Goal: Task Accomplishment & Management: Manage account settings

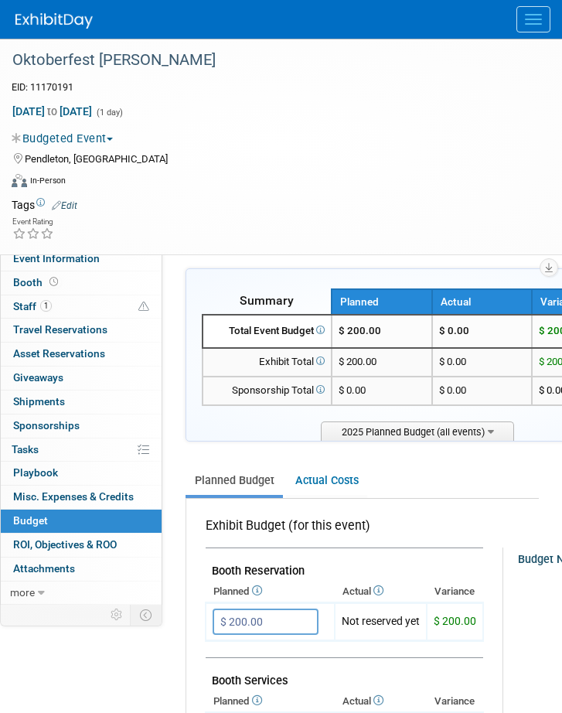
click at [530, 11] on button "Menu" at bounding box center [533, 19] width 34 height 26
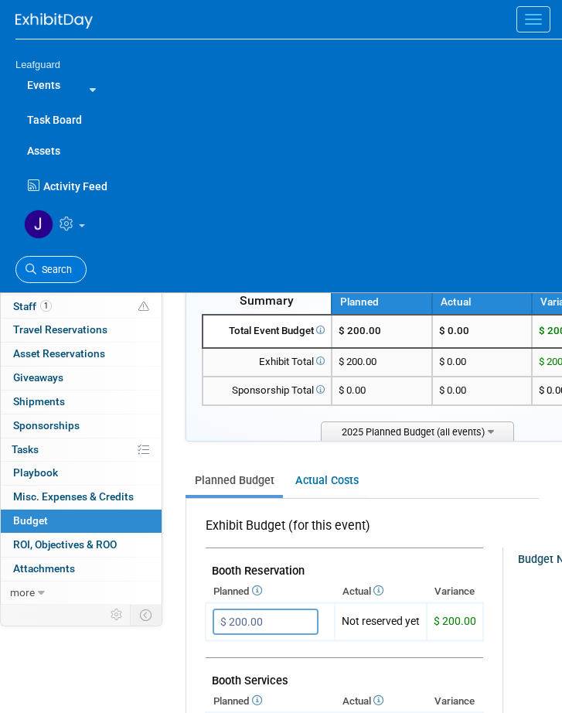
click at [39, 261] on link "Search" at bounding box center [50, 269] width 71 height 27
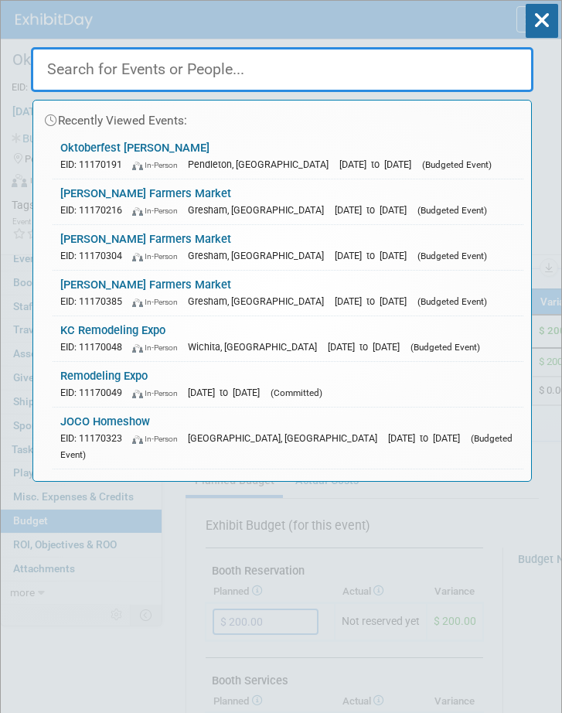
paste input "The Nightmare Before Christmas Ball"
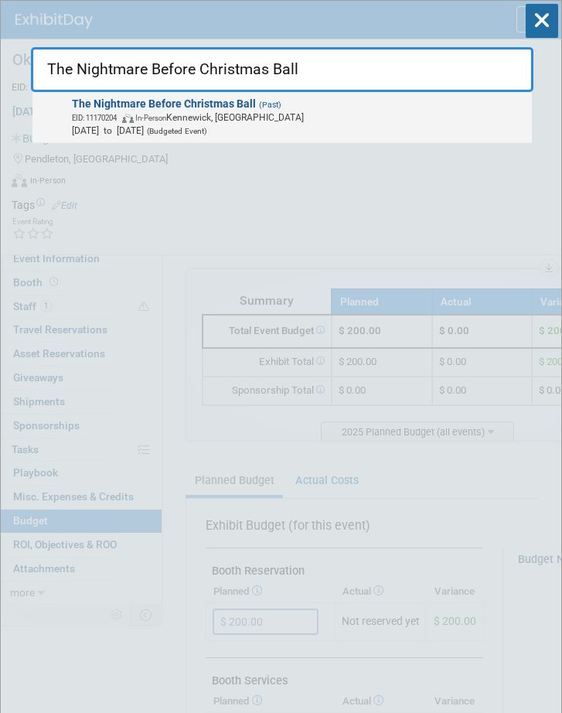
type input "The Nightmare Before Christmas Ball"
click at [281, 109] on span "The Nightmare Before Christmas Ball (Past) EID: 11170204 In-Person Kennewick, W…" at bounding box center [296, 117] width 459 height 40
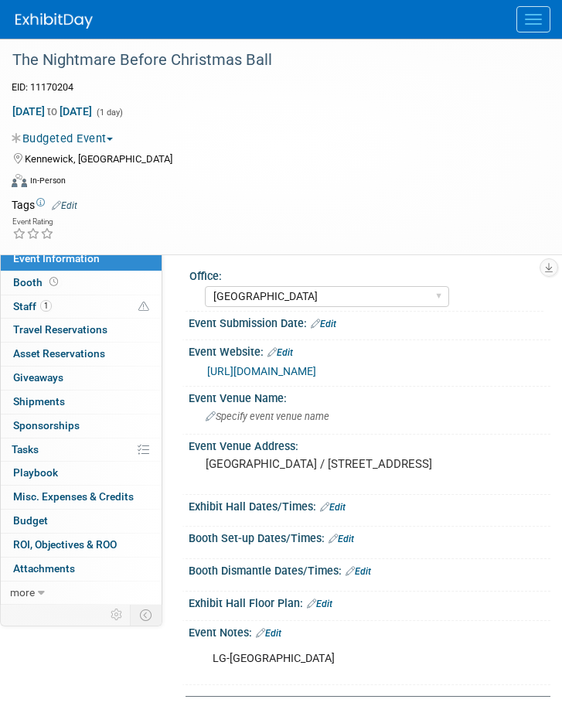
select select "[GEOGRAPHIC_DATA]"
click at [62, 524] on link "Budget" at bounding box center [81, 520] width 161 height 23
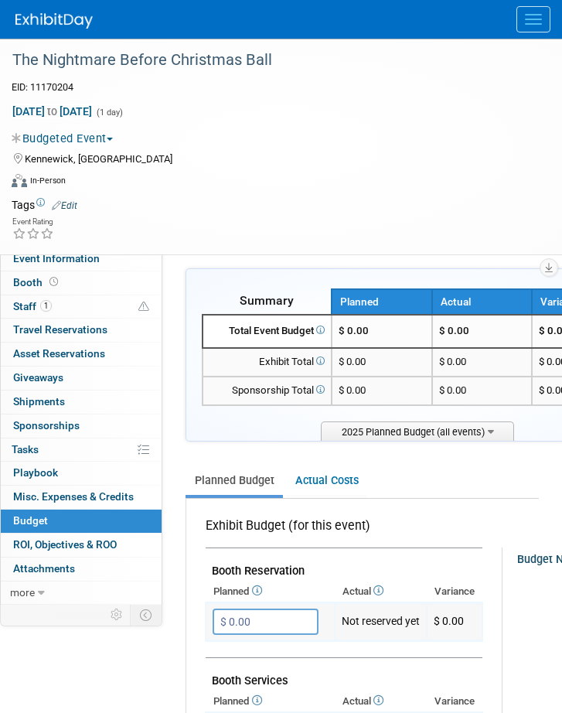
click at [274, 625] on input "$ 0.00" at bounding box center [266, 621] width 106 height 26
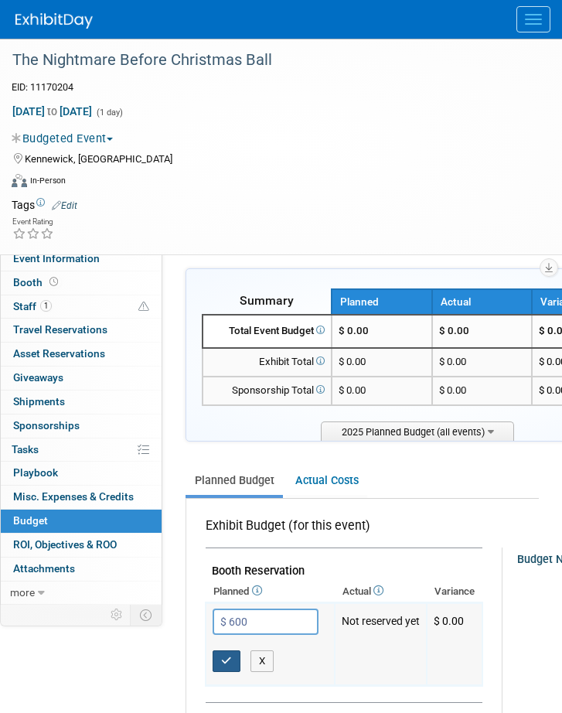
type input "$ 600.00"
click at [233, 661] on button "button" at bounding box center [227, 661] width 28 height 22
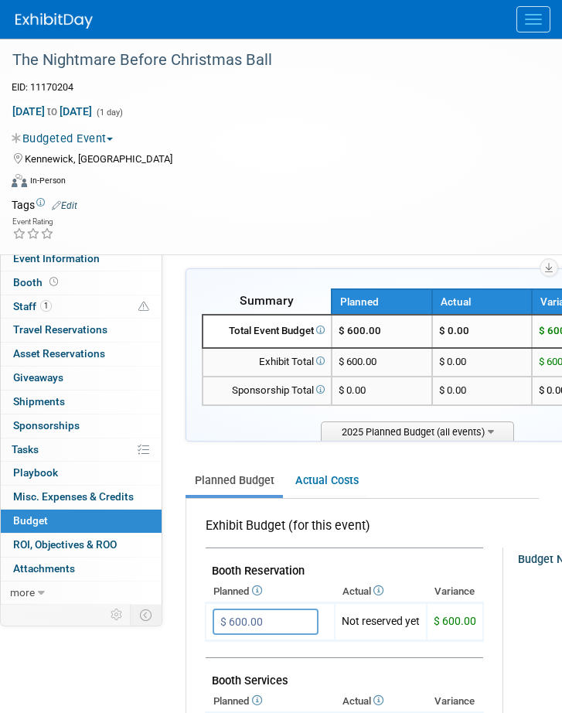
click at [529, 19] on span "Menu" at bounding box center [533, 20] width 17 height 2
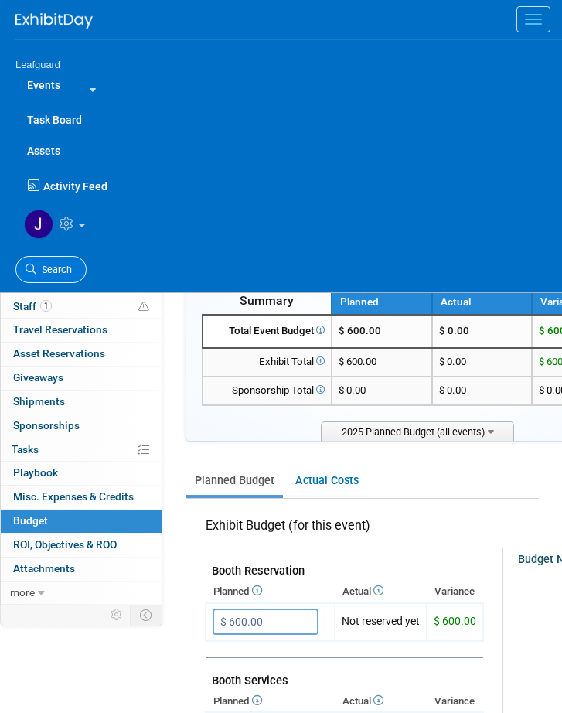
click at [46, 264] on span "Search" at bounding box center [54, 270] width 36 height 12
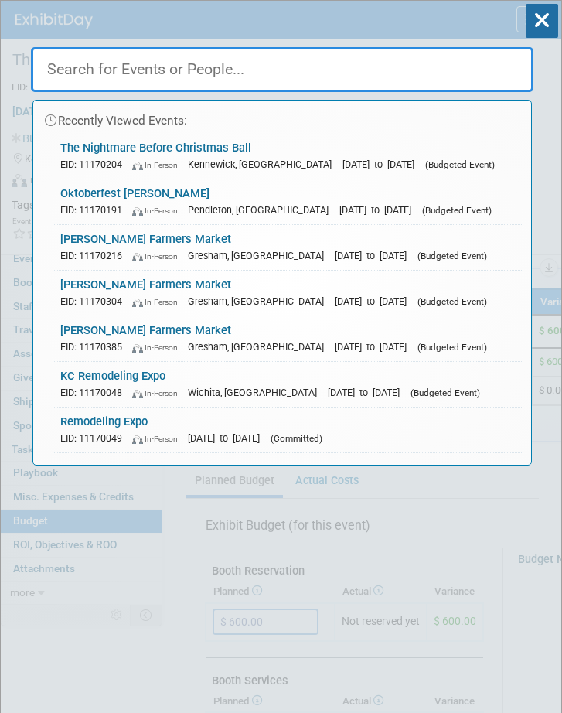
paste input "Home Idea Show"
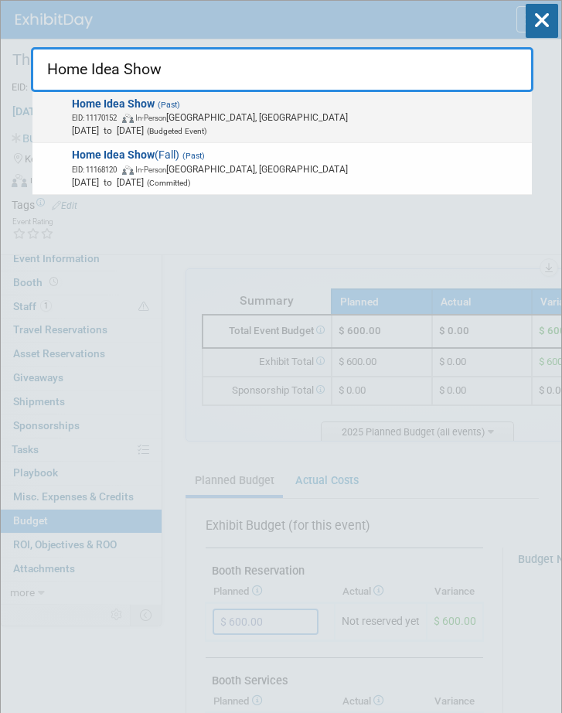
type input "Home Idea Show"
click at [162, 119] on span "In-Person" at bounding box center [150, 118] width 31 height 9
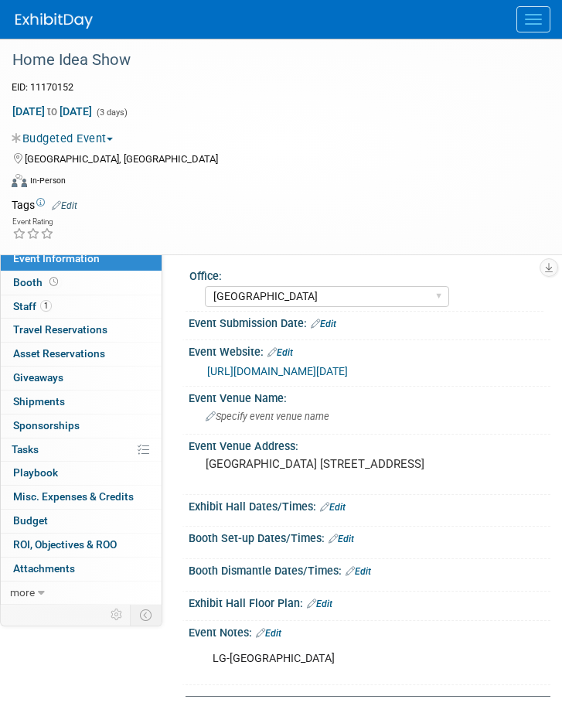
select select "[GEOGRAPHIC_DATA]"
click at [41, 526] on span "Budget" at bounding box center [30, 520] width 35 height 12
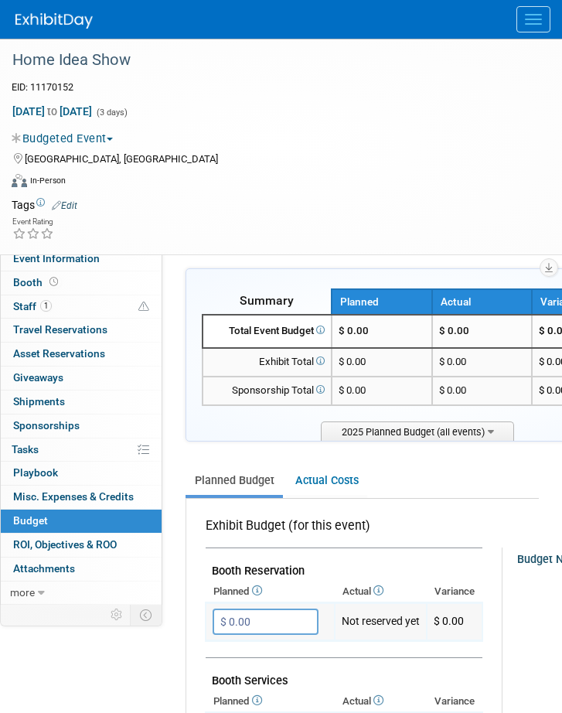
click at [267, 615] on input "$ 0.00" at bounding box center [266, 621] width 106 height 26
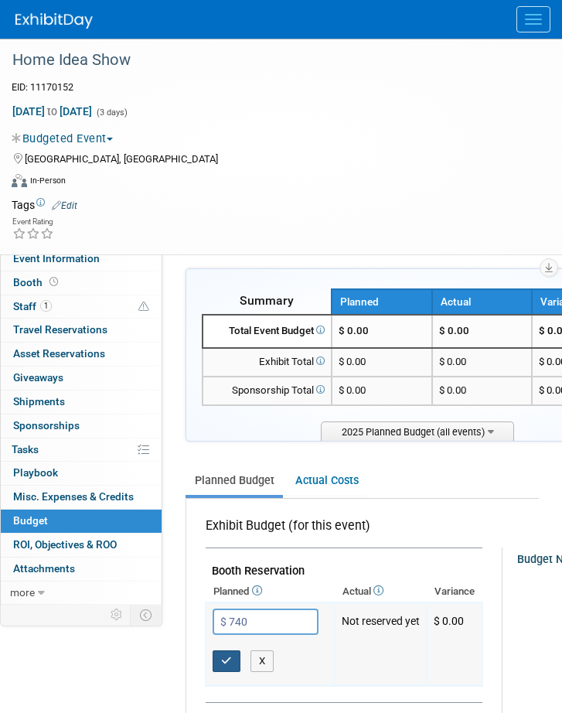
type input "$ 740.00"
click at [230, 659] on icon "button" at bounding box center [226, 660] width 11 height 10
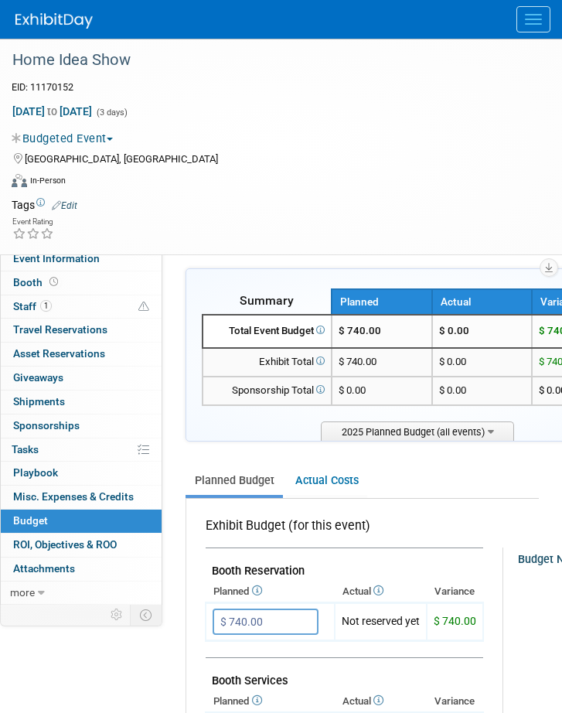
click at [531, 19] on span "Menu" at bounding box center [533, 20] width 17 height 2
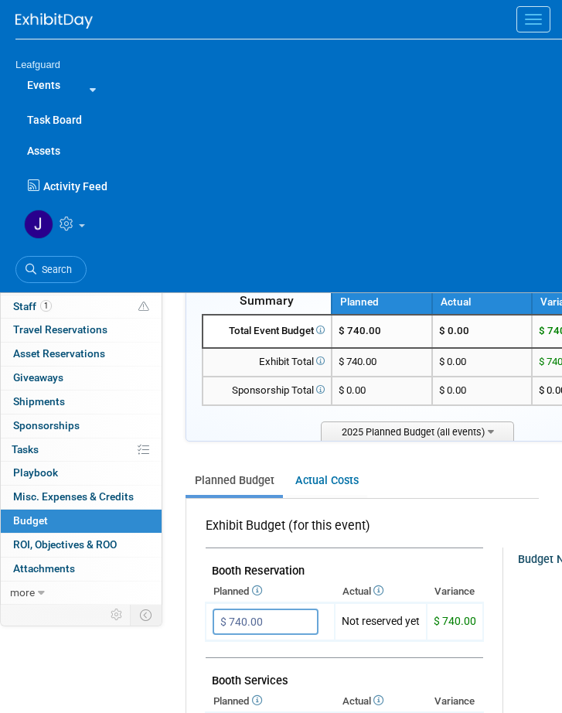
click at [44, 266] on span "Search" at bounding box center [54, 270] width 36 height 12
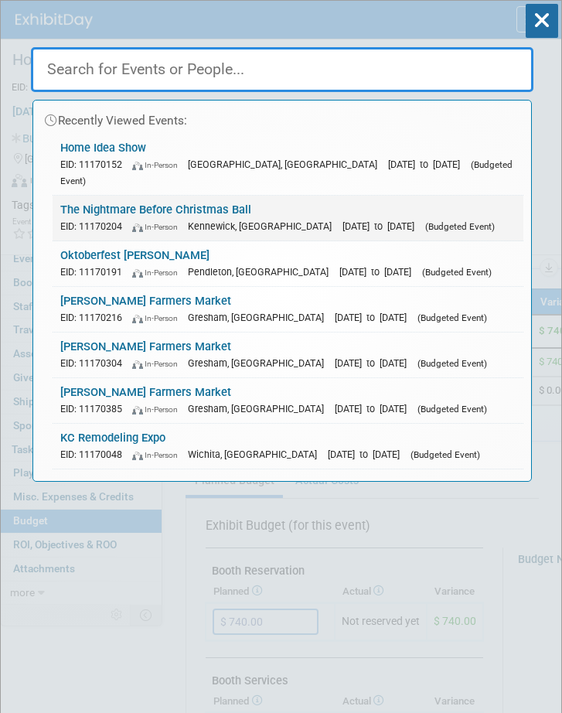
click at [199, 218] on div "EID: 11170204 In-Person Kennewick, WA Oct 11, 2025 to Oct 11, 2025 (Budgeted Ev…" at bounding box center [287, 226] width 455 height 16
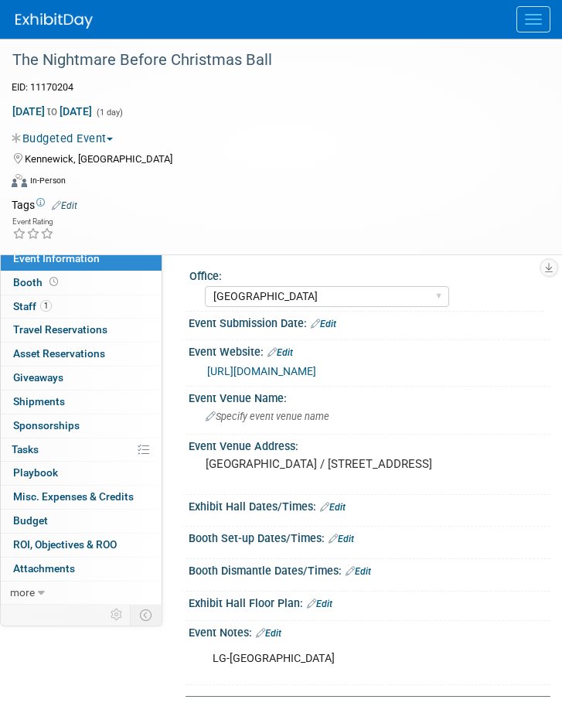
select select "[GEOGRAPHIC_DATA]"
click at [39, 526] on span "Budget" at bounding box center [30, 520] width 35 height 12
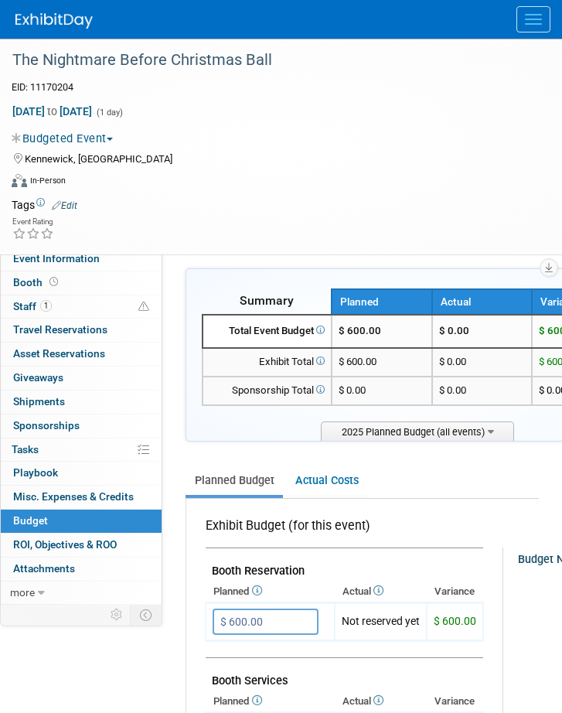
click at [537, 21] on button "Menu" at bounding box center [533, 19] width 34 height 26
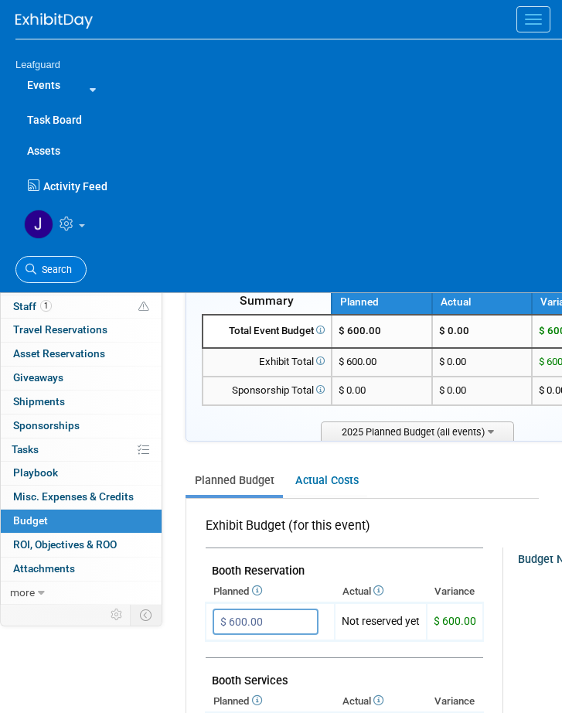
click at [63, 262] on link "Search" at bounding box center [50, 269] width 71 height 27
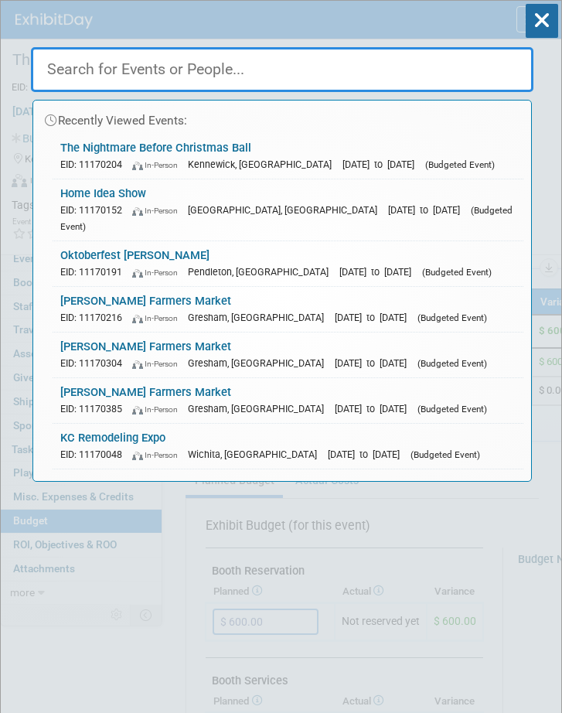
paste input "STL Harvest Days"
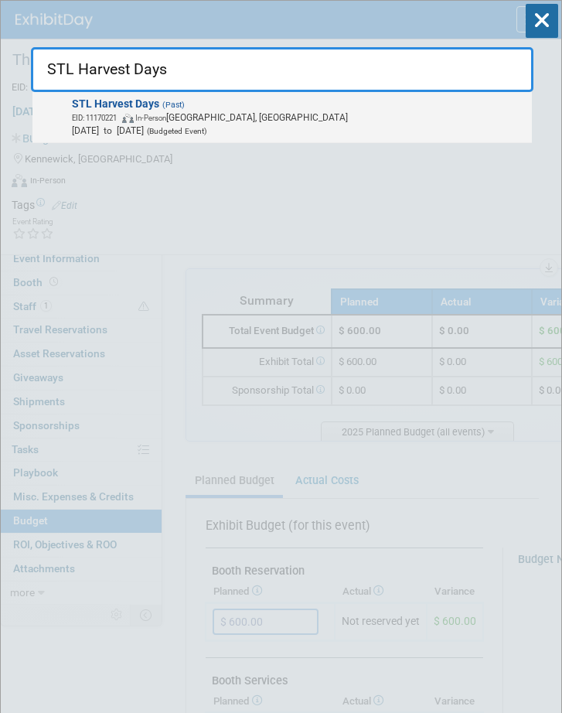
type input "STL Harvest Days"
click at [270, 114] on span "EID: 11170221 In-Person St. Louis, MO" at bounding box center [299, 117] width 455 height 13
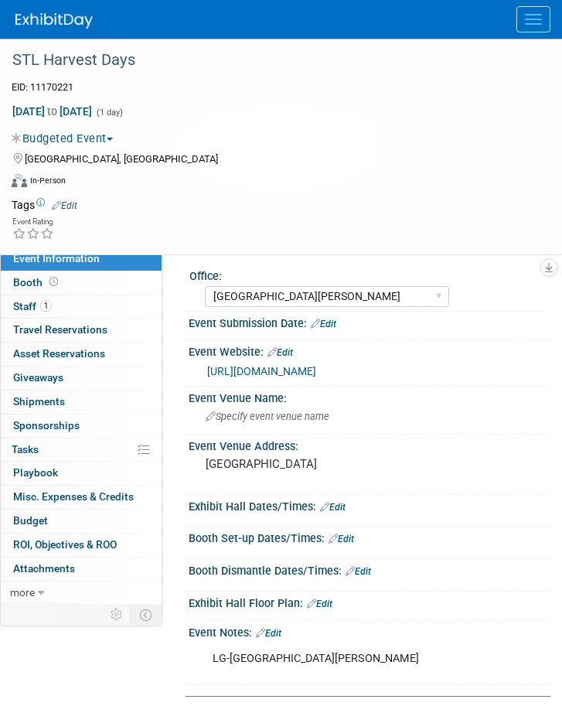
select select "[GEOGRAPHIC_DATA][PERSON_NAME]"
click at [39, 526] on span "Budget" at bounding box center [30, 520] width 35 height 12
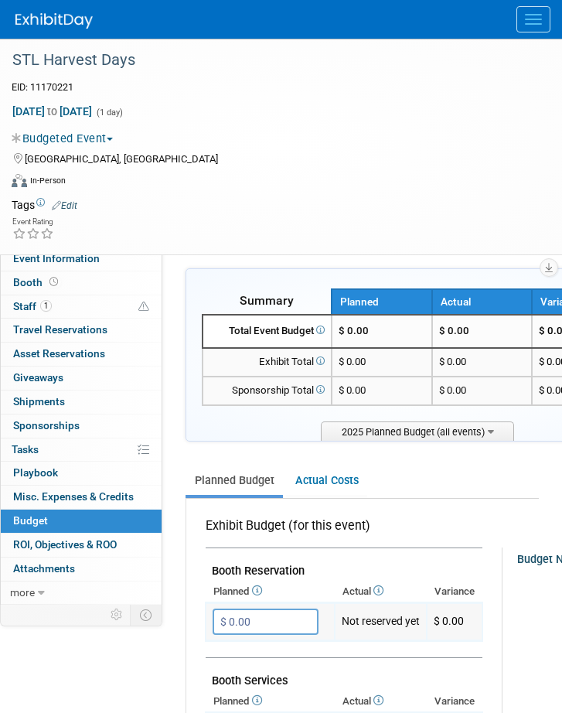
click at [281, 613] on input "$ 0.00" at bounding box center [266, 621] width 106 height 26
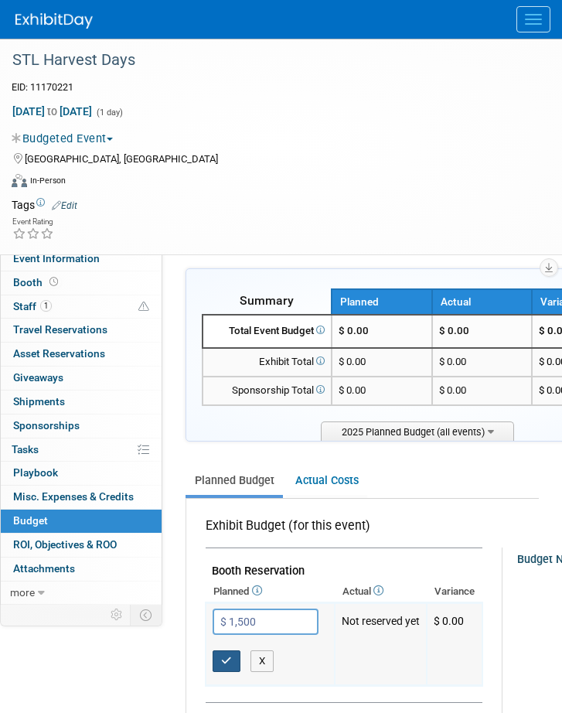
type input "$ 1,500.00"
click at [221, 664] on icon "button" at bounding box center [226, 660] width 11 height 10
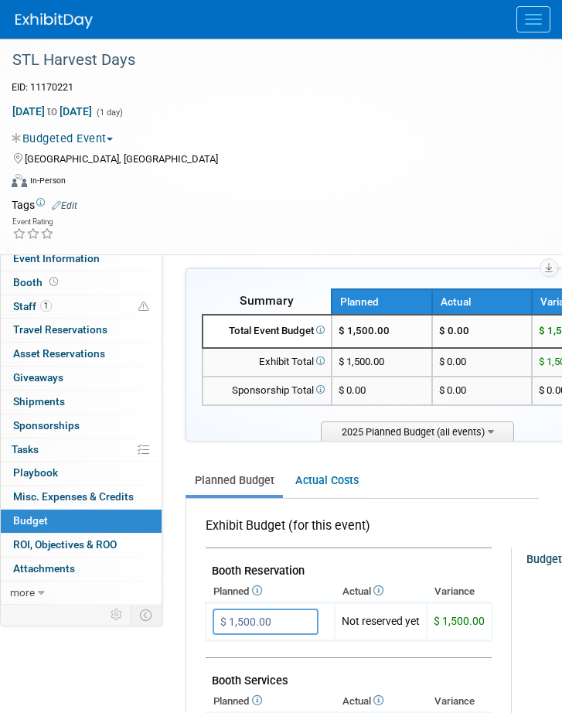
click at [533, 15] on button "Menu" at bounding box center [533, 19] width 34 height 26
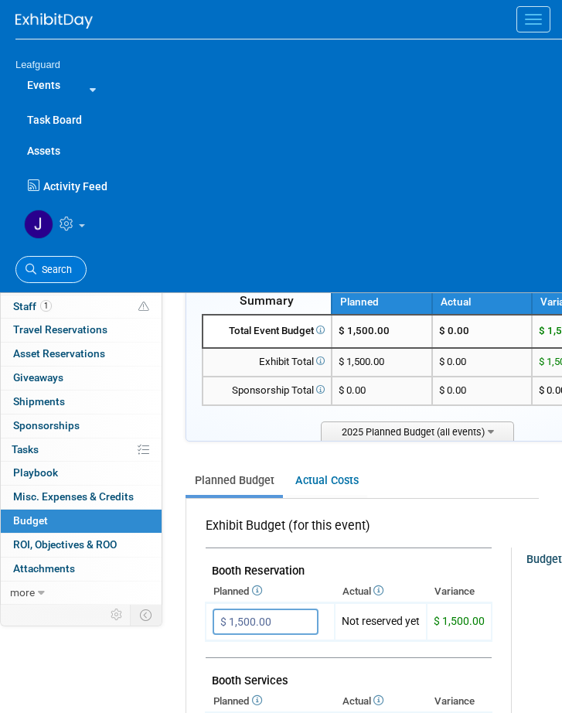
click at [62, 264] on span "Search" at bounding box center [54, 270] width 36 height 12
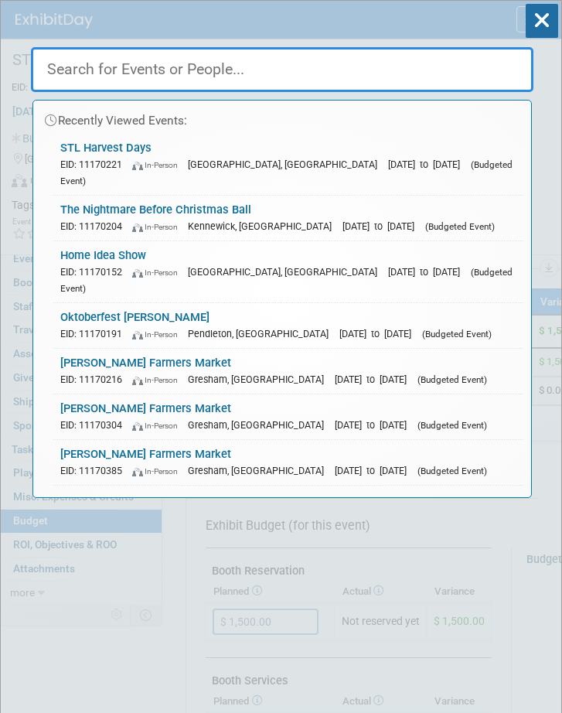
paste input "[GEOGRAPHIC_DATA] Bridal & Wedding Expo"
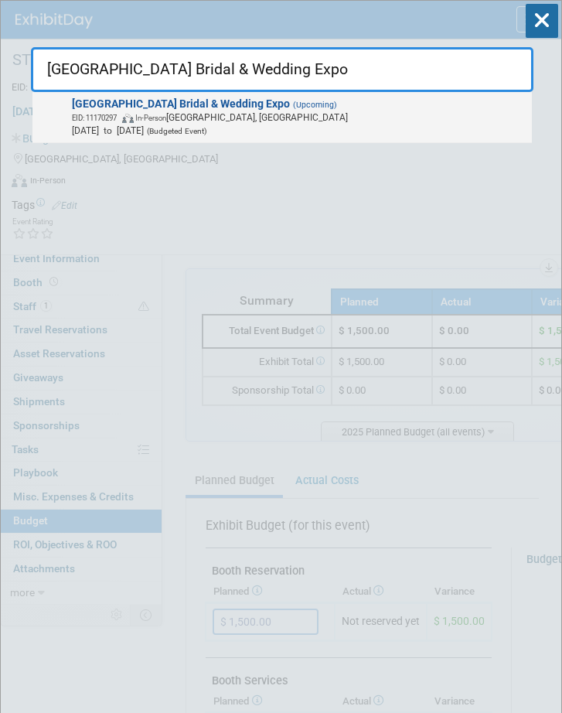
type input "[GEOGRAPHIC_DATA] Bridal & Wedding Expo"
click at [251, 118] on span "EID: 11170297 In-Person Salt Lake City, UT" at bounding box center [299, 117] width 455 height 13
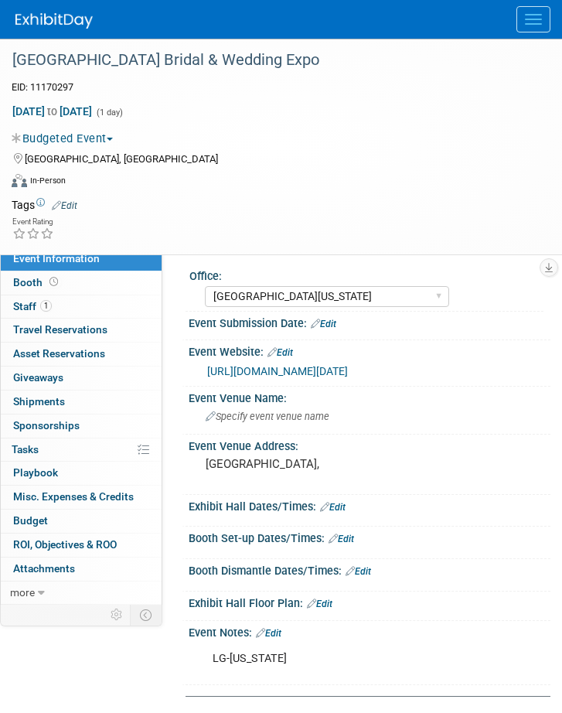
select select "[GEOGRAPHIC_DATA][US_STATE]"
click at [33, 526] on span "Budget" at bounding box center [30, 520] width 35 height 12
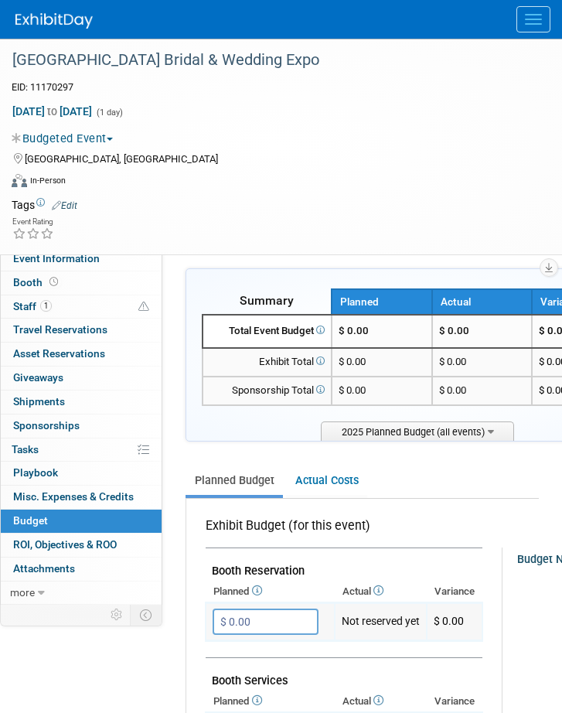
click at [273, 621] on input "$ 0.00" at bounding box center [266, 621] width 106 height 26
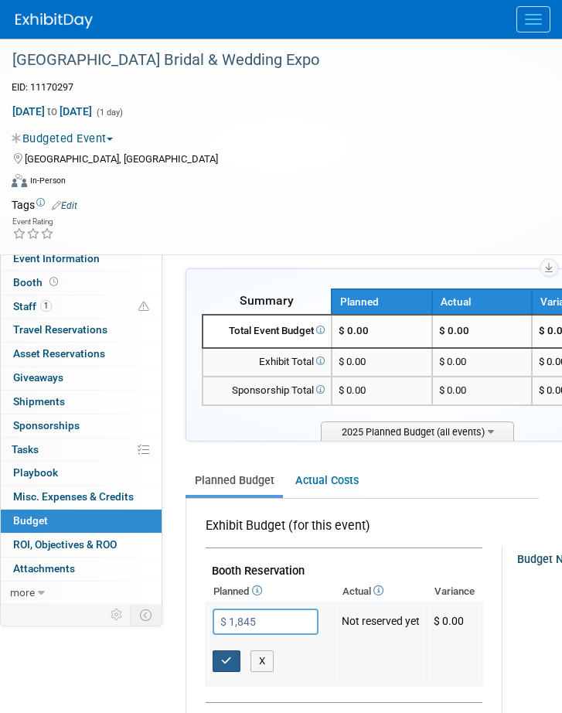
type input "$ 1,845.00"
click at [223, 660] on icon "button" at bounding box center [226, 660] width 11 height 10
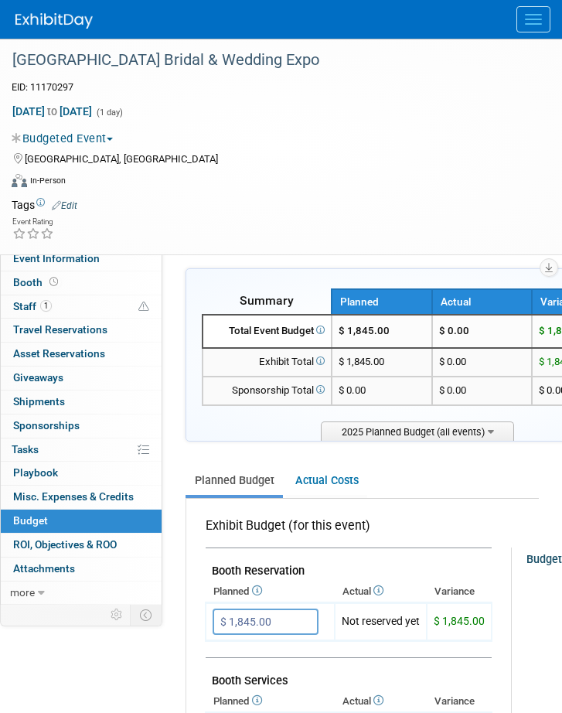
click at [536, 16] on button "Menu" at bounding box center [533, 19] width 34 height 26
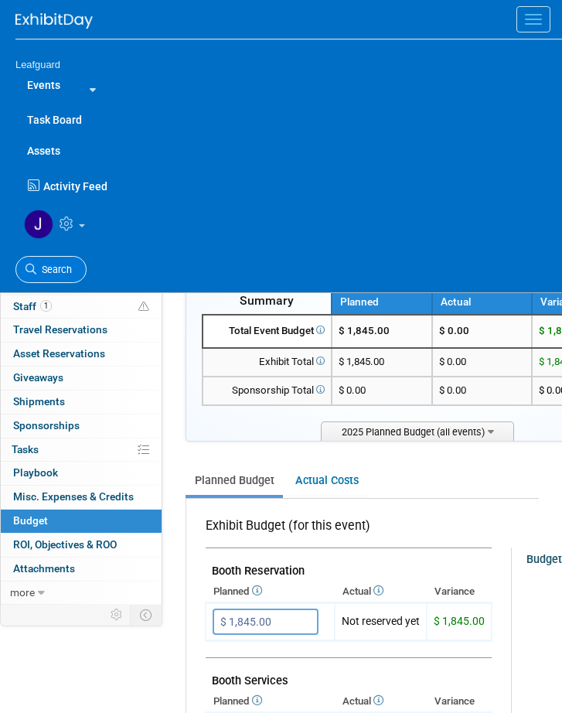
click at [55, 264] on span "Search" at bounding box center [54, 270] width 36 height 12
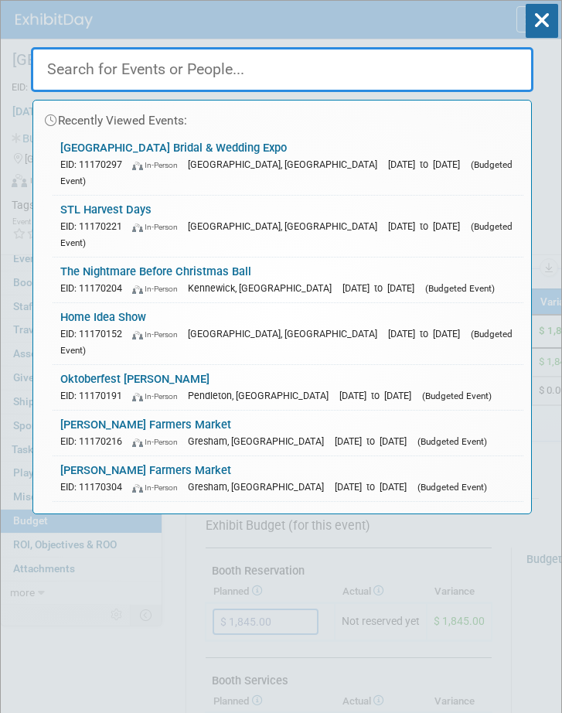
paste input "DUNGENESS CRAB FESTIVAL"
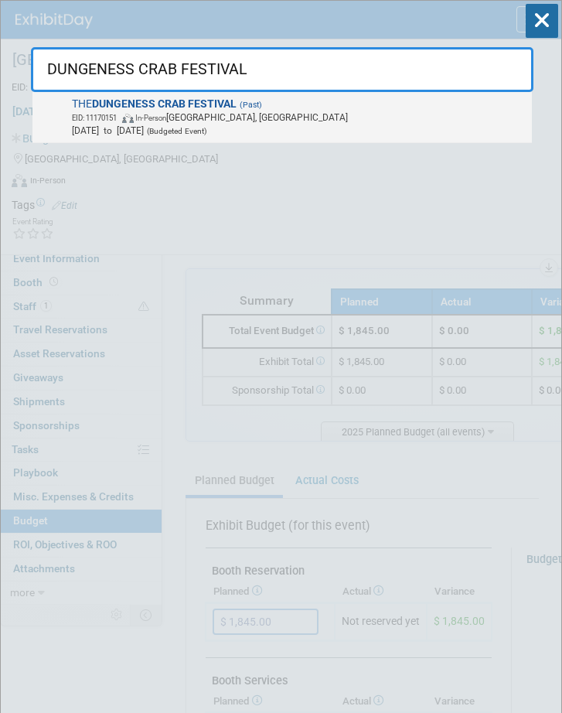
type input "DUNGENESS CRAB FESTIVAL"
click at [265, 116] on span "EID: 11170151 In-Person Port Angeles, WA" at bounding box center [299, 117] width 455 height 13
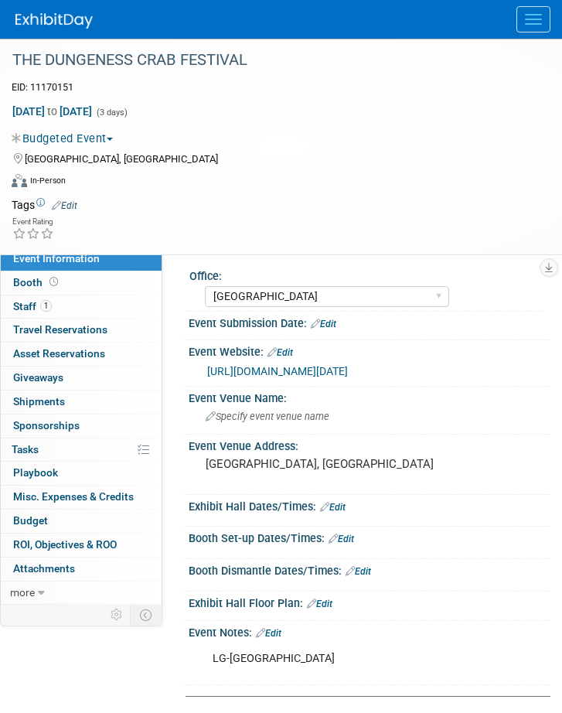
select select "[GEOGRAPHIC_DATA]"
click at [31, 526] on span "Budget" at bounding box center [30, 520] width 35 height 12
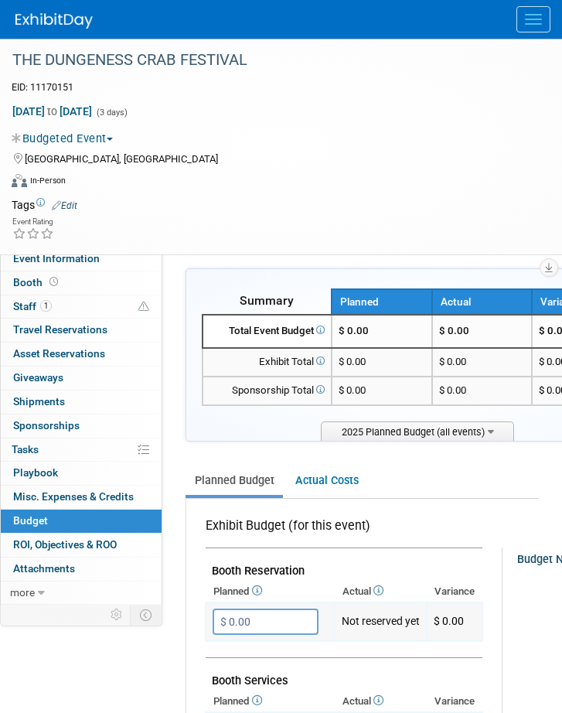
click at [276, 620] on input "$ 0.00" at bounding box center [266, 621] width 106 height 26
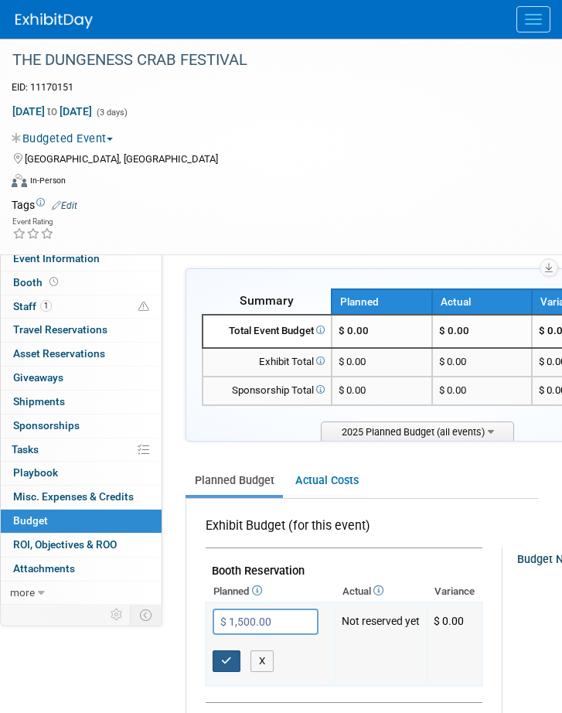
click at [226, 664] on icon "button" at bounding box center [226, 660] width 11 height 10
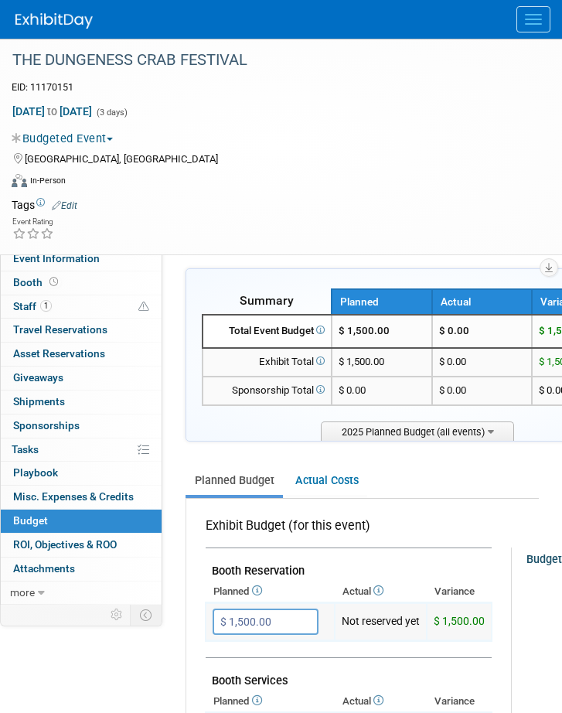
click at [284, 618] on input "$ 1,500.00" at bounding box center [266, 621] width 106 height 26
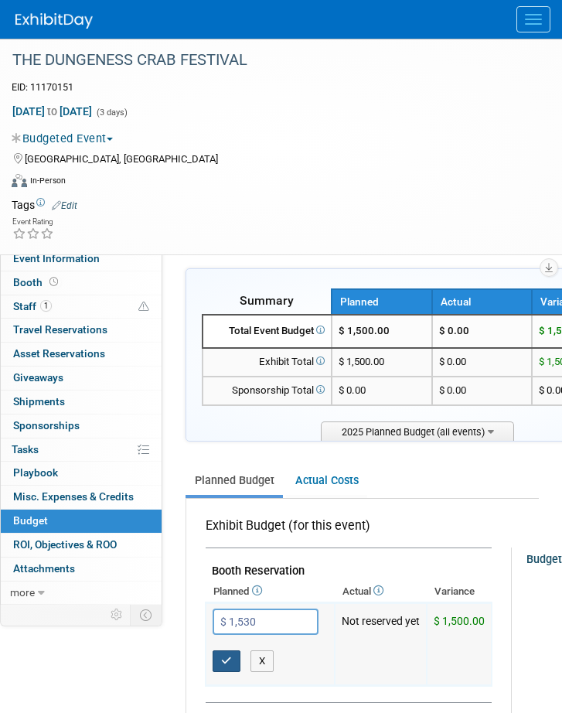
type input "$ 1,530.00"
click at [220, 657] on button "button" at bounding box center [227, 661] width 28 height 22
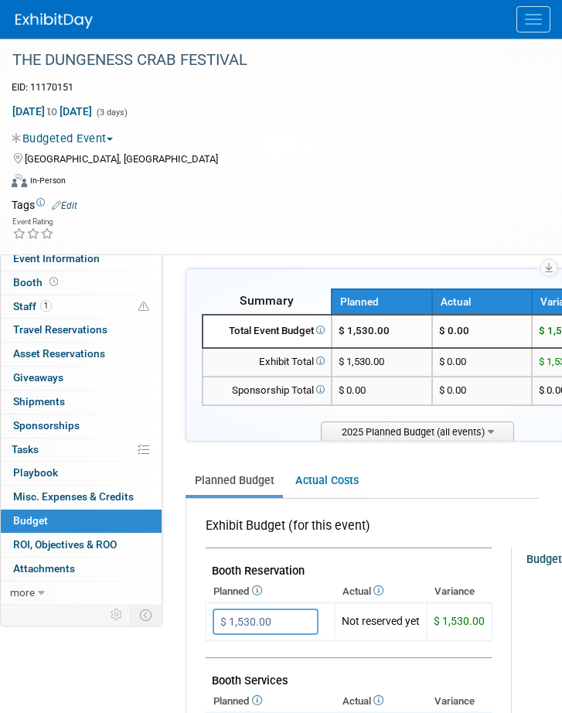
click at [542, 14] on button "Menu" at bounding box center [533, 19] width 34 height 26
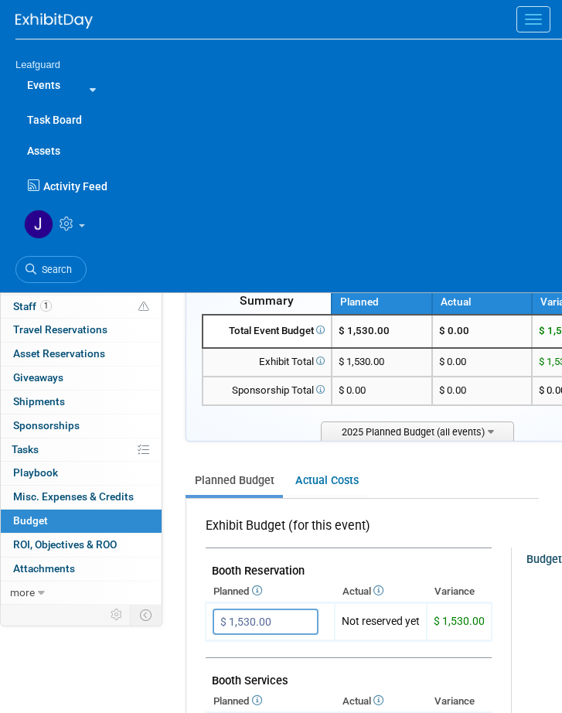
click at [64, 264] on span "Search" at bounding box center [54, 270] width 36 height 12
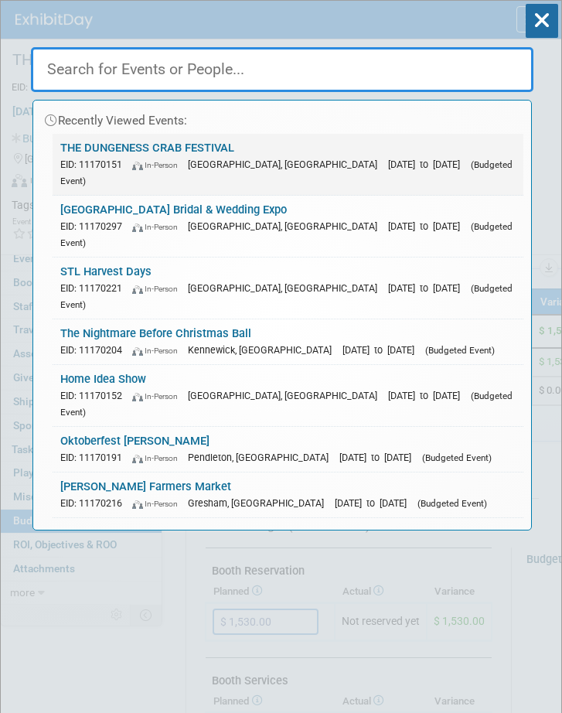
click at [388, 158] on span "[DATE] to [DATE]" at bounding box center [428, 164] width 80 height 12
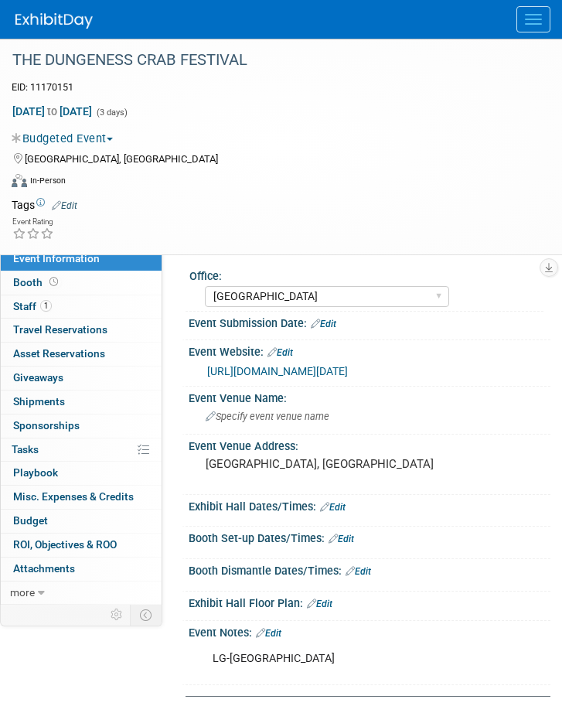
select select "[GEOGRAPHIC_DATA]"
click at [529, 15] on span "Menu" at bounding box center [533, 15] width 17 height 2
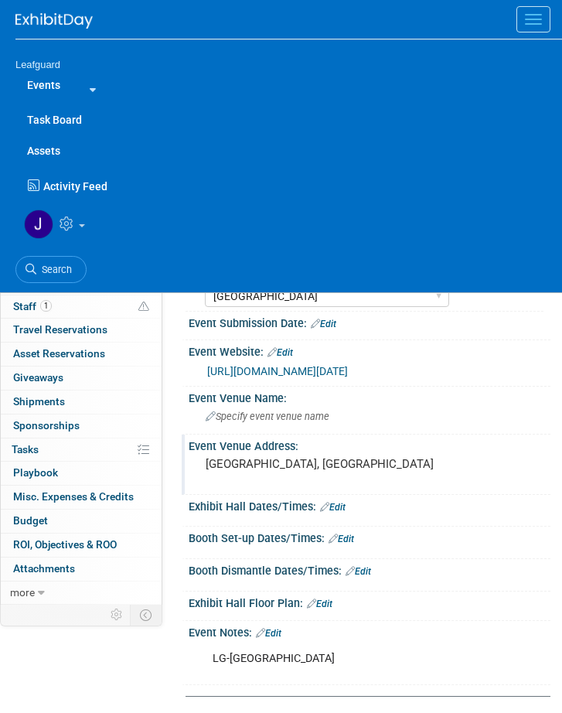
click at [479, 471] on pre "PORT ANGELES, WA" at bounding box center [370, 464] width 328 height 14
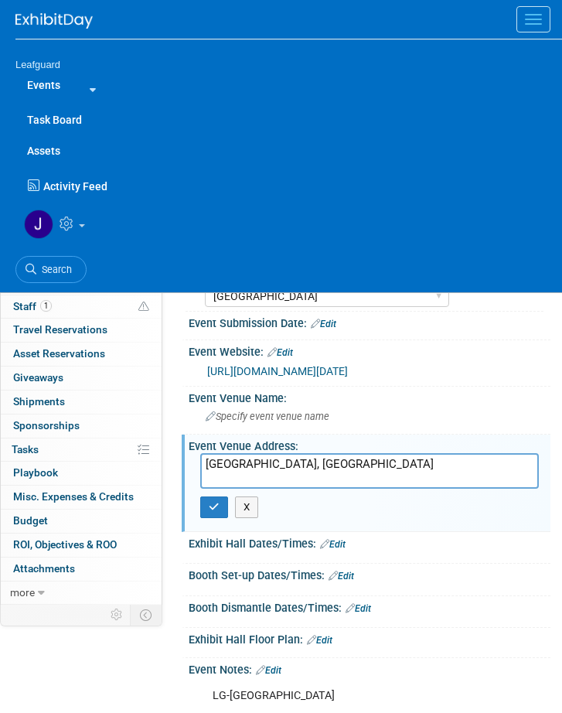
click at [527, 14] on span "Menu" at bounding box center [533, 15] width 17 height 2
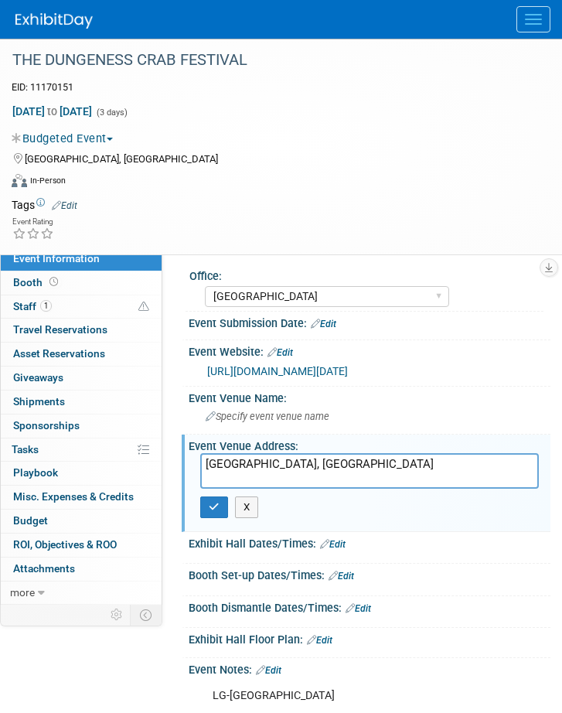
click at [533, 14] on span "Menu" at bounding box center [533, 15] width 17 height 2
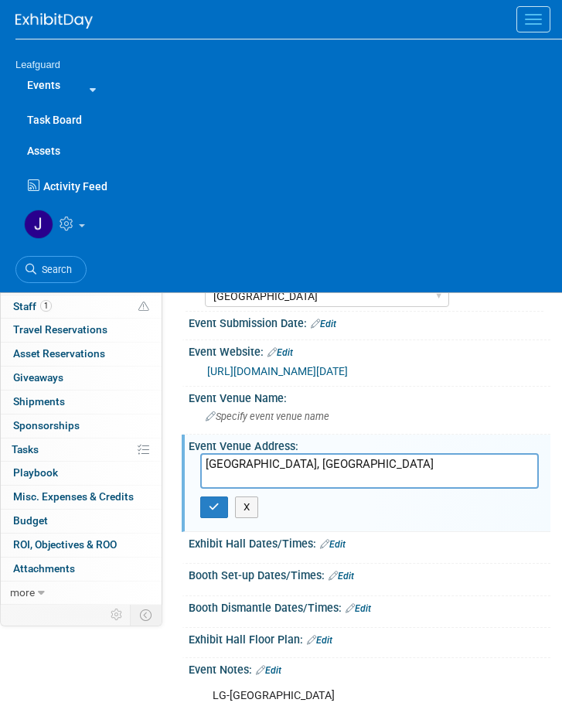
click at [72, 264] on link "Search" at bounding box center [50, 269] width 71 height 27
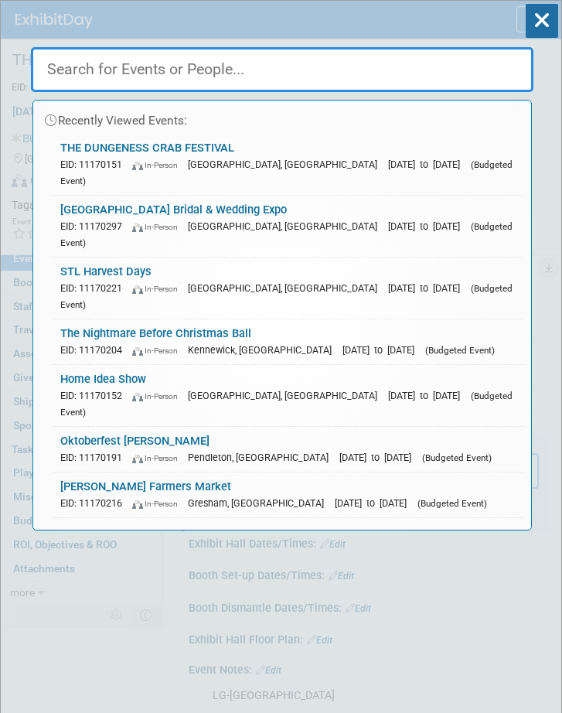
paste input "FUN RUN SERIES / ZOMBIE RUN"
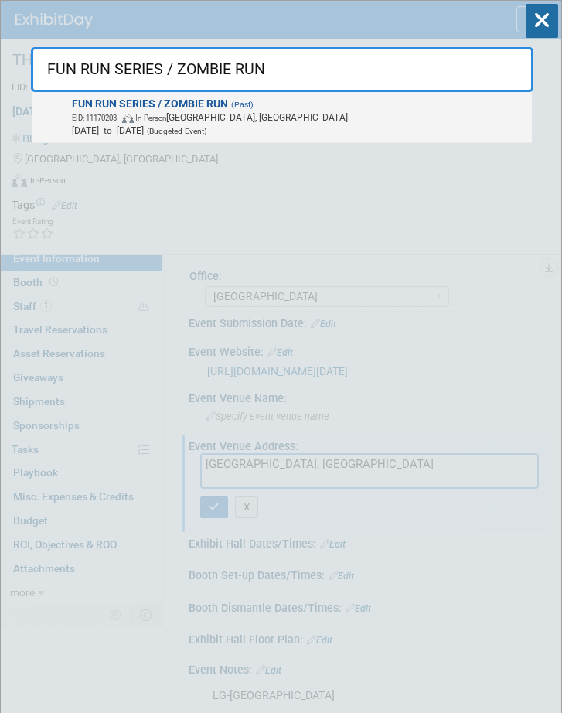
type input "FUN RUN SERIES / ZOMBIE RUN"
click at [315, 124] on span "Oct 11, 2025 to Oct 11, 2025 (Budgeted Event)" at bounding box center [299, 130] width 455 height 13
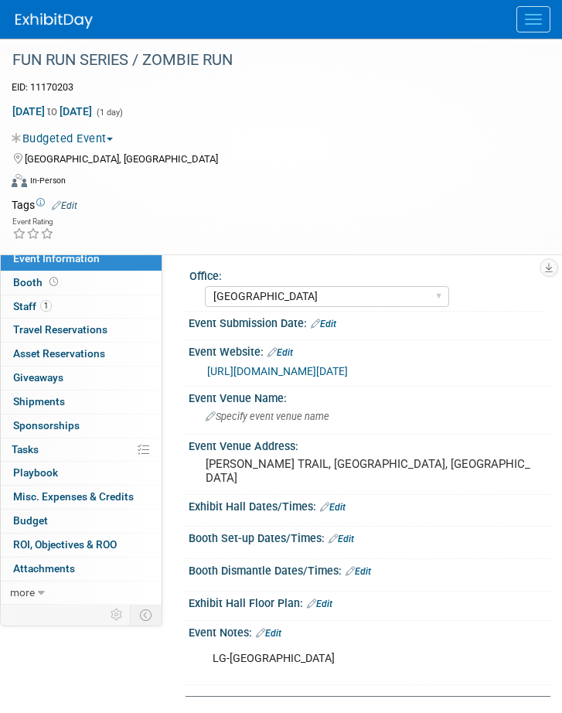
select select "[GEOGRAPHIC_DATA]"
click at [38, 526] on span "Budget" at bounding box center [30, 520] width 35 height 12
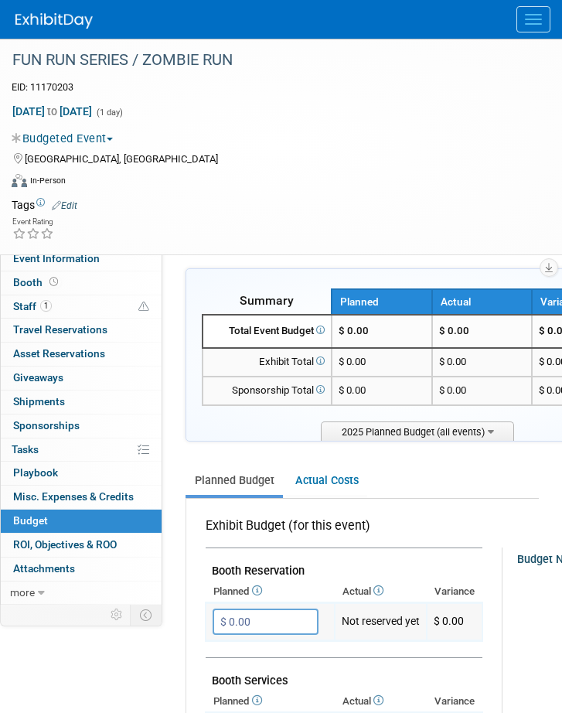
click at [269, 616] on input "$ 0.00" at bounding box center [266, 621] width 106 height 26
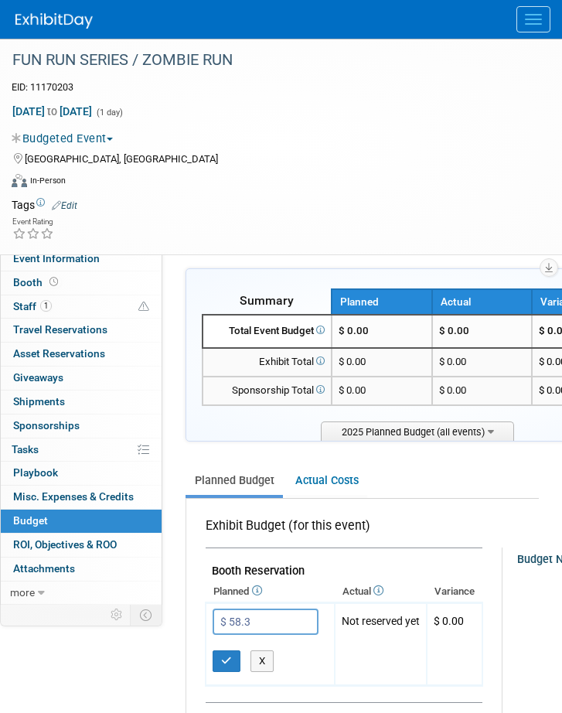
type input "$ 58.33"
click at [227, 665] on icon "button" at bounding box center [226, 660] width 11 height 10
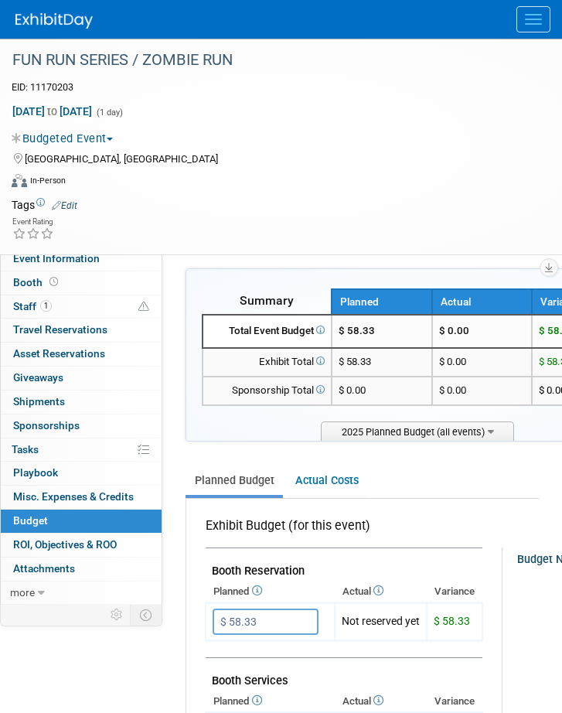
click at [531, 9] on button "Menu" at bounding box center [533, 19] width 34 height 26
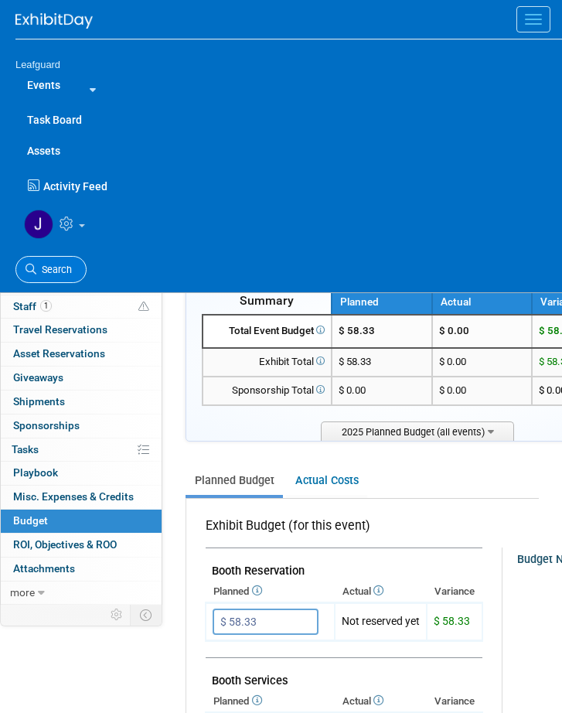
click at [51, 267] on span "Search" at bounding box center [54, 270] width 36 height 12
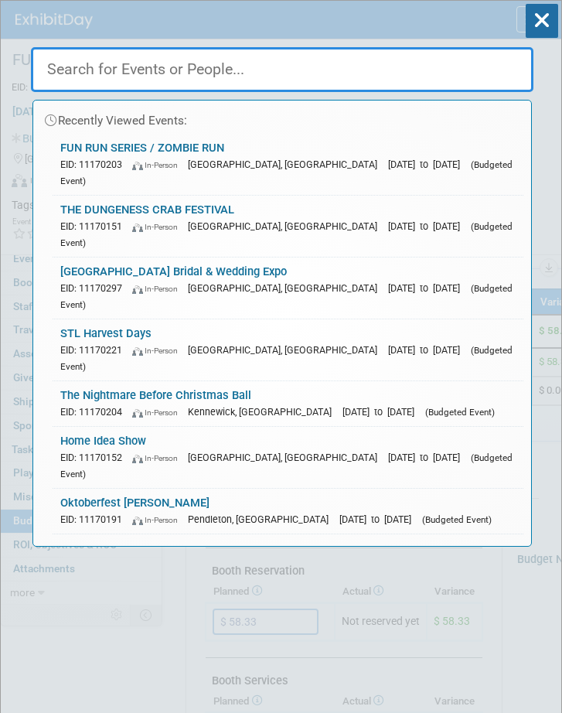
paste input "EVERGREEN FALL HOME SHOW"
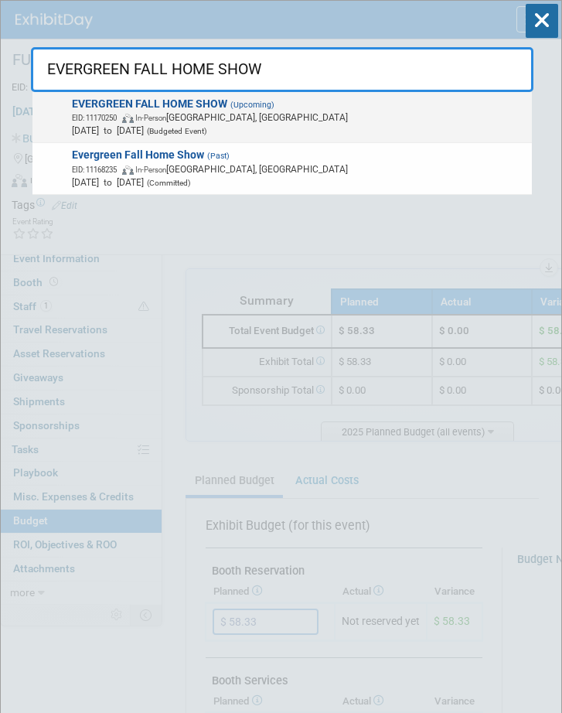
type input "EVERGREEN FALL HOME SHOW"
click at [179, 118] on span "EID: 11170250 In-Person Monroe, WA" at bounding box center [299, 117] width 455 height 13
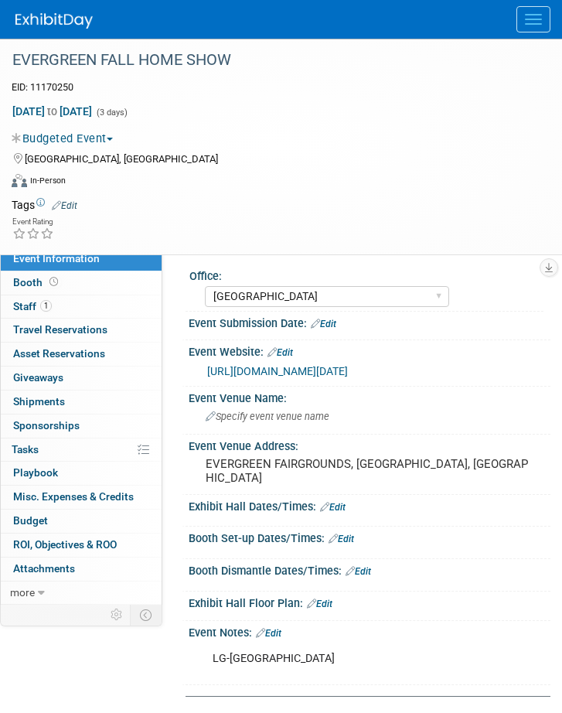
select select "[GEOGRAPHIC_DATA]"
click at [43, 526] on span "Budget" at bounding box center [30, 520] width 35 height 12
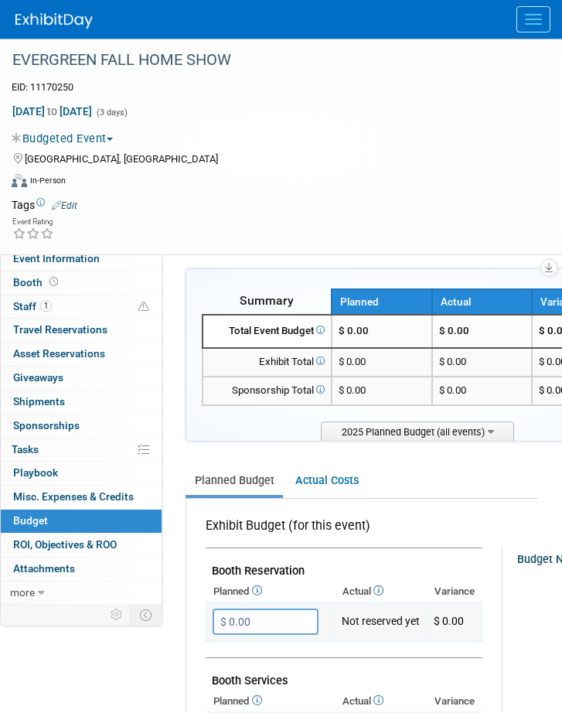
click at [270, 620] on input "$ 0.00" at bounding box center [266, 621] width 106 height 26
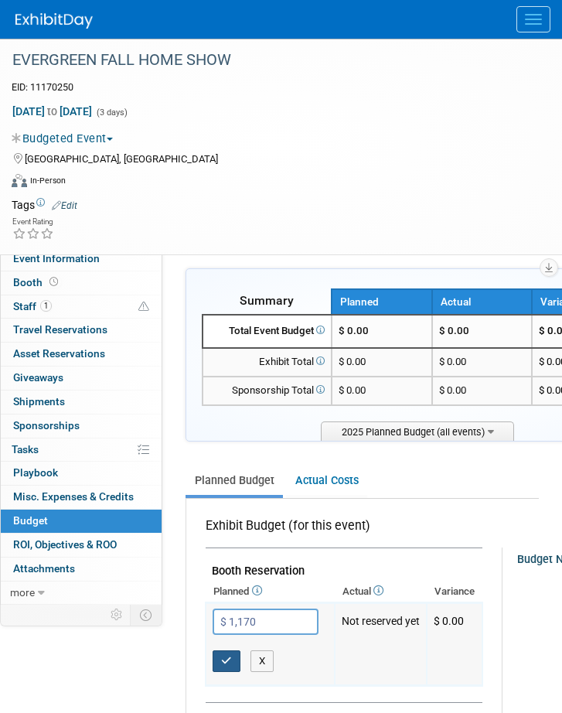
type input "$ 1,170.00"
click at [229, 662] on icon "button" at bounding box center [226, 660] width 11 height 10
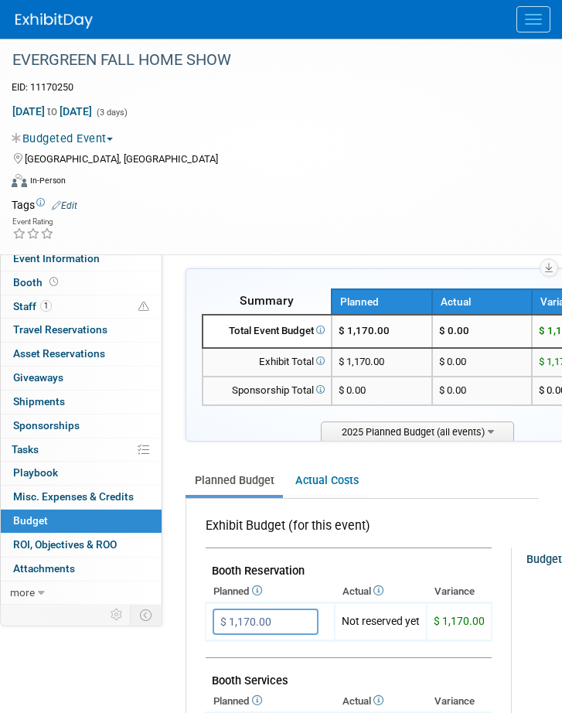
click at [529, 19] on span "Menu" at bounding box center [533, 20] width 17 height 2
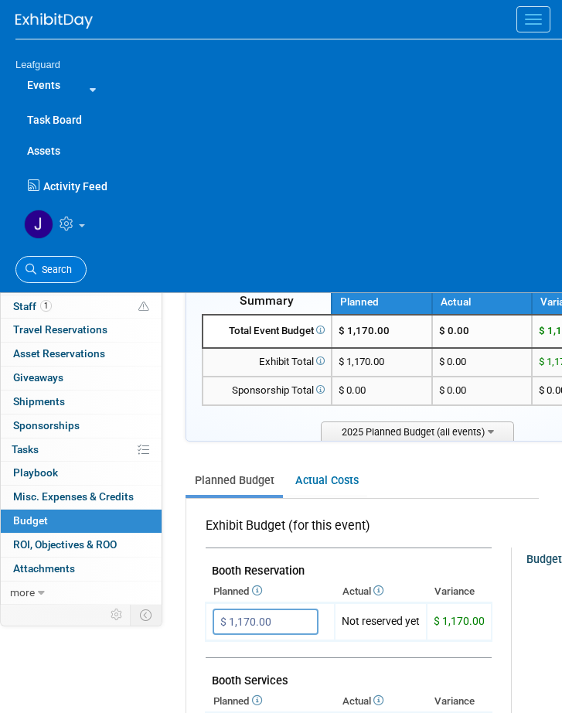
click at [63, 265] on span "Search" at bounding box center [54, 270] width 36 height 12
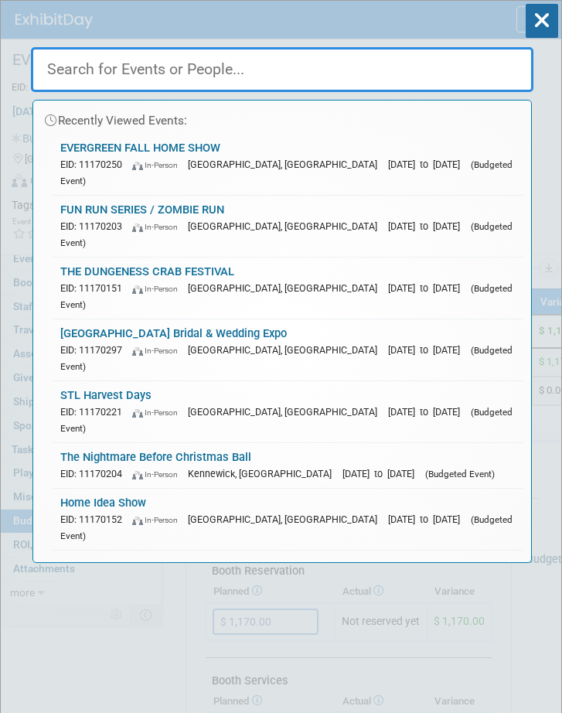
paste input "ARLINGON FARMERS MARKET"
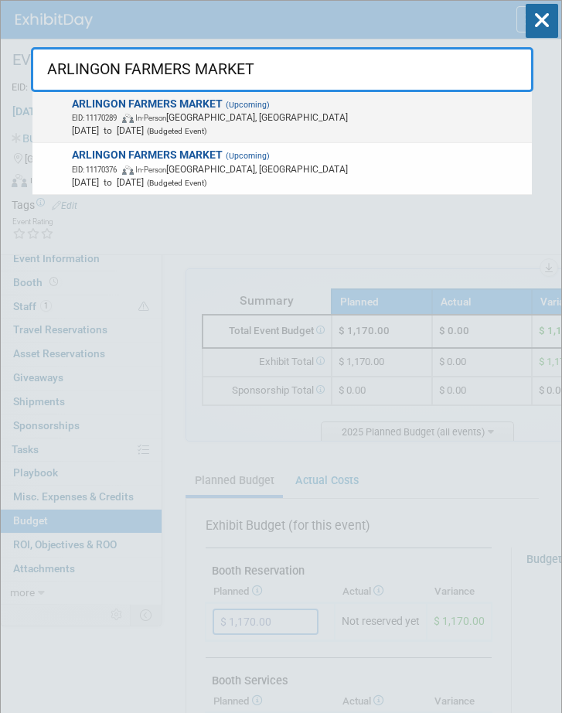
type input "ARLINGON FARMERS MARKET"
click at [199, 120] on span "EID: 11170289 In-Person Arlington, WA" at bounding box center [299, 117] width 455 height 13
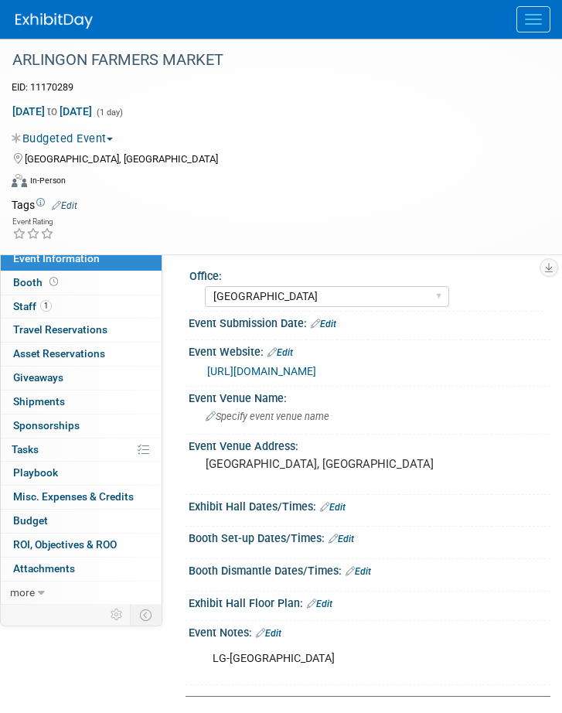
select select "[GEOGRAPHIC_DATA]"
click at [49, 529] on link "Budget" at bounding box center [81, 520] width 161 height 23
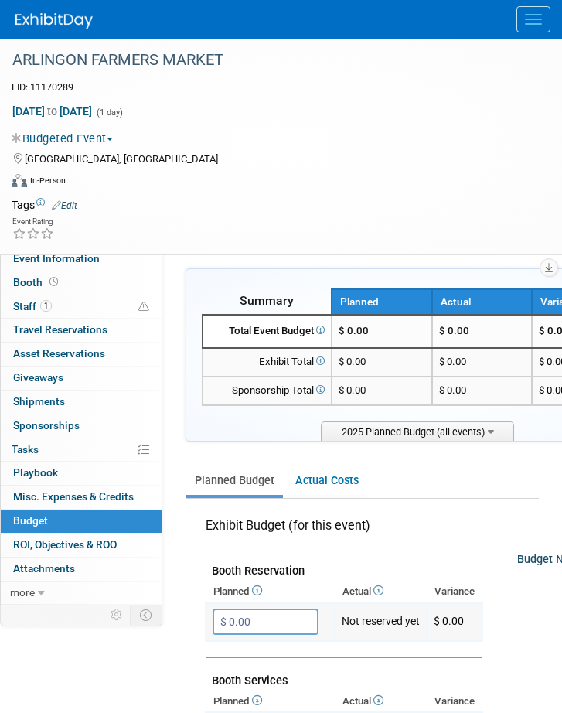
click at [274, 618] on input "$ 0.00" at bounding box center [266, 621] width 106 height 26
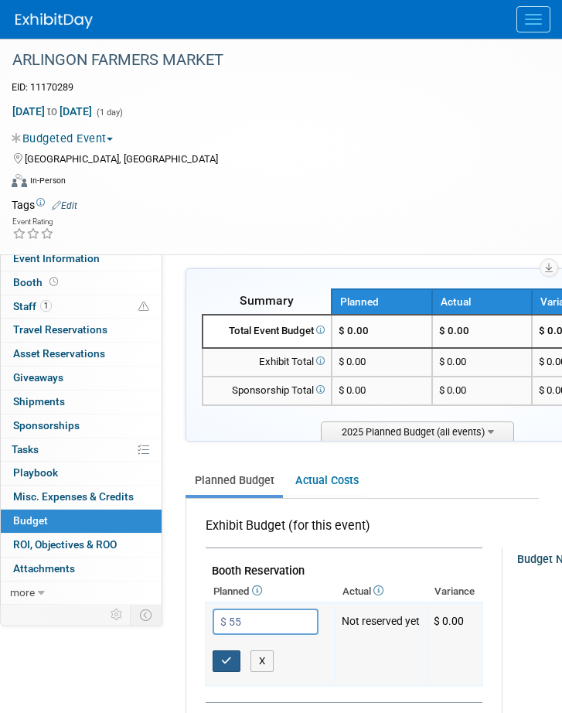
type input "$ 55.00"
click at [227, 657] on icon "button" at bounding box center [226, 660] width 11 height 10
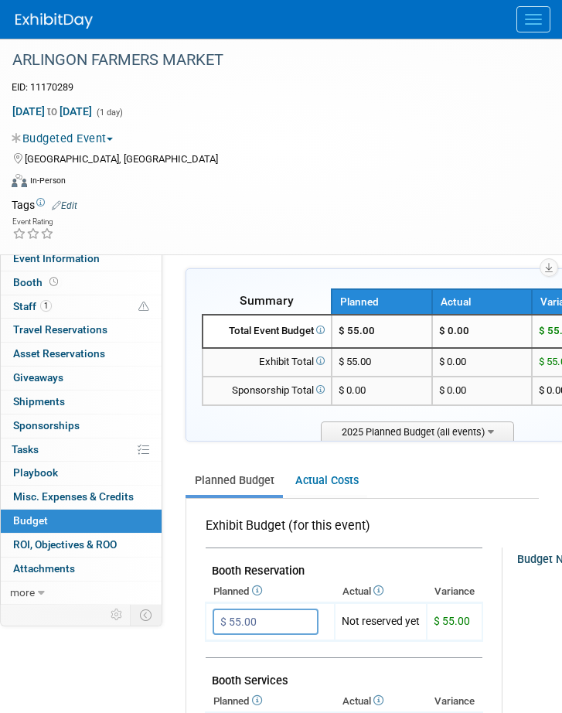
click at [541, 19] on span "Menu" at bounding box center [533, 20] width 17 height 2
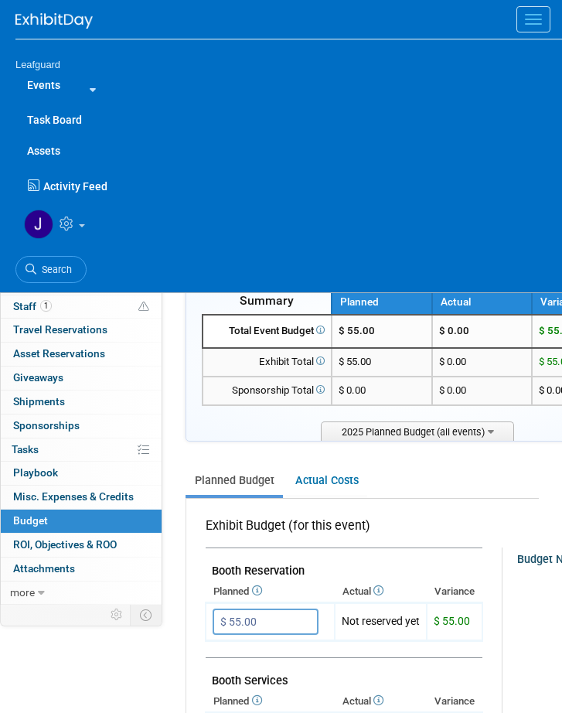
click at [46, 261] on link "Search" at bounding box center [50, 269] width 71 height 27
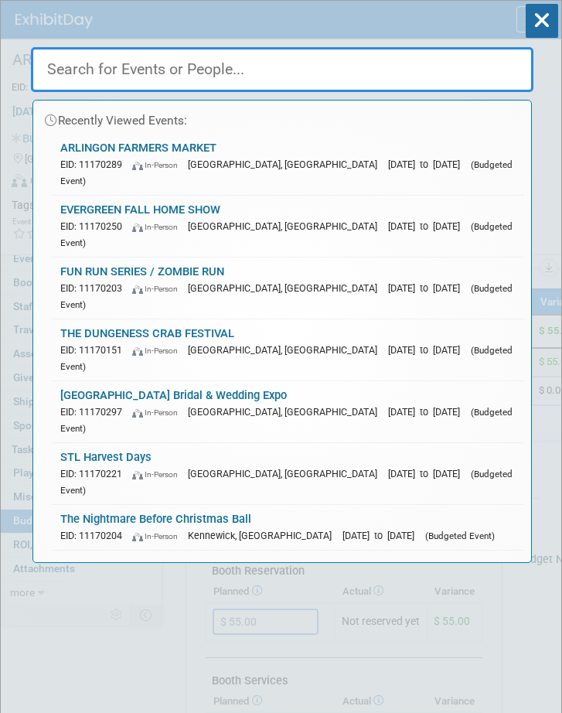
paste input "[GEOGRAPHIC_DATA] HOME & GARDEN FAIR"
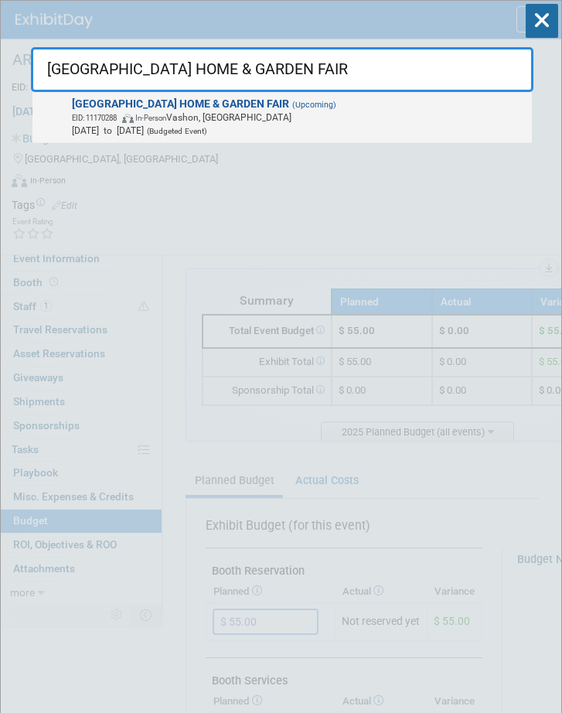
type input "[GEOGRAPHIC_DATA] HOME & GARDEN FAIR"
click at [319, 114] on span "EID: 11170288 In-Person Vashon, WA" at bounding box center [299, 117] width 455 height 13
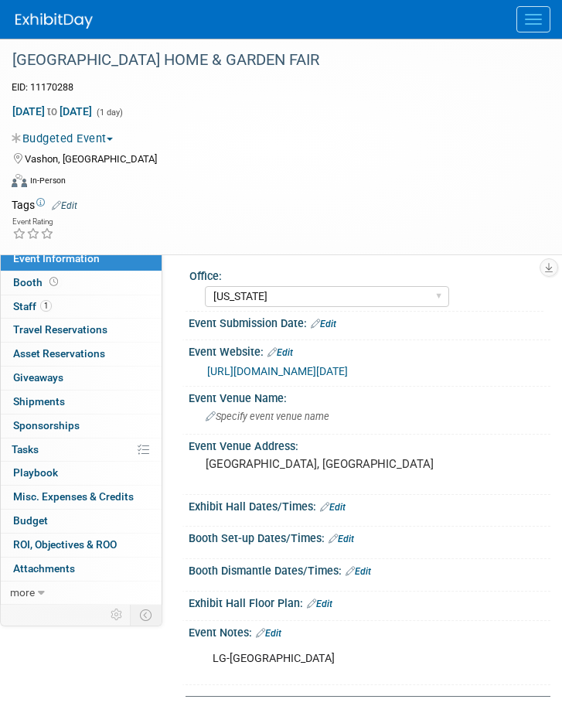
select select "[US_STATE]"
click at [36, 526] on span "Budget" at bounding box center [30, 520] width 35 height 12
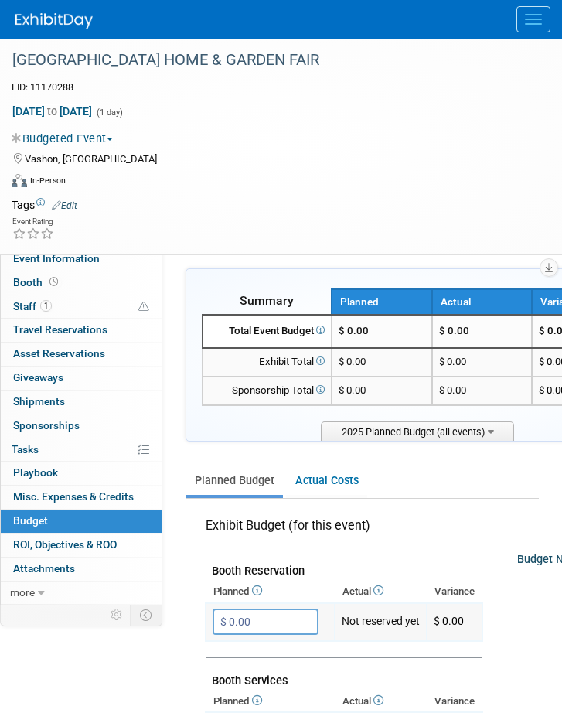
click at [276, 621] on input "$ 0.00" at bounding box center [266, 621] width 106 height 26
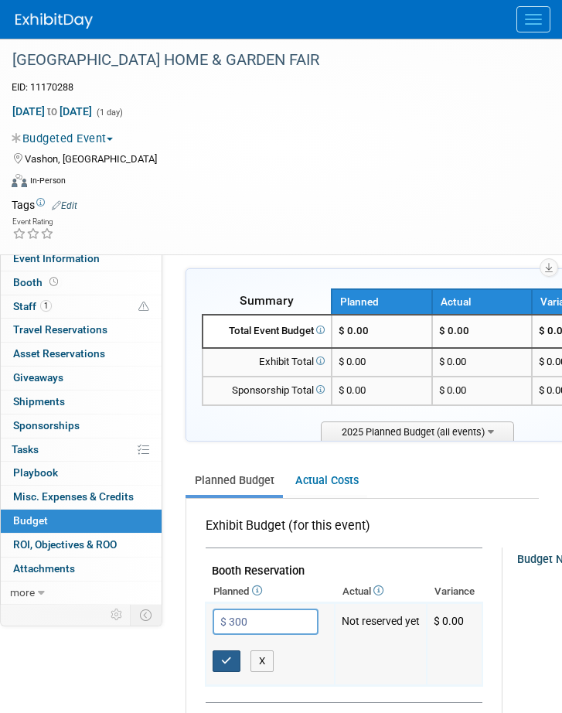
type input "$ 300.00"
click at [226, 657] on icon "button" at bounding box center [226, 660] width 11 height 10
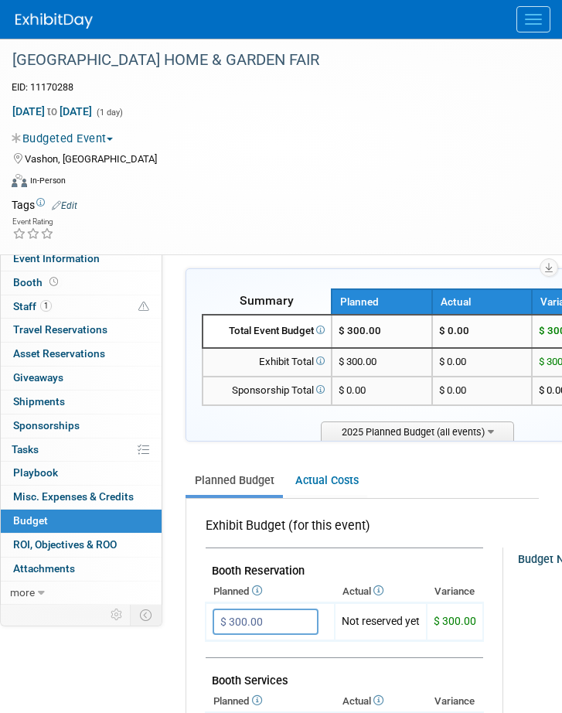
click at [539, 7] on button "Menu" at bounding box center [533, 19] width 34 height 26
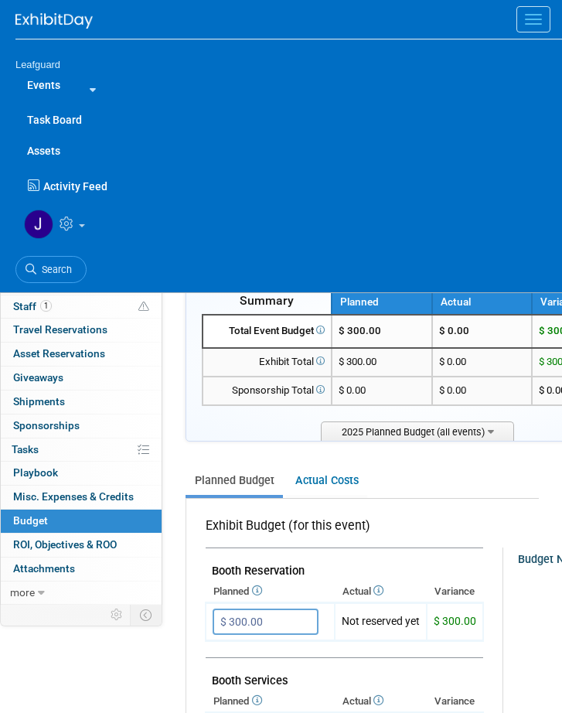
drag, startPoint x: 53, startPoint y: 264, endPoint x: 77, endPoint y: 192, distance: 76.8
click at [53, 264] on span "Search" at bounding box center [54, 270] width 36 height 12
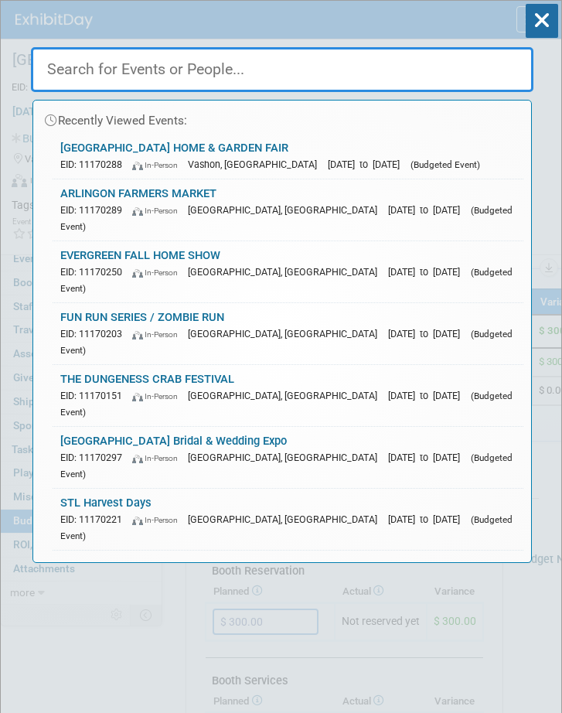
paste input "AUBURN [DATE] [DATE]"
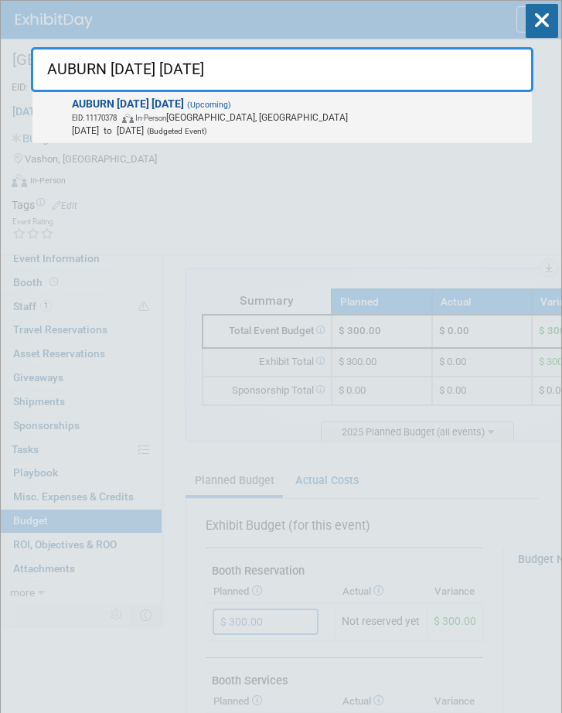
type input "AUBURN [DATE] [DATE]"
click at [306, 117] on span "EID: 11170378 In-Person [GEOGRAPHIC_DATA], [GEOGRAPHIC_DATA]" at bounding box center [299, 117] width 455 height 13
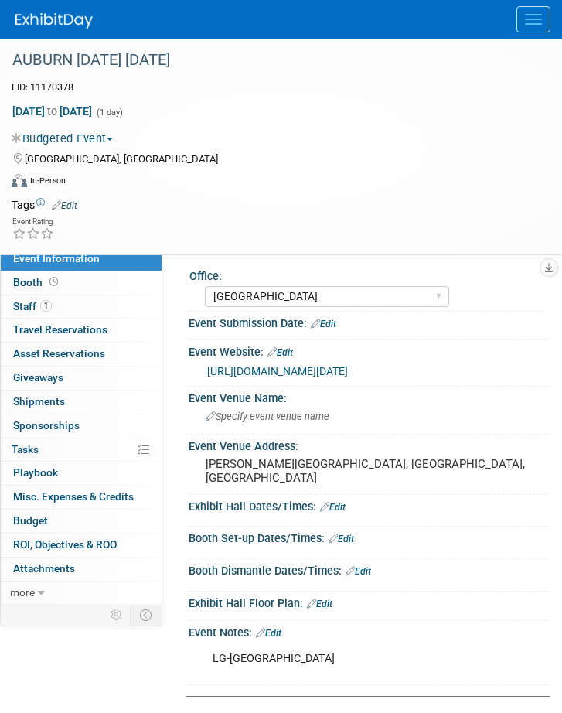
select select "[GEOGRAPHIC_DATA]"
click at [262, 579] on div "Booth Dismantle Dates/Times: Edit" at bounding box center [370, 569] width 362 height 20
click at [40, 526] on span "Budget" at bounding box center [30, 520] width 35 height 12
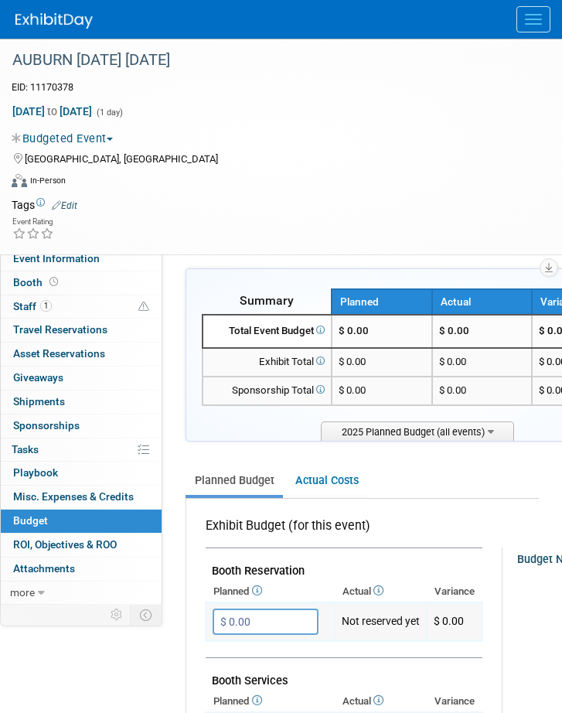
click at [269, 618] on input "$ 0.00" at bounding box center [266, 621] width 106 height 26
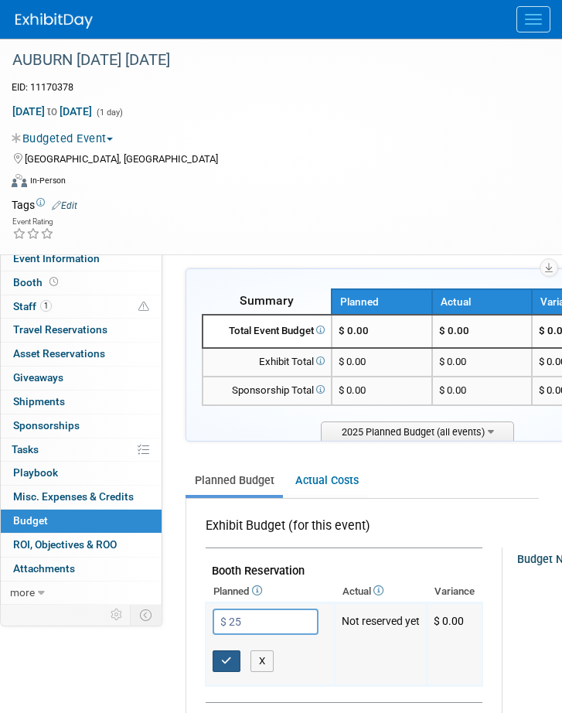
type input "$ 25.00"
click at [230, 653] on button "button" at bounding box center [227, 661] width 28 height 22
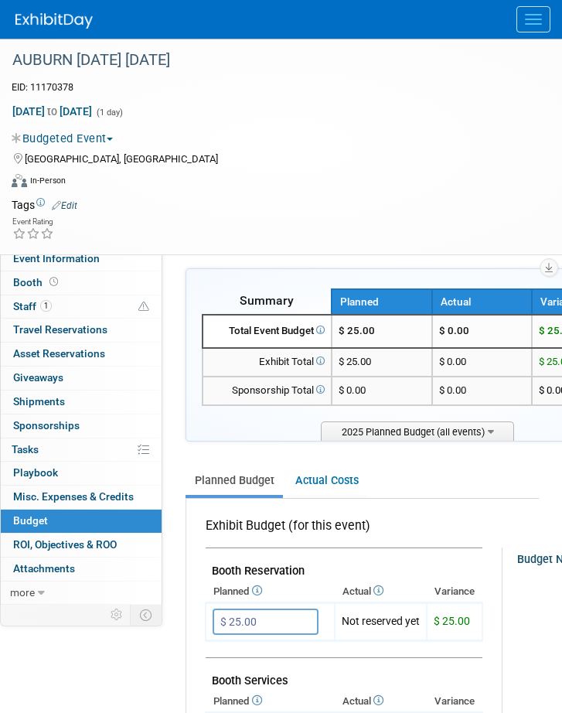
click at [540, 23] on span "Menu" at bounding box center [533, 24] width 17 height 2
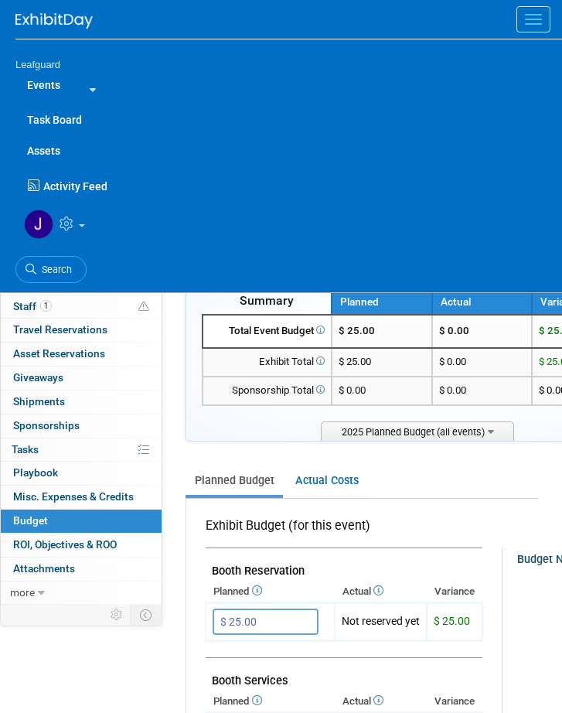
drag, startPoint x: 63, startPoint y: 267, endPoint x: 63, endPoint y: 243, distance: 24.0
click at [63, 267] on span "Search" at bounding box center [54, 270] width 36 height 12
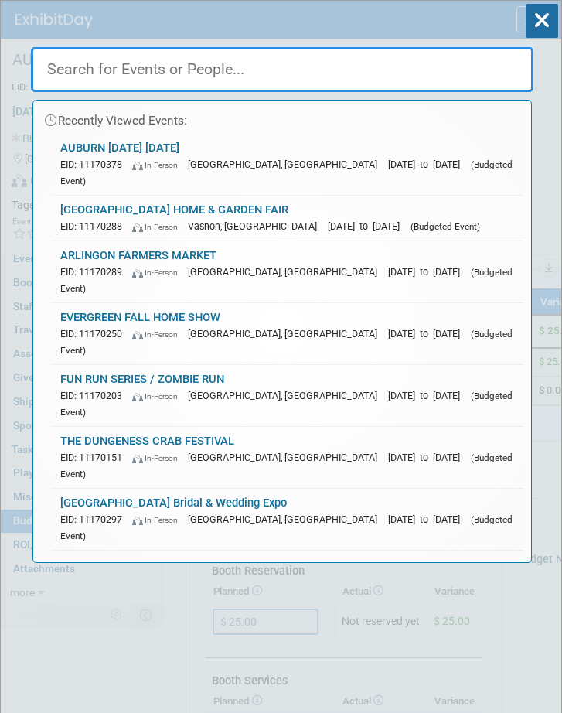
paste input "MAPLE VALLEY FARMERS MARKET"
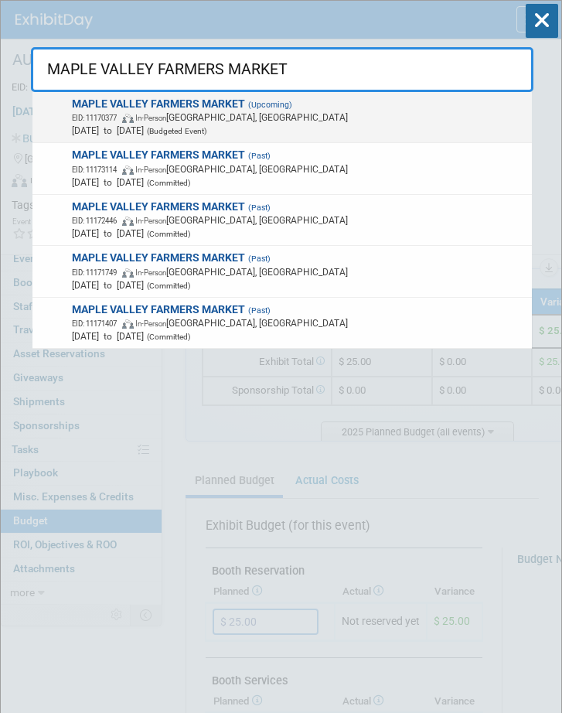
type input "MAPLE VALLEY FARMERS MARKET"
click at [209, 114] on span "EID: 11170377 In-Person Maple Valley, WA" at bounding box center [299, 117] width 455 height 13
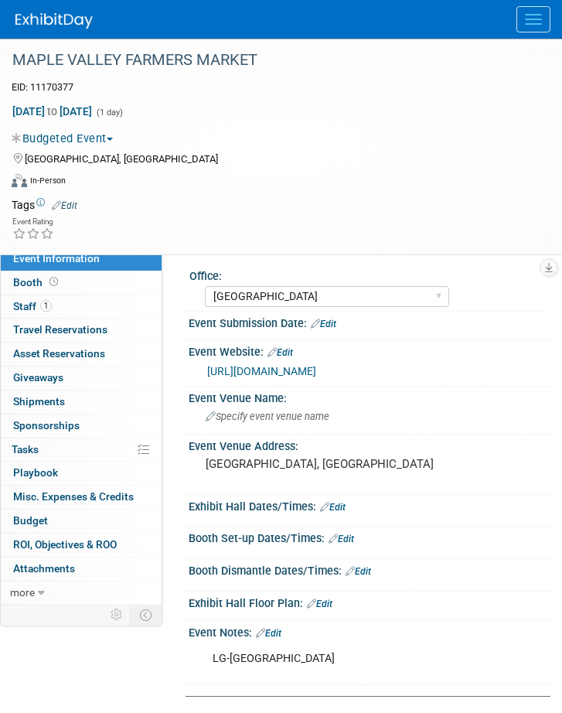
select select "[GEOGRAPHIC_DATA]"
click at [40, 526] on span "Budget" at bounding box center [30, 520] width 35 height 12
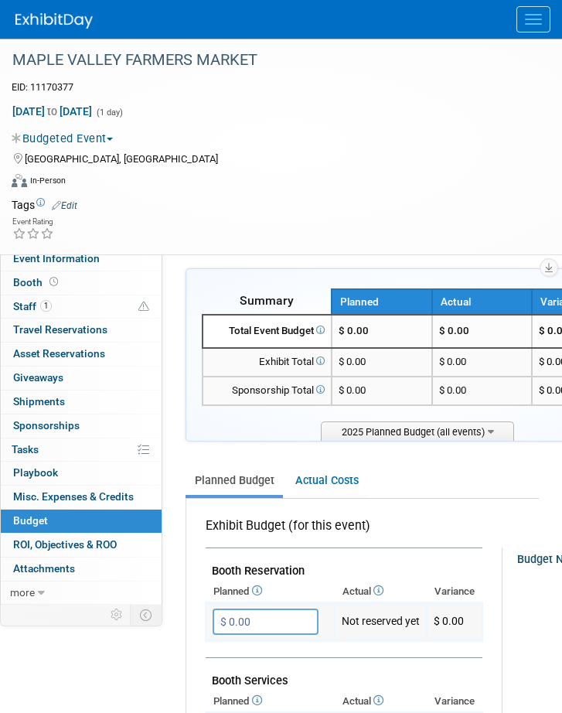
click at [267, 621] on input "$ 0.00" at bounding box center [266, 621] width 106 height 26
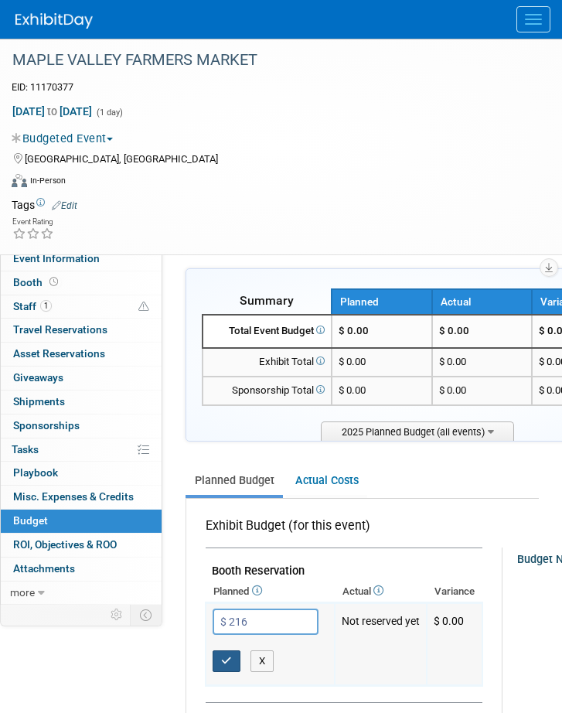
type input "$ 216.00"
click at [223, 659] on icon "button" at bounding box center [226, 660] width 11 height 10
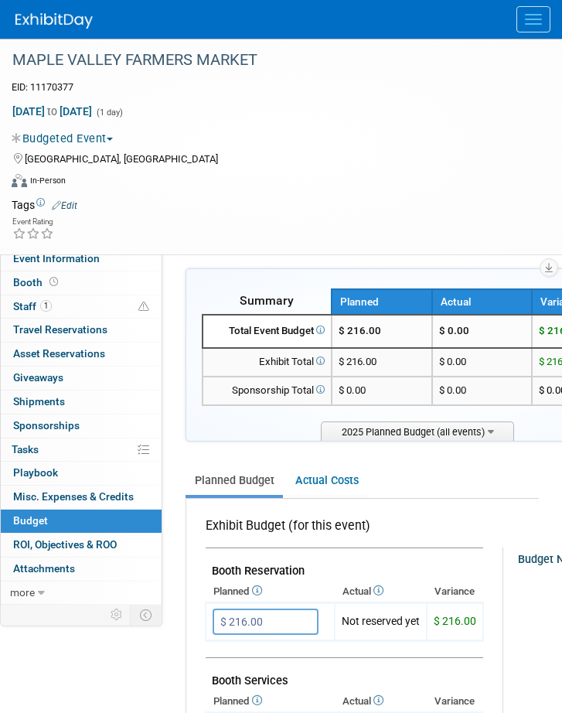
click at [525, 11] on button "Menu" at bounding box center [533, 19] width 34 height 26
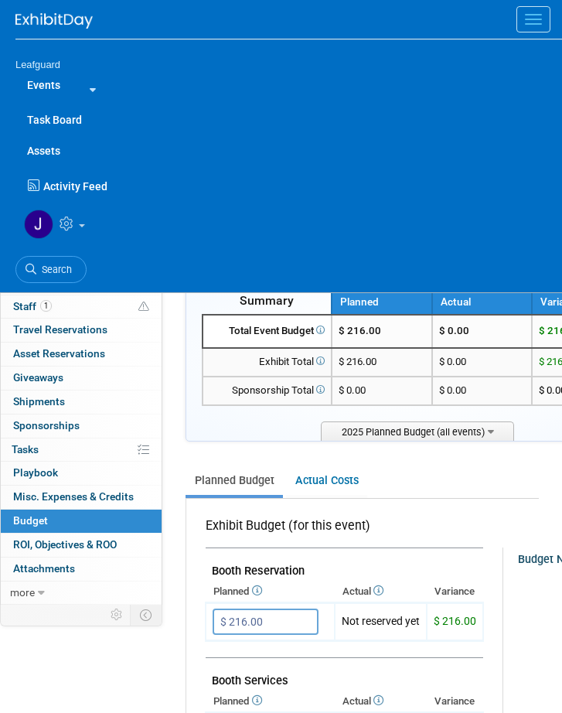
click at [58, 264] on span "Search" at bounding box center [54, 270] width 36 height 12
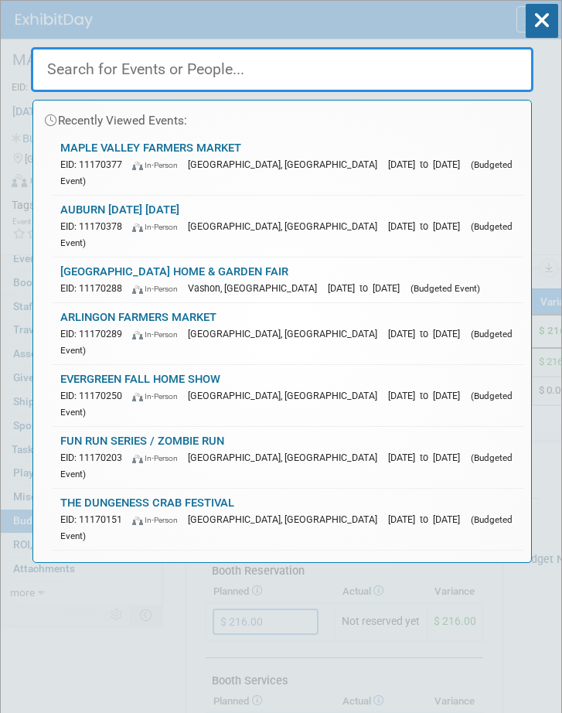
paste input "ARLINGON FARMERS MARKET"
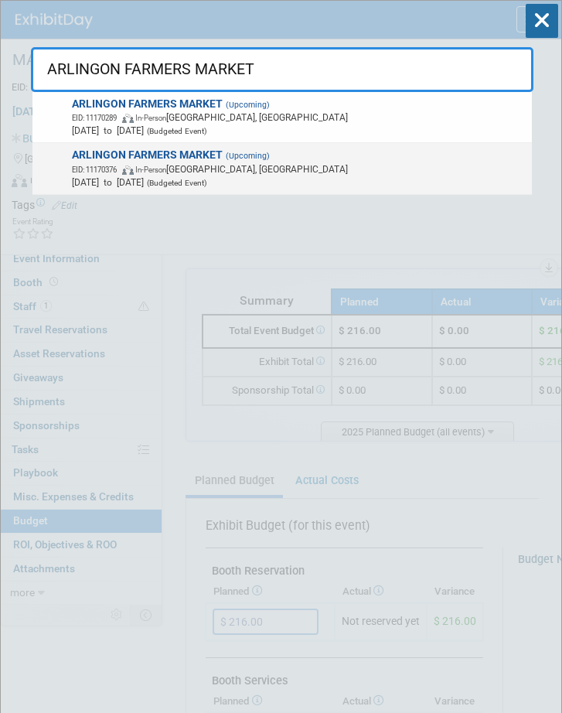
type input "ARLINGON FARMERS MARKET"
click at [243, 171] on span "EID: 11170376 In-Person Arlington, WA" at bounding box center [299, 168] width 455 height 13
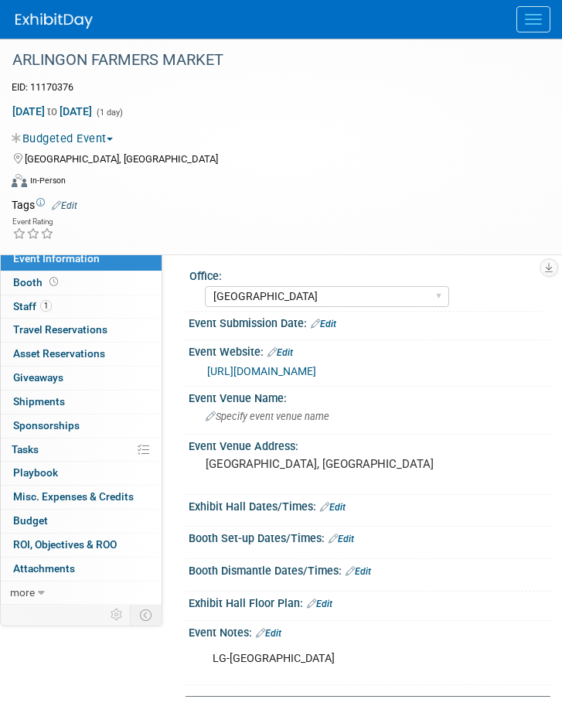
select select "[GEOGRAPHIC_DATA]"
click at [36, 526] on span "Budget" at bounding box center [30, 520] width 35 height 12
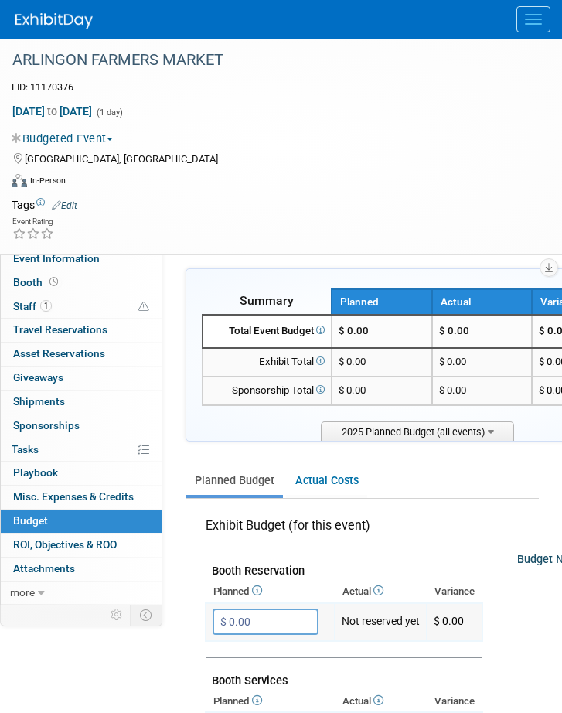
click at [253, 617] on input "$ 0.00" at bounding box center [266, 621] width 106 height 26
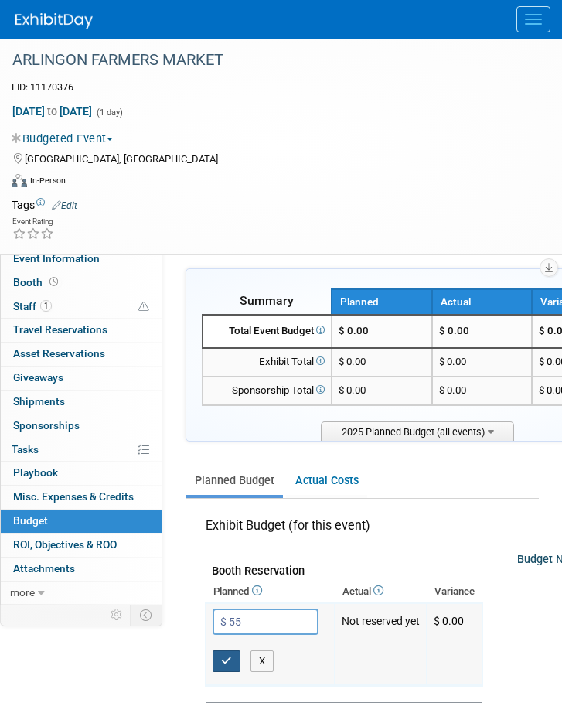
type input "$ 55.00"
click at [229, 652] on button "button" at bounding box center [227, 661] width 28 height 22
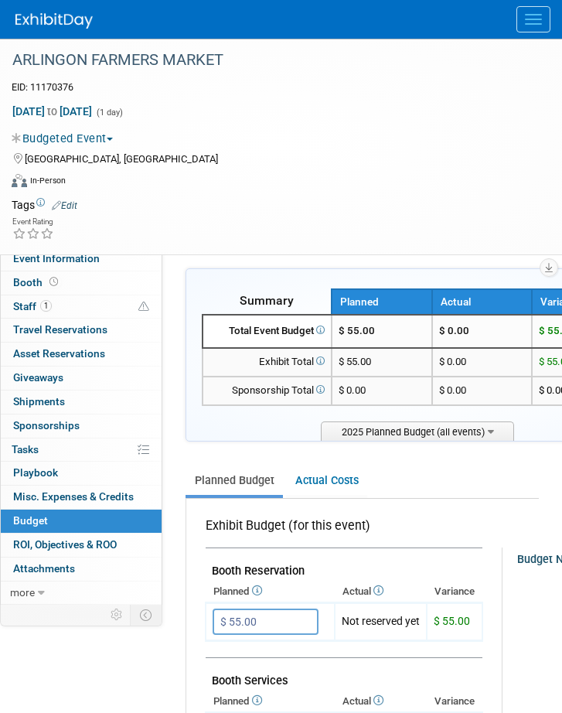
click at [534, 16] on button "Menu" at bounding box center [533, 19] width 34 height 26
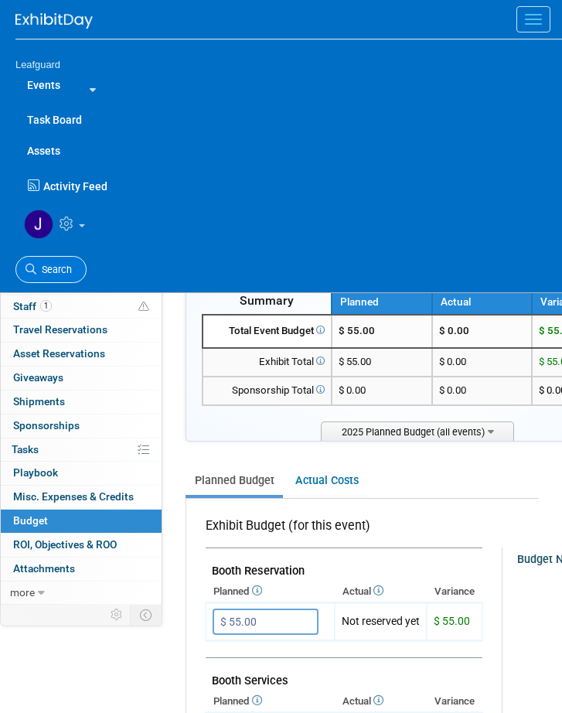
drag, startPoint x: 60, startPoint y: 267, endPoint x: 112, endPoint y: 165, distance: 115.1
click at [60, 267] on span "Search" at bounding box center [54, 270] width 36 height 12
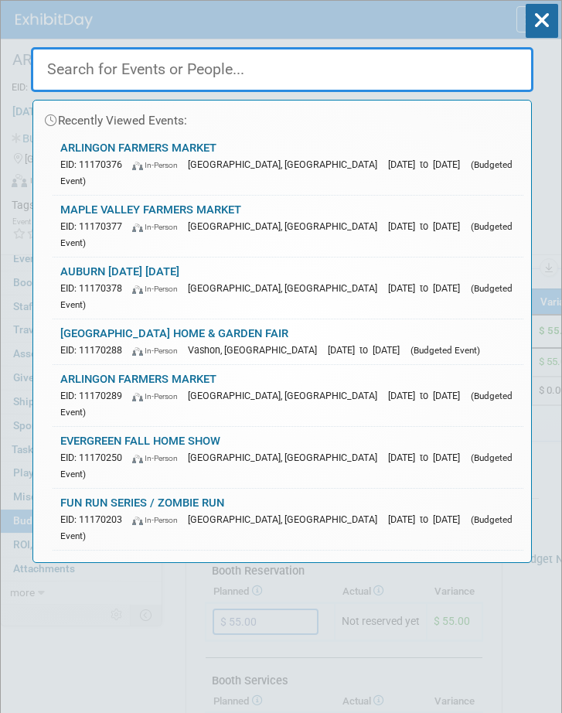
paste input "Bend Fall Fest"
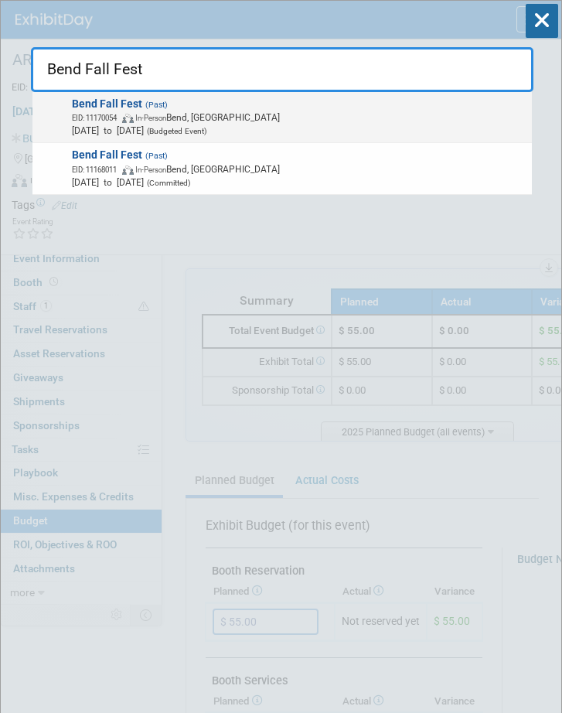
type input "Bend Fall Fest"
click at [166, 121] on span "In-Person" at bounding box center [150, 118] width 31 height 9
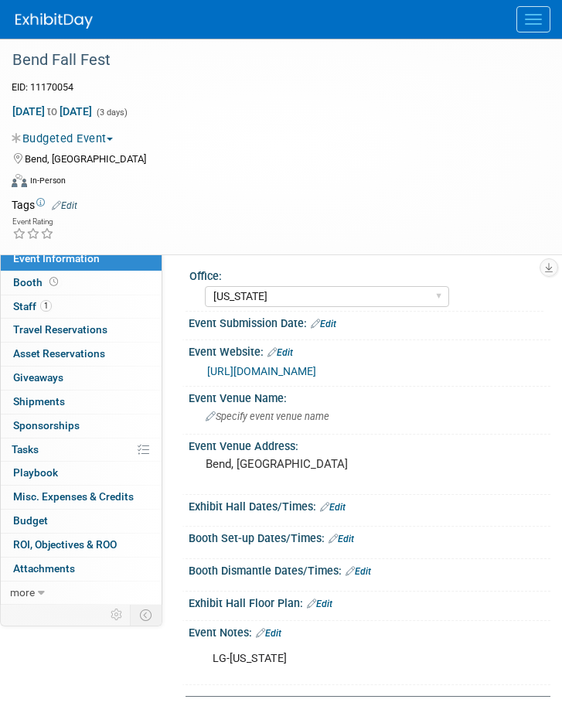
select select "[US_STATE]"
click at [47, 528] on link "Budget" at bounding box center [81, 520] width 161 height 23
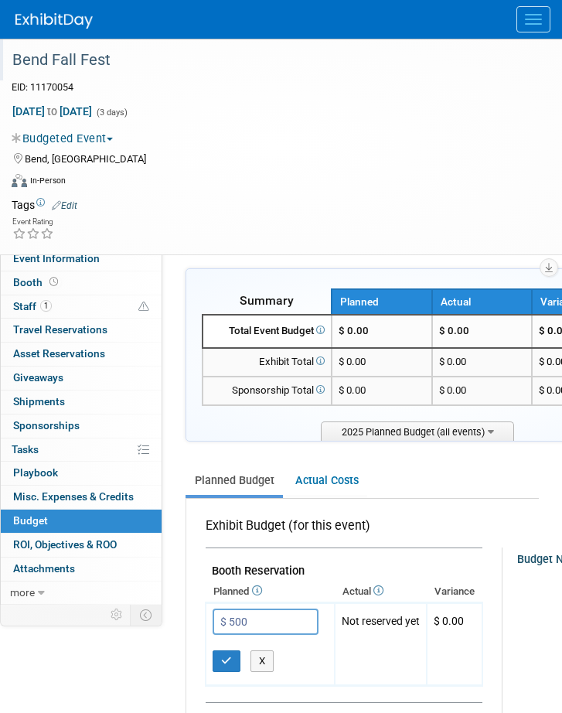
type input "$ 500.00"
drag, startPoint x: 533, startPoint y: 11, endPoint x: 518, endPoint y: 27, distance: 21.9
click at [533, 10] on button "Menu" at bounding box center [533, 19] width 34 height 26
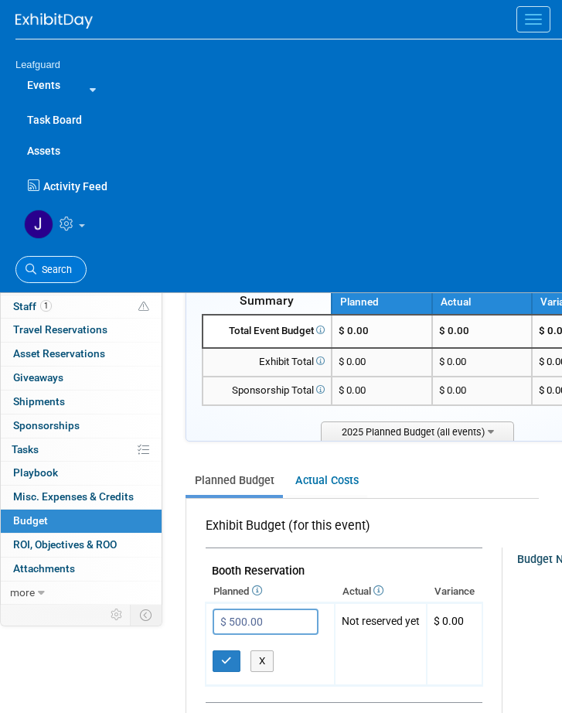
click at [61, 267] on span "Search" at bounding box center [54, 270] width 36 height 12
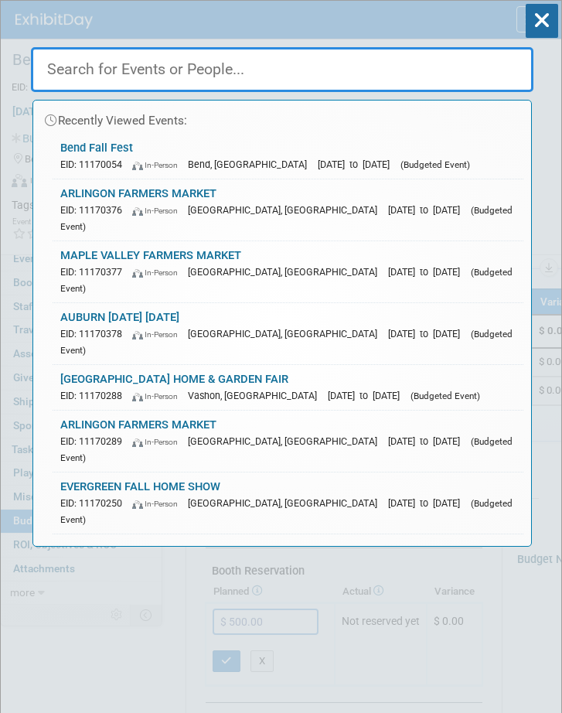
click at [271, 50] on input "text" at bounding box center [282, 69] width 502 height 45
paste input "[PERSON_NAME] Health and wellness expo"
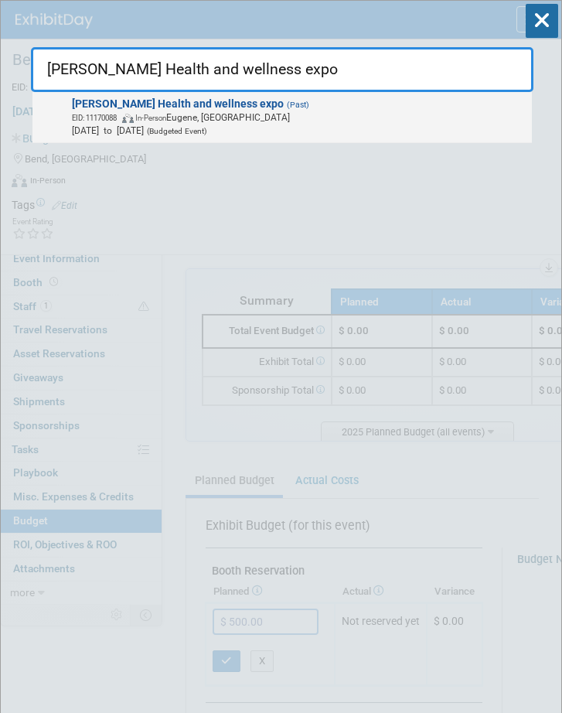
type input "[PERSON_NAME] Health and wellness expo"
click at [301, 111] on span "EID: 11170088 In-Person [PERSON_NAME], [GEOGRAPHIC_DATA]" at bounding box center [299, 117] width 455 height 13
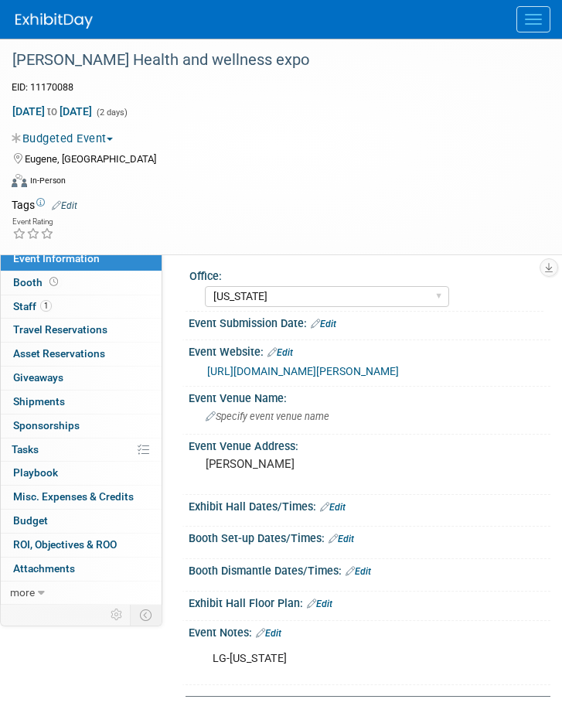
select select "[US_STATE]"
click at [36, 526] on span "Budget" at bounding box center [30, 520] width 35 height 12
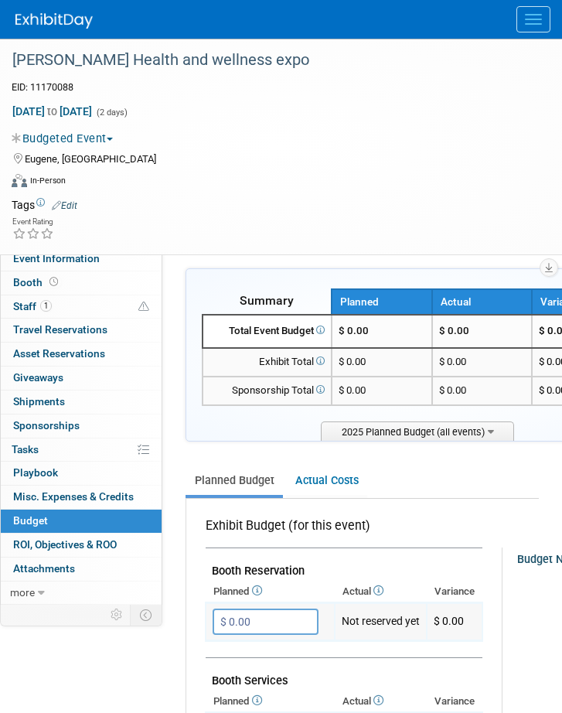
click at [259, 618] on input "$ 0.00" at bounding box center [266, 621] width 106 height 26
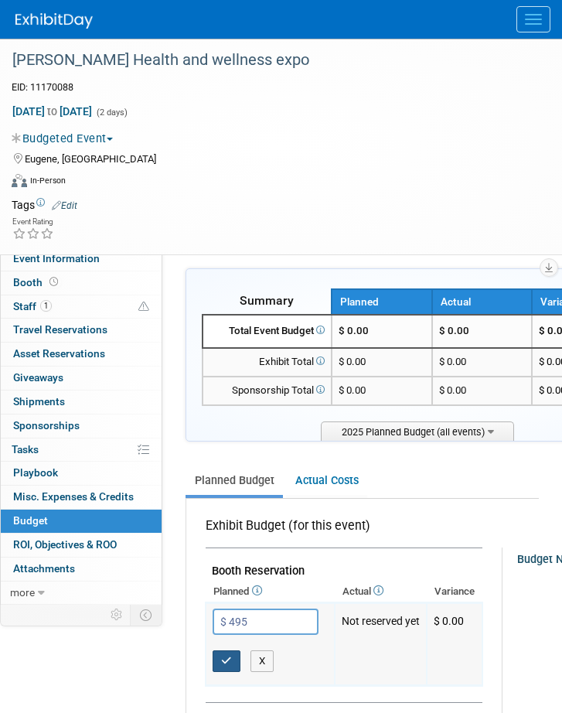
type input "$ 495.00"
click at [227, 657] on icon "button" at bounding box center [226, 660] width 11 height 10
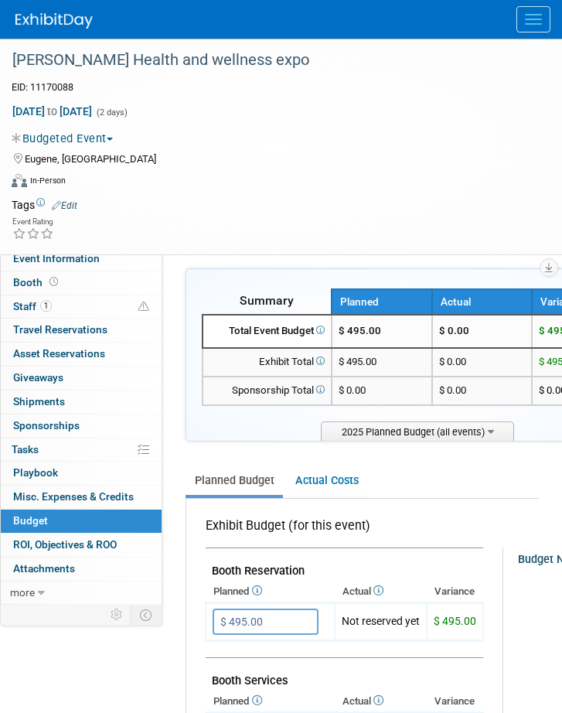
click at [532, 9] on button "Menu" at bounding box center [533, 19] width 34 height 26
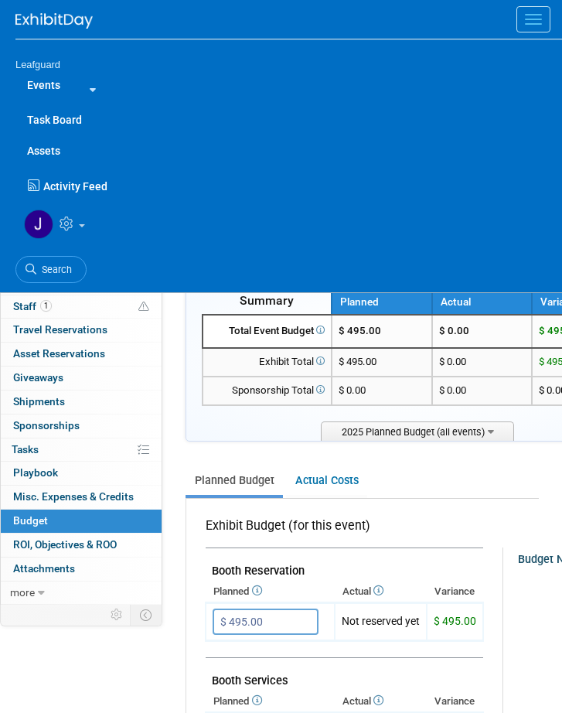
click at [59, 264] on span "Search" at bounding box center [54, 270] width 36 height 12
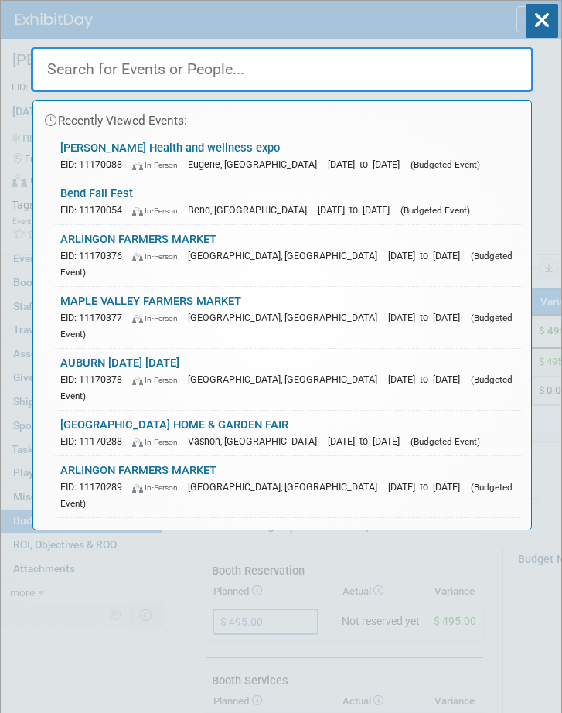
paste input "Portland Marathon"
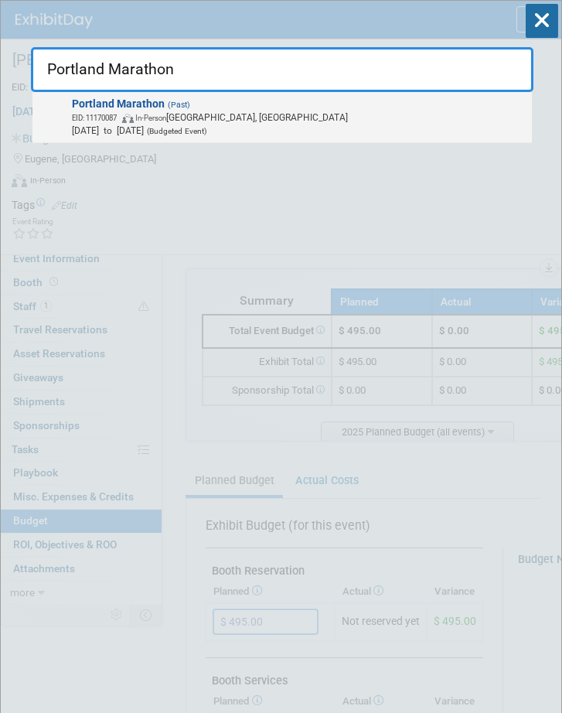
type input "Portland Marathon"
click at [261, 118] on span "EID: 11170087 In-Person Portland, OR" at bounding box center [299, 117] width 455 height 13
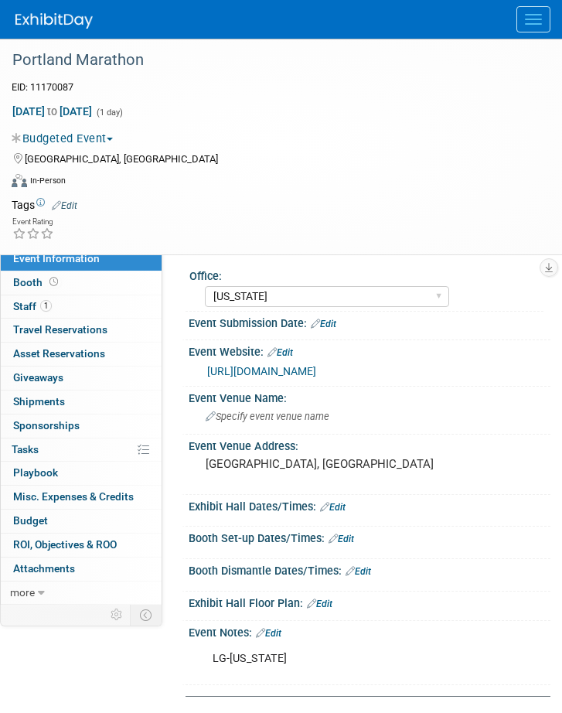
select select "[US_STATE]"
click at [36, 526] on span "Budget" at bounding box center [30, 520] width 35 height 12
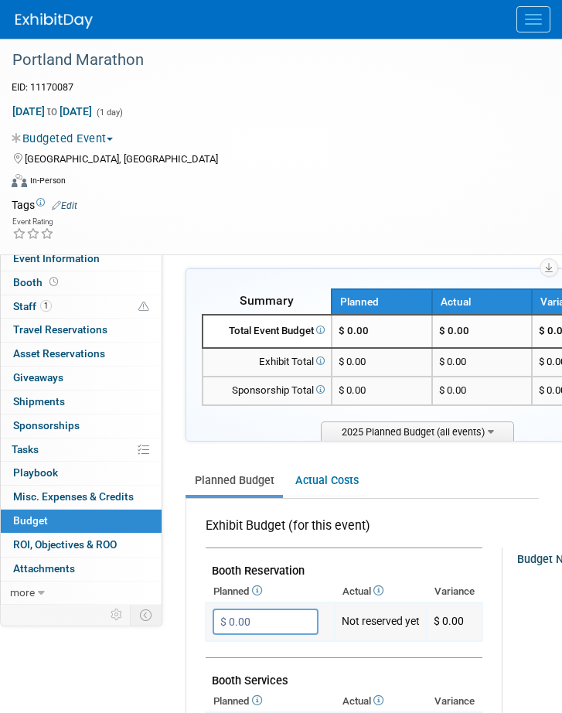
click at [271, 622] on input "$ 0.00" at bounding box center [266, 621] width 106 height 26
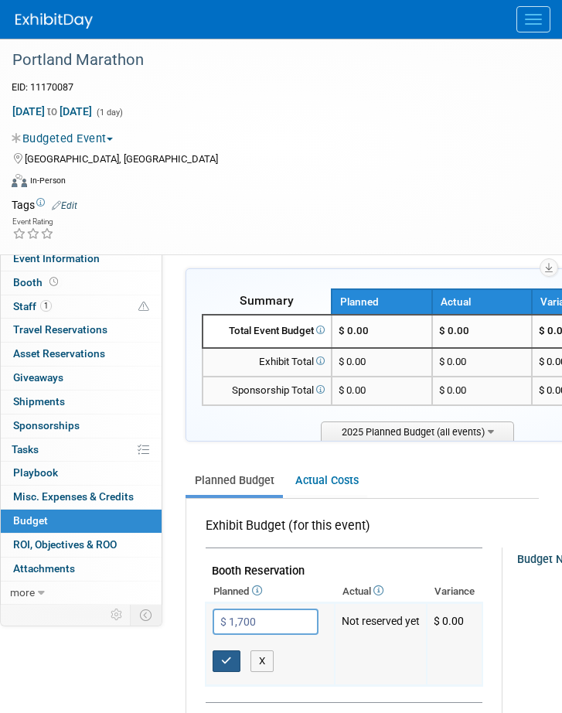
type input "$ 1,700.00"
click at [224, 651] on button "button" at bounding box center [227, 661] width 28 height 22
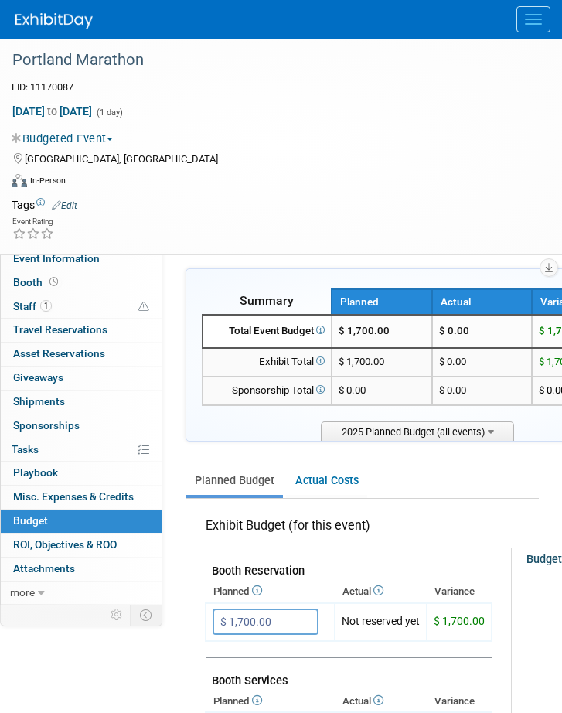
click at [535, 17] on button "Menu" at bounding box center [533, 19] width 34 height 26
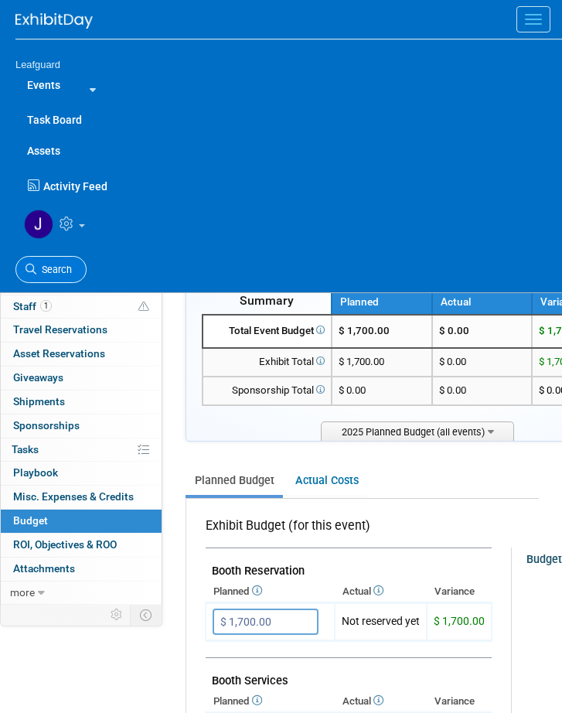
click at [56, 264] on span "Search" at bounding box center [54, 270] width 36 height 12
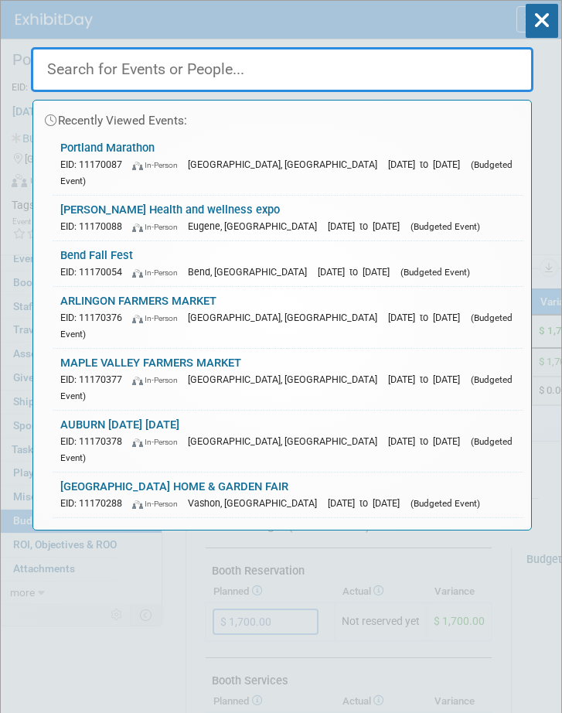
paste input "[PERSON_NAME] Health and wellness expo"
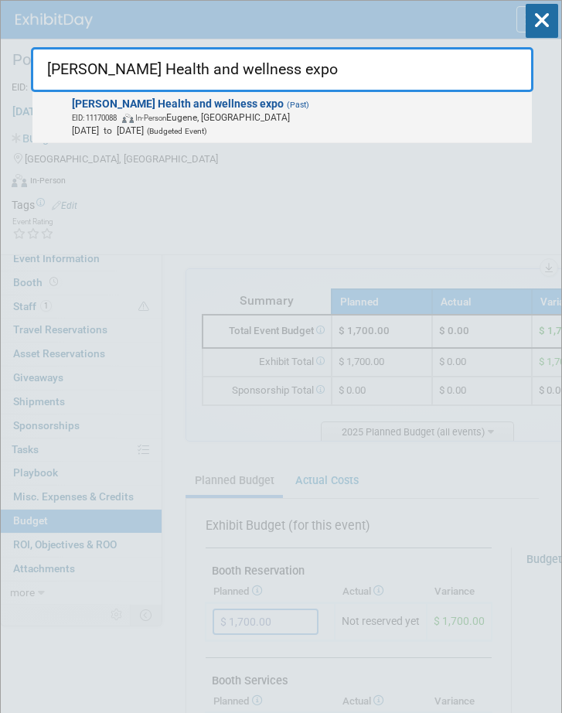
type input "[PERSON_NAME] Health and wellness expo"
click at [280, 114] on span "EID: 11170088 In-Person Eugene, OR" at bounding box center [299, 117] width 455 height 13
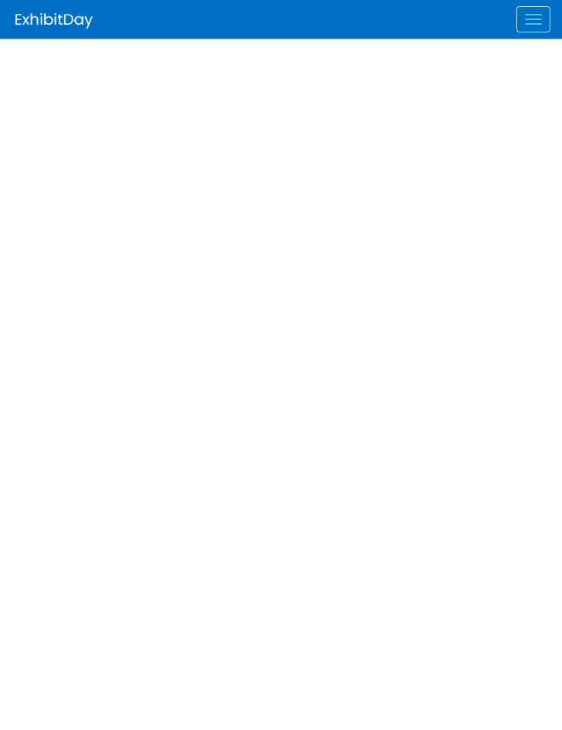
select select "[US_STATE]"
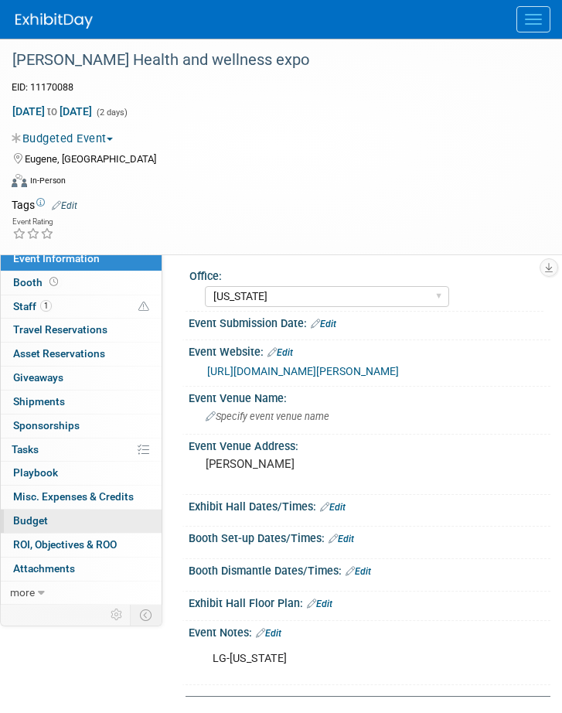
click at [49, 527] on link "Budget" at bounding box center [81, 520] width 161 height 23
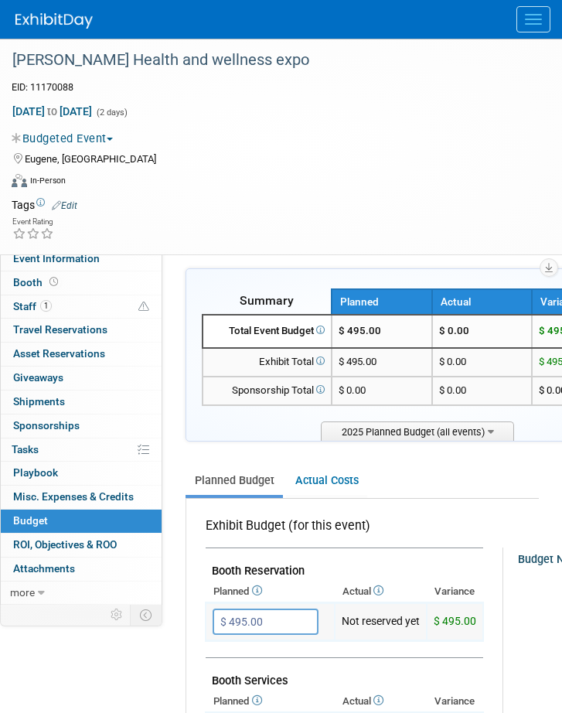
click at [281, 619] on input "$ 495.00" at bounding box center [266, 621] width 106 height 26
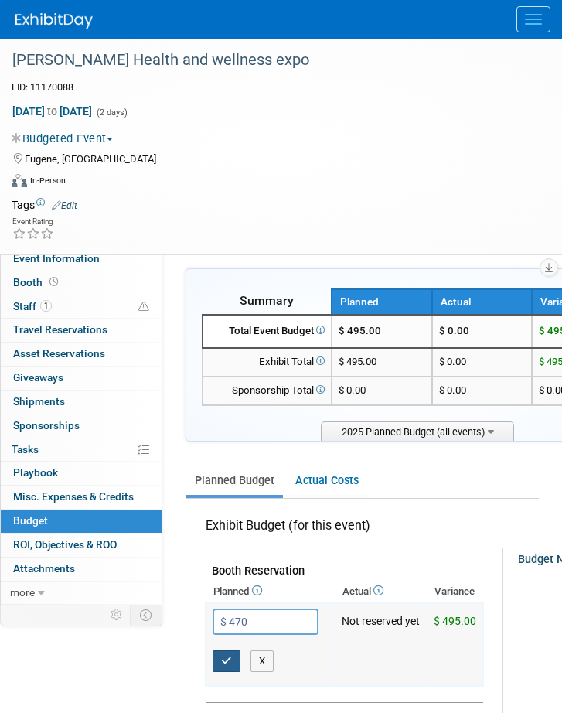
type input "$ 470.00"
click at [223, 662] on icon "button" at bounding box center [226, 660] width 11 height 10
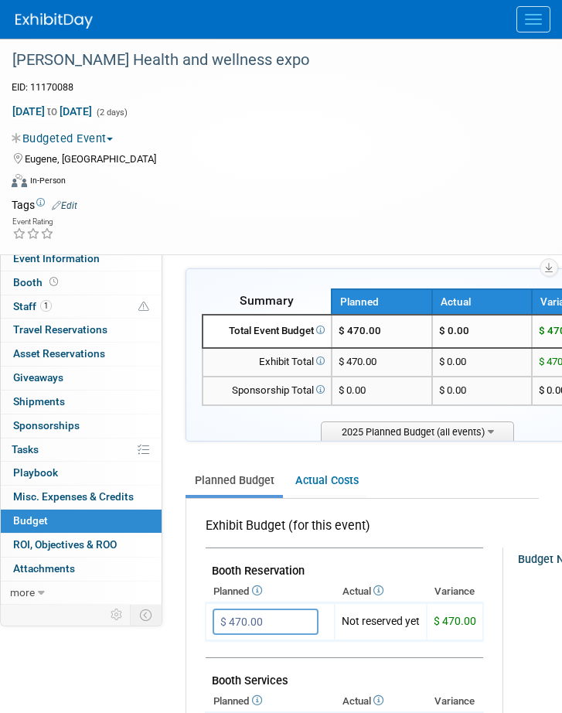
drag, startPoint x: 529, startPoint y: 7, endPoint x: 520, endPoint y: 13, distance: 10.5
click at [529, 6] on button "Menu" at bounding box center [533, 19] width 34 height 26
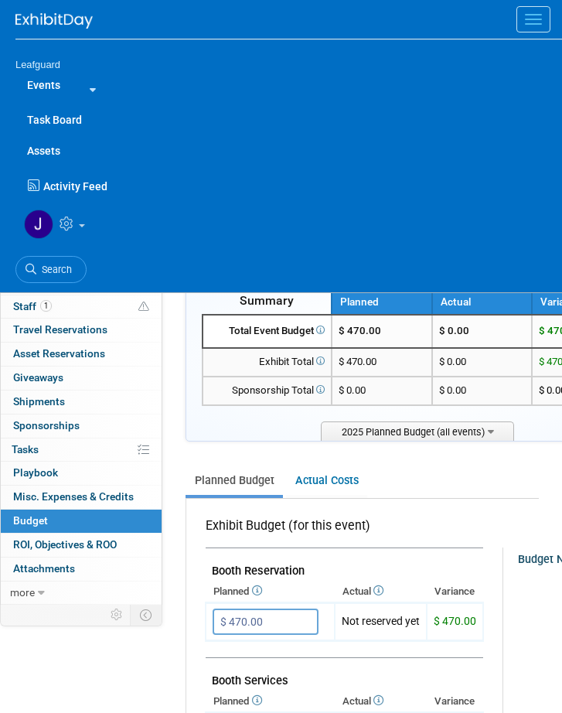
drag, startPoint x: 68, startPoint y: 262, endPoint x: 128, endPoint y: 223, distance: 71.4
click at [69, 262] on link "Search" at bounding box center [50, 269] width 71 height 27
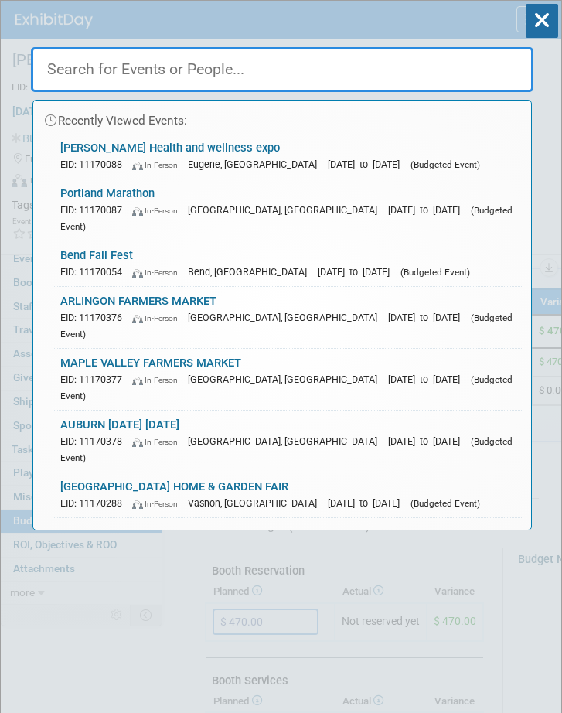
paste input "[PERSON_NAME] Farmers Market"
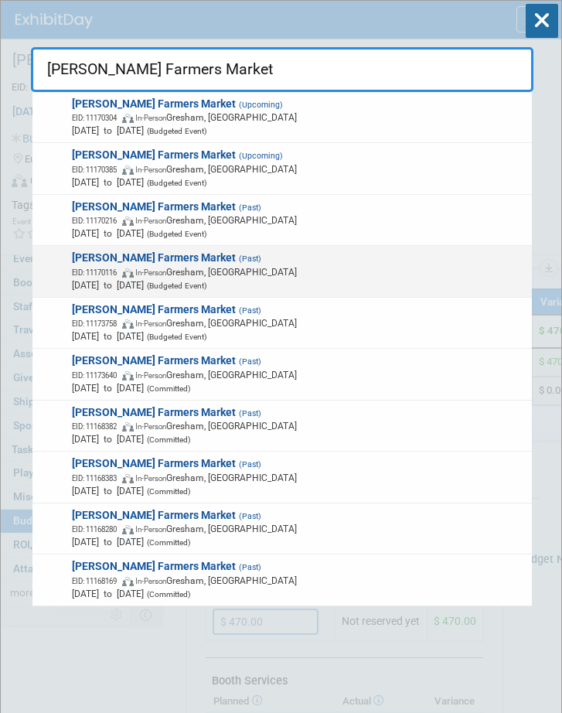
type input "[PERSON_NAME] Farmers Market"
click at [228, 267] on span "EID: 11170116 In-Person Gresham, OR" at bounding box center [299, 271] width 455 height 13
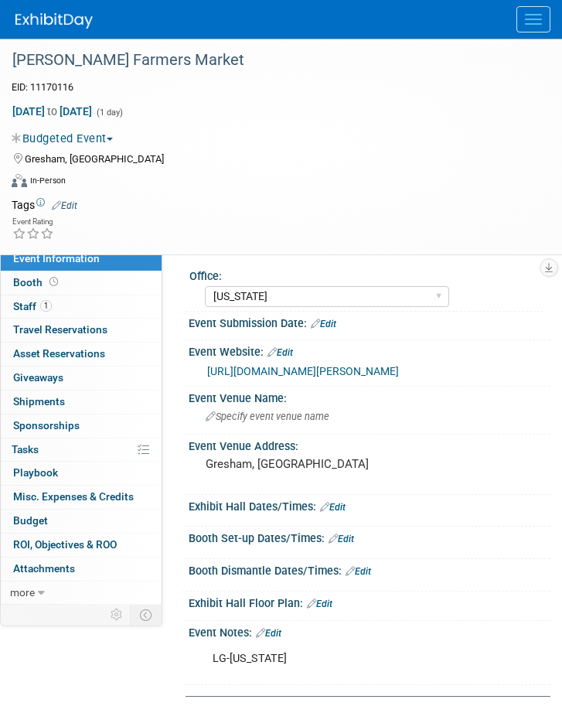
select select "[US_STATE]"
click at [31, 526] on span "Budget" at bounding box center [30, 520] width 35 height 12
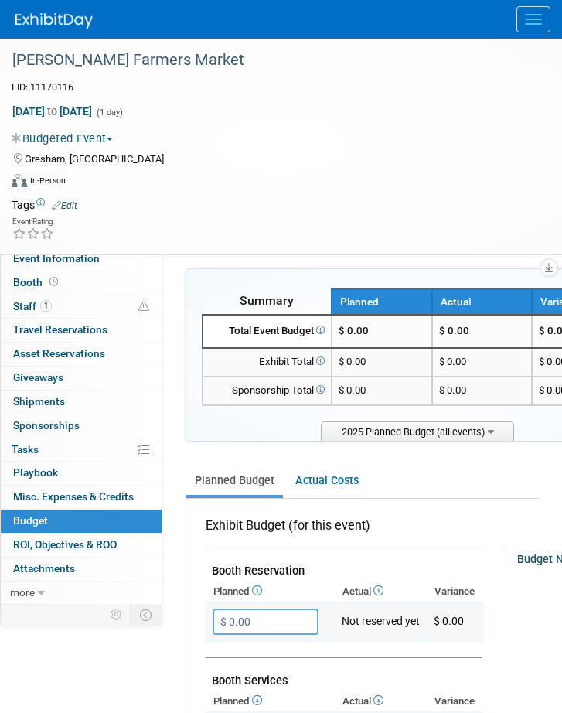
click at [267, 616] on input "$ 0.00" at bounding box center [266, 621] width 106 height 26
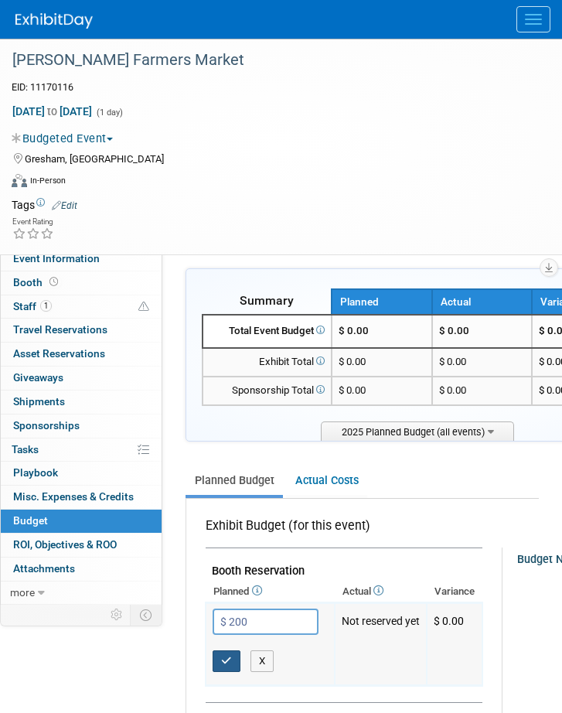
type input "$ 200.00"
click at [228, 658] on icon "button" at bounding box center [226, 660] width 11 height 10
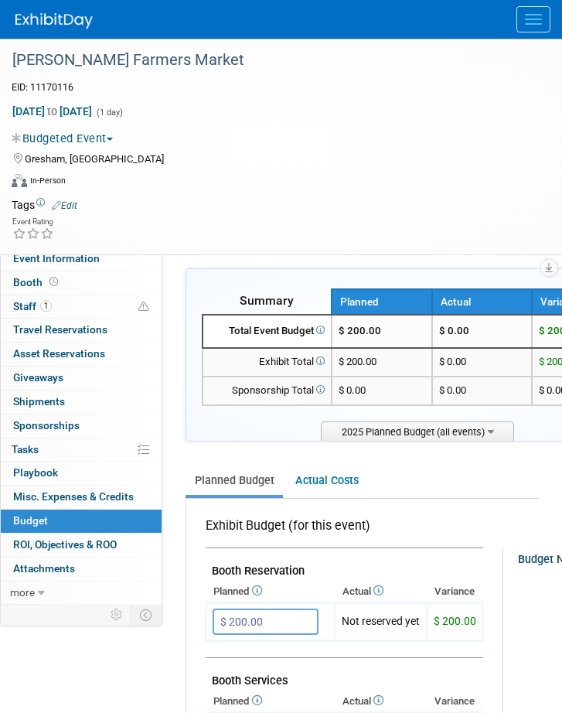
click at [536, 17] on button "Menu" at bounding box center [533, 19] width 34 height 26
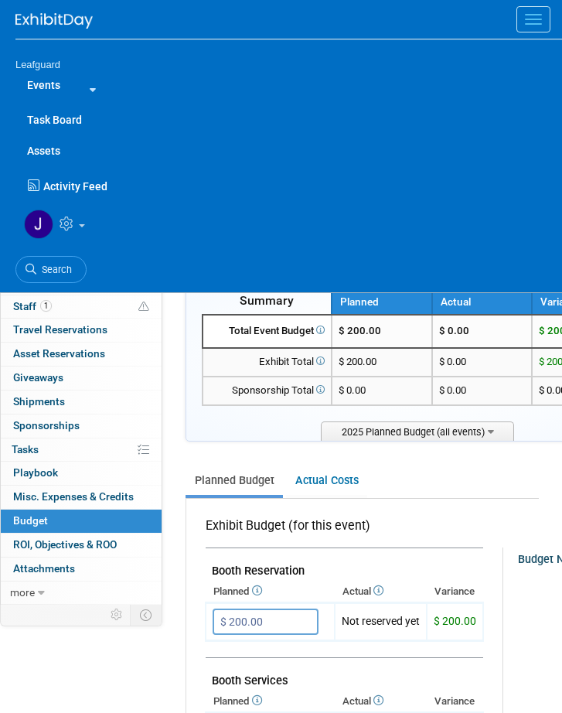
click at [65, 265] on span "Search" at bounding box center [54, 270] width 36 height 12
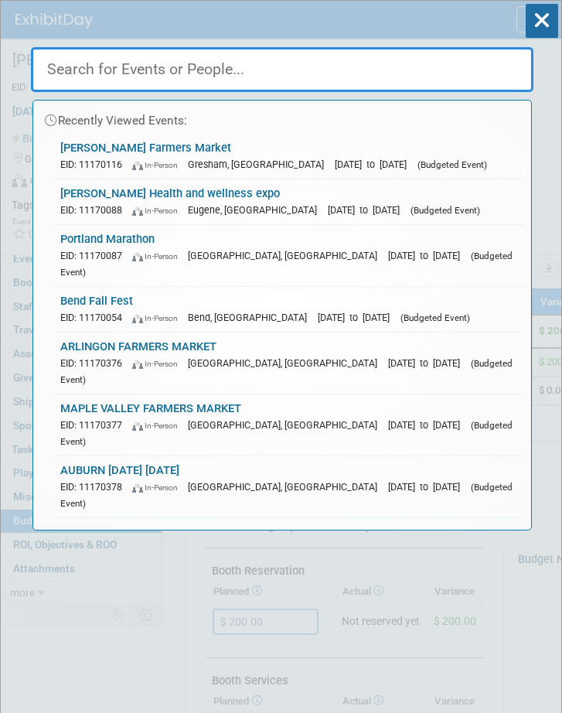
paste input "Polk County Home Show"
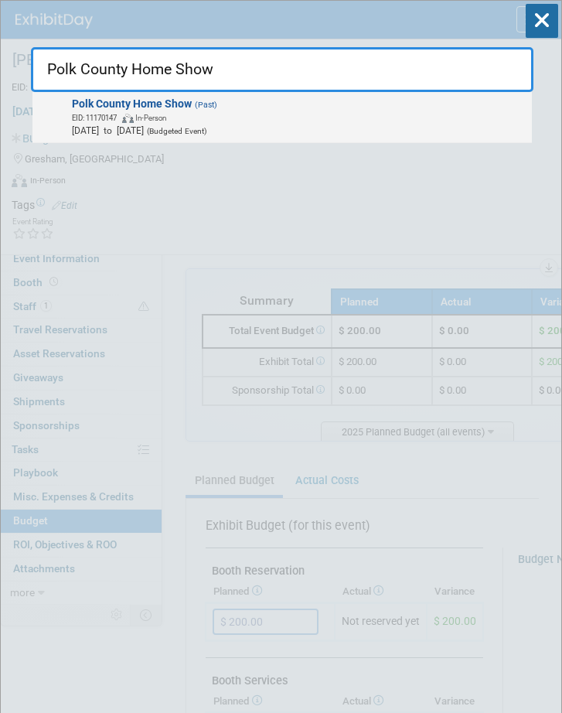
type input "Polk County Home Show"
click at [277, 109] on span "Polk County Home Show (Past) EID: 11170147 In-Person Oct 10, 2025 to Oct 12, 20…" at bounding box center [296, 117] width 459 height 40
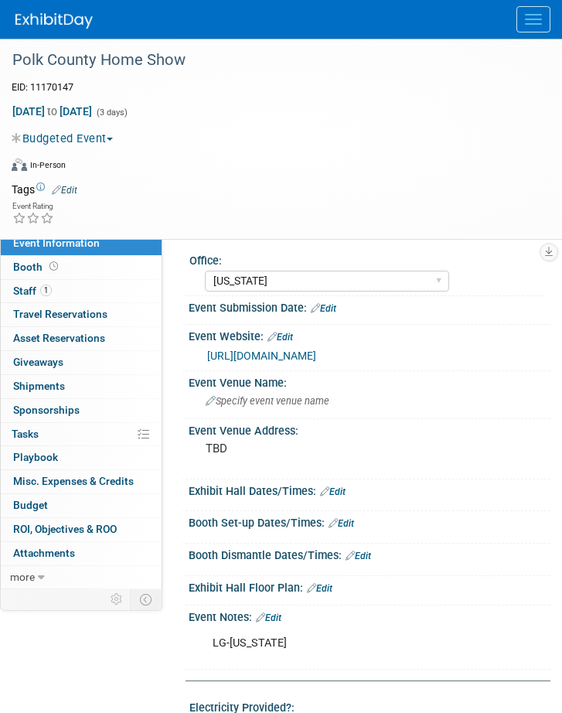
select select "[US_STATE]"
click at [43, 511] on span "Budget" at bounding box center [30, 505] width 35 height 12
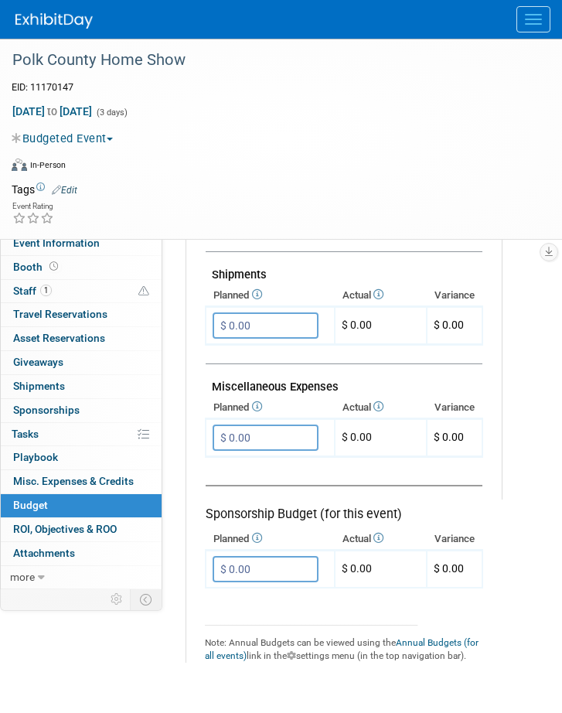
scroll to position [951, 0]
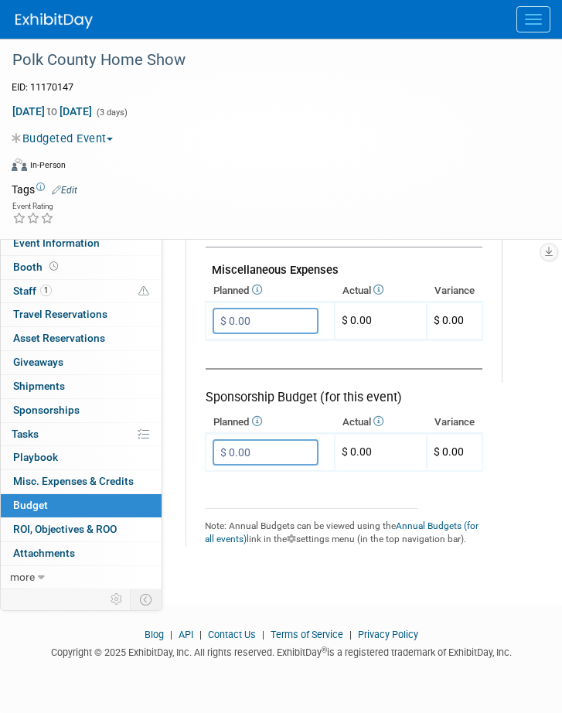
click at [540, 19] on button "Menu" at bounding box center [533, 19] width 34 height 26
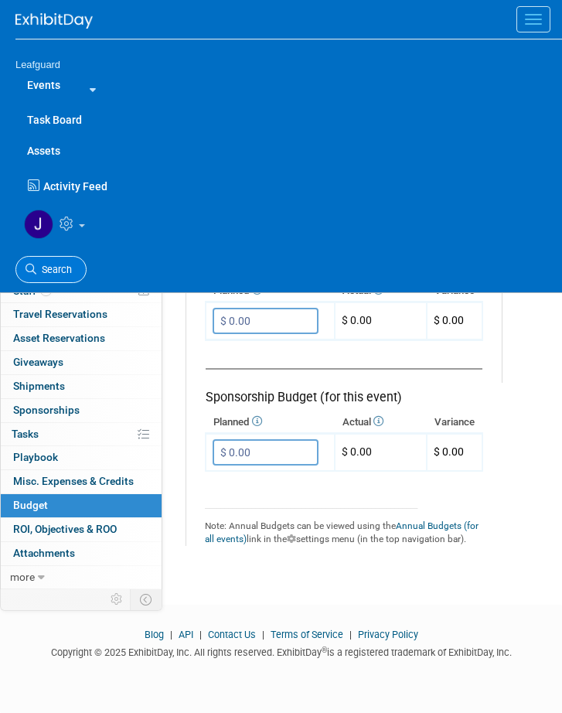
click at [57, 264] on span "Search" at bounding box center [54, 270] width 36 height 12
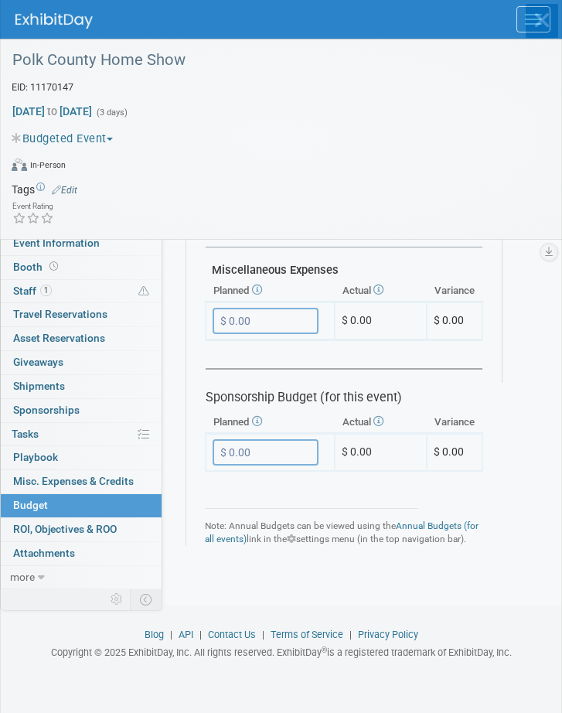
scroll to position [0, 0]
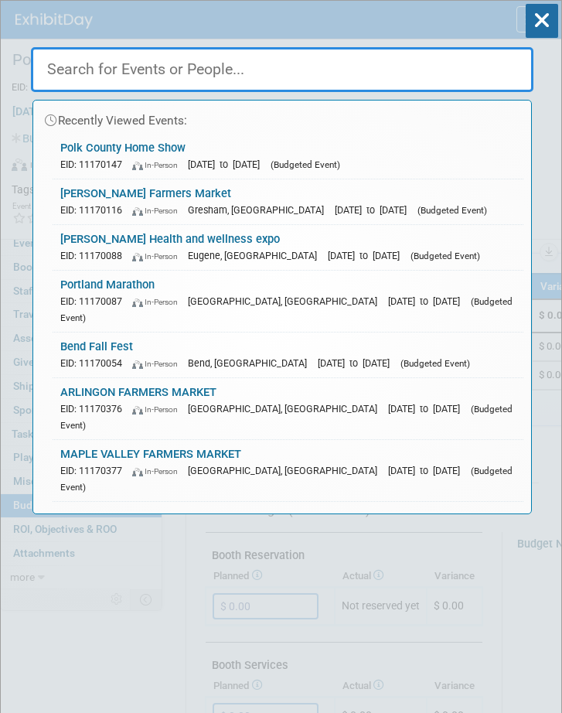
paste input "Polk County Home Show"
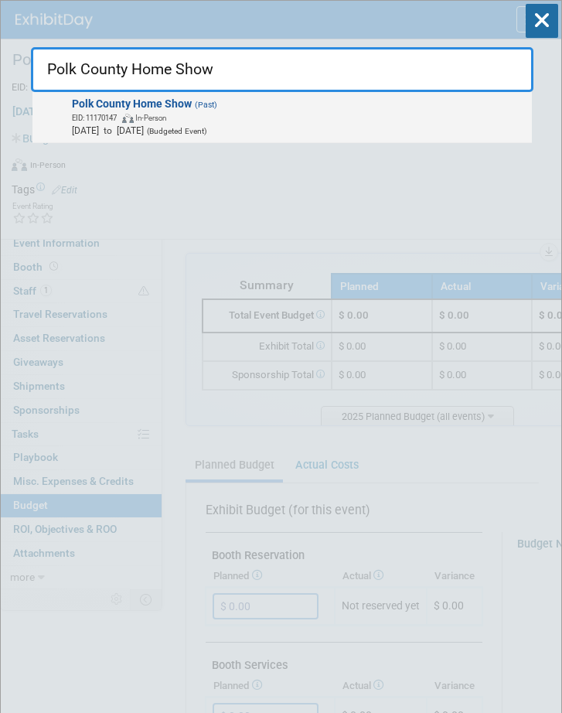
type input "Polk County Home Show"
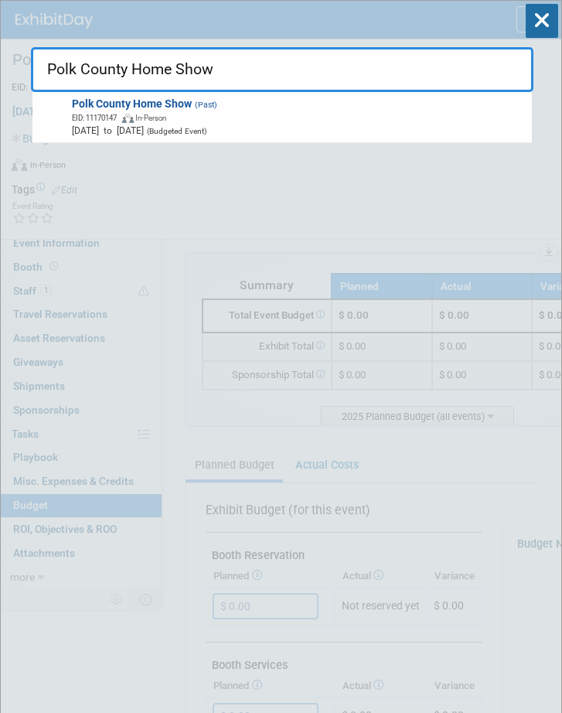
drag, startPoint x: 232, startPoint y: 115, endPoint x: 182, endPoint y: 121, distance: 50.5
click at [182, 121] on span "EID: 11170147 In-Person" at bounding box center [299, 117] width 455 height 13
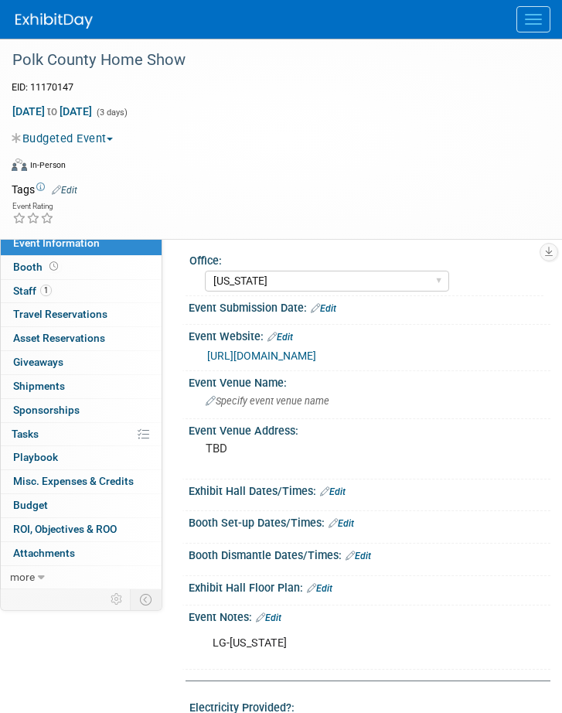
select select "[US_STATE]"
click at [35, 511] on span "Budget" at bounding box center [30, 505] width 35 height 12
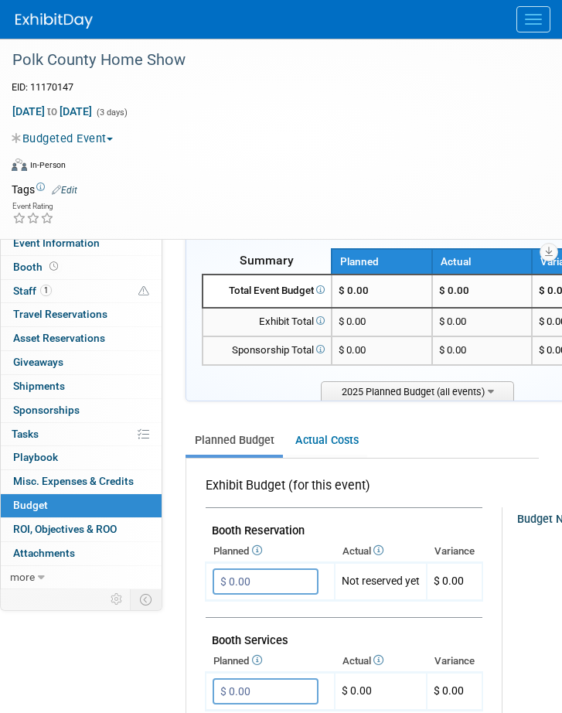
scroll to position [23, 0]
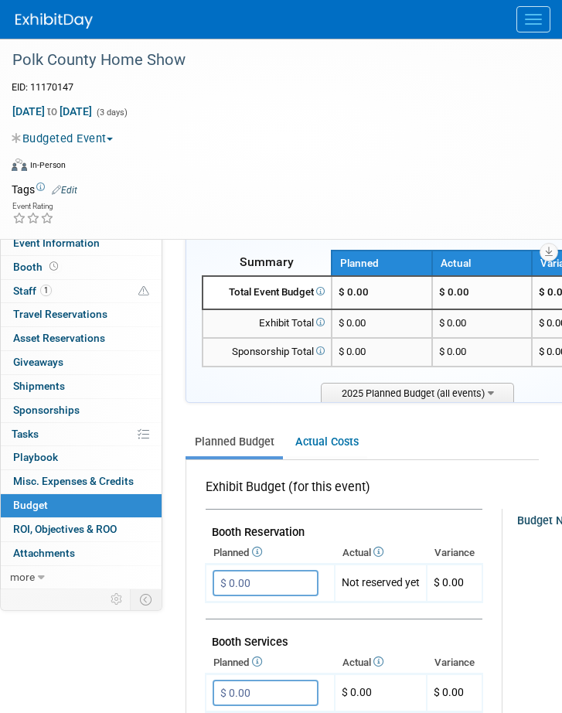
click at [533, 16] on button "Menu" at bounding box center [533, 19] width 34 height 26
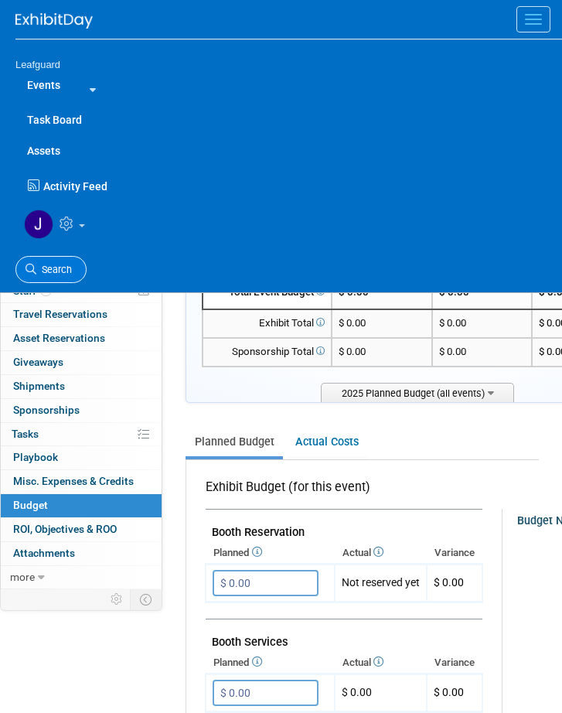
click at [41, 268] on span "Search" at bounding box center [54, 270] width 36 height 12
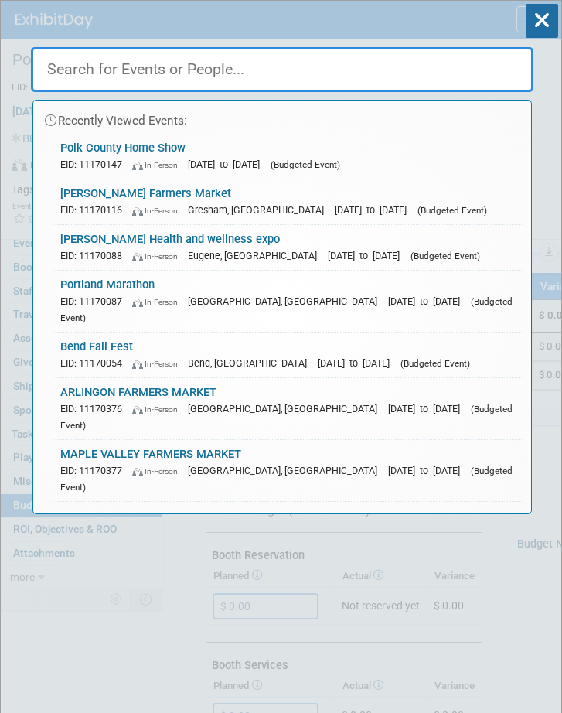
paste input "Oktoberfest [PERSON_NAME]"
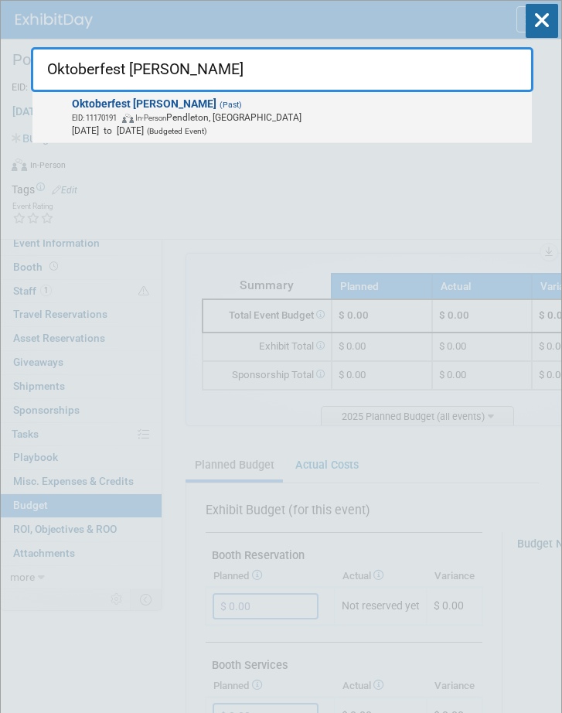
type input "Oktoberfest [PERSON_NAME]"
click at [238, 107] on span "Oktoberfest Pendleton (Past) EID: 11170191 In-Person Pendleton, OR Oct 11, 2025…" at bounding box center [296, 117] width 459 height 40
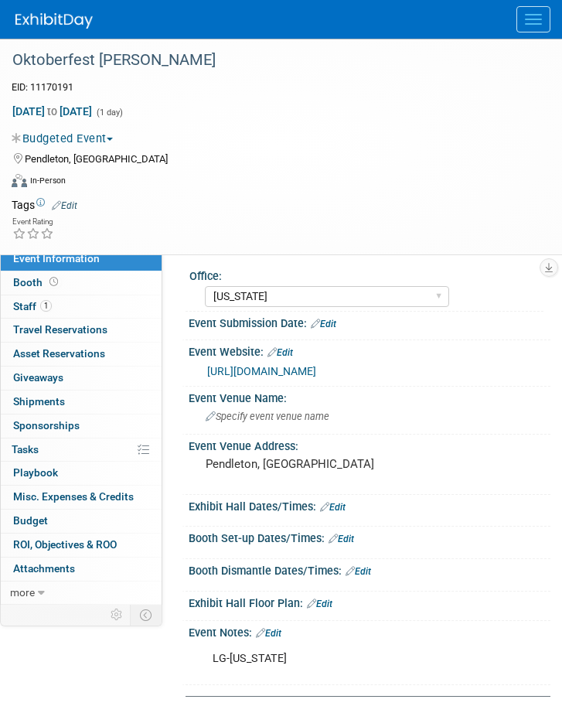
select select "[US_STATE]"
click at [36, 526] on span "Budget" at bounding box center [30, 520] width 35 height 12
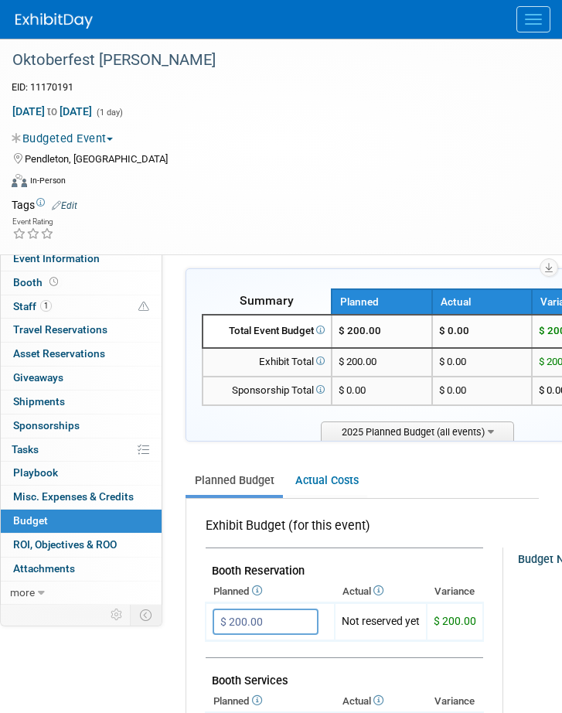
drag, startPoint x: 533, startPoint y: 19, endPoint x: 523, endPoint y: 29, distance: 14.2
click at [531, 20] on button "Menu" at bounding box center [533, 19] width 34 height 26
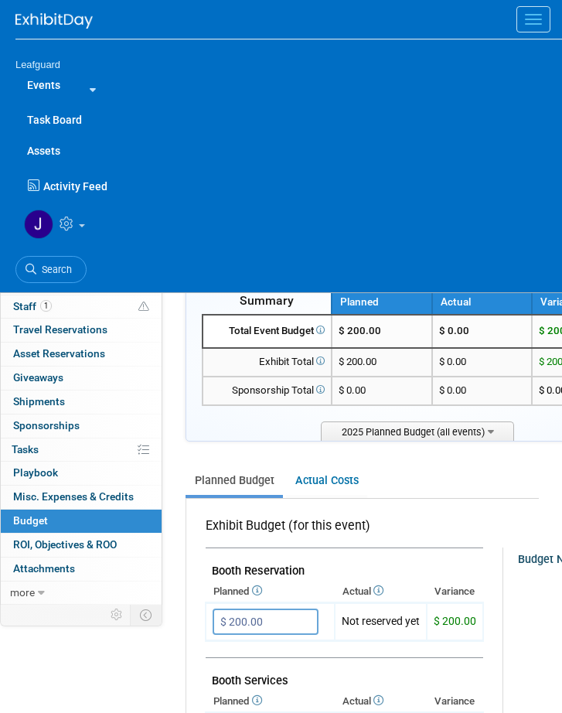
click at [56, 262] on link "Search" at bounding box center [50, 269] width 71 height 27
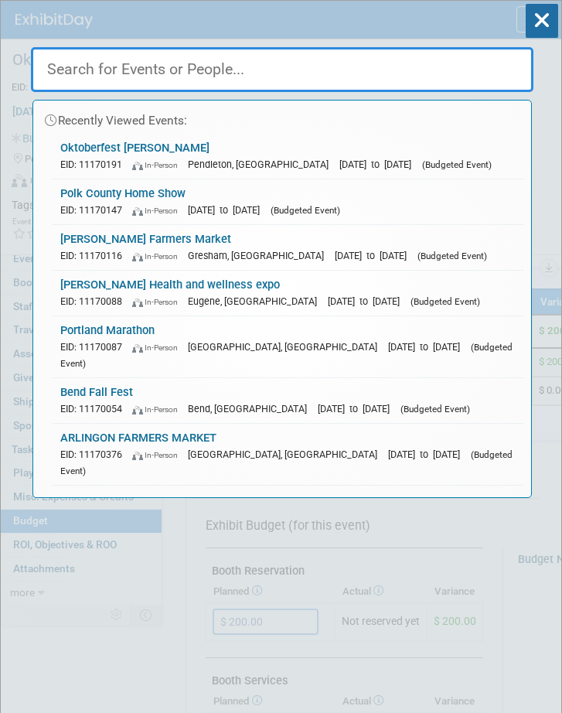
paste input "Polk County Home Show"
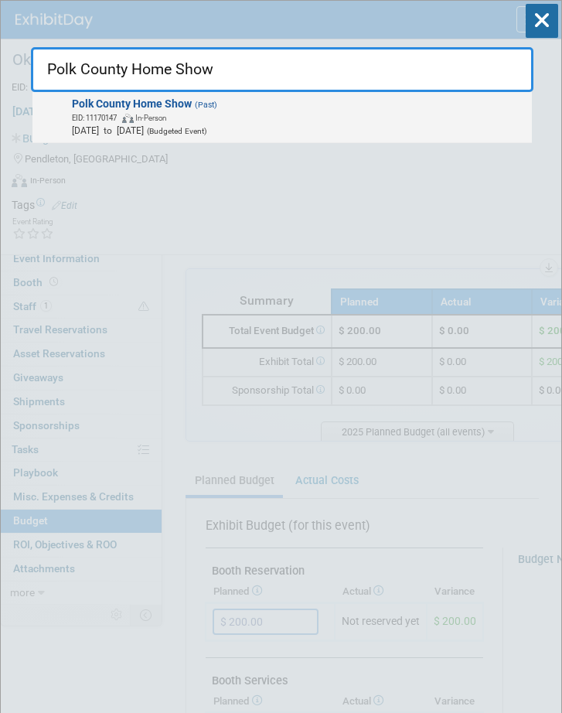
type input "Polk County Home Show"
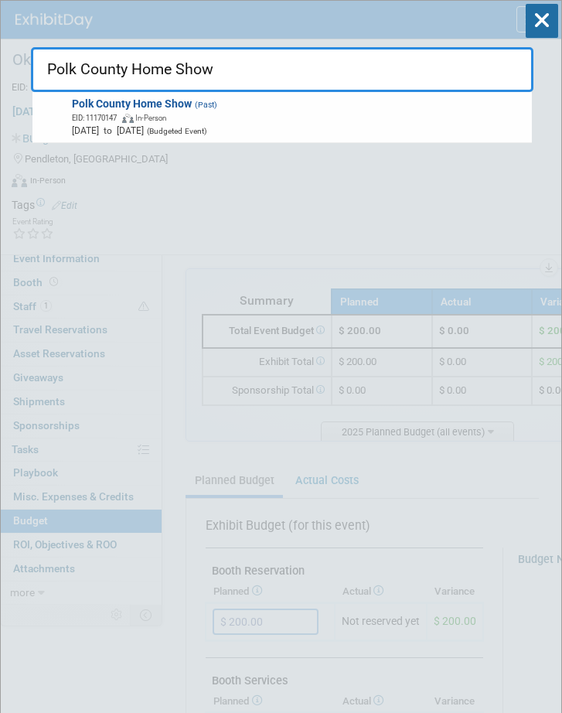
drag, startPoint x: 189, startPoint y: 112, endPoint x: 186, endPoint y: 121, distance: 9.6
click at [189, 118] on span "EID: 11170147 In-Person" at bounding box center [299, 117] width 455 height 13
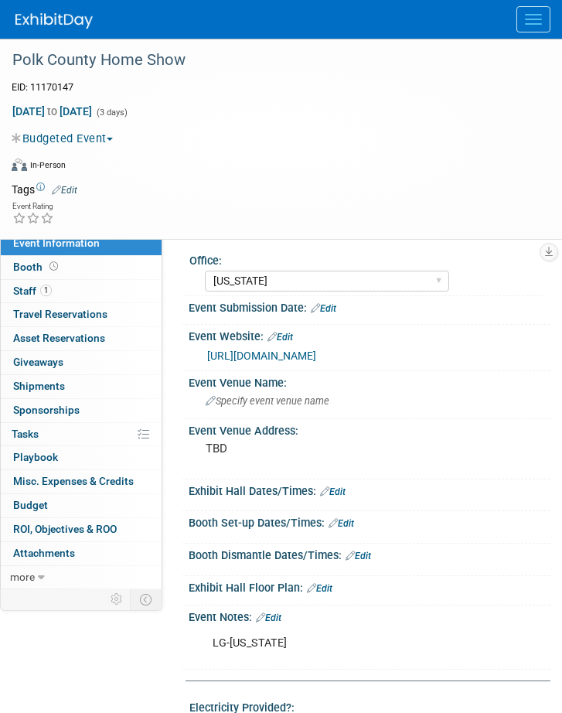
select select "[US_STATE]"
click at [44, 511] on span "Budget" at bounding box center [30, 505] width 35 height 12
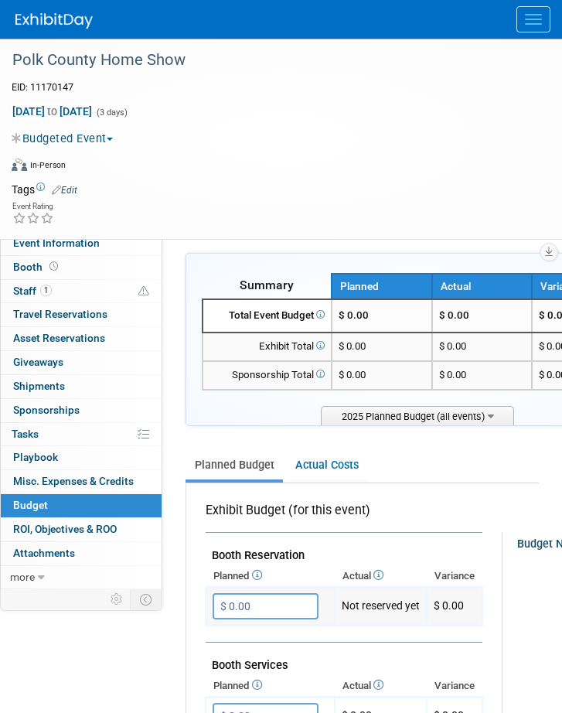
click at [288, 600] on input "$ 0.00" at bounding box center [266, 606] width 106 height 26
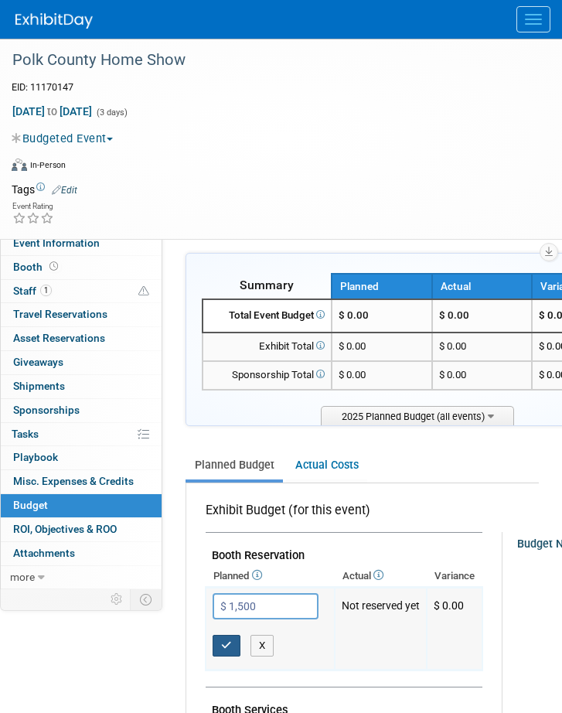
type input "$ 1,500.00"
click at [222, 641] on icon "button" at bounding box center [226, 645] width 11 height 10
